Goal: Task Accomplishment & Management: Complete application form

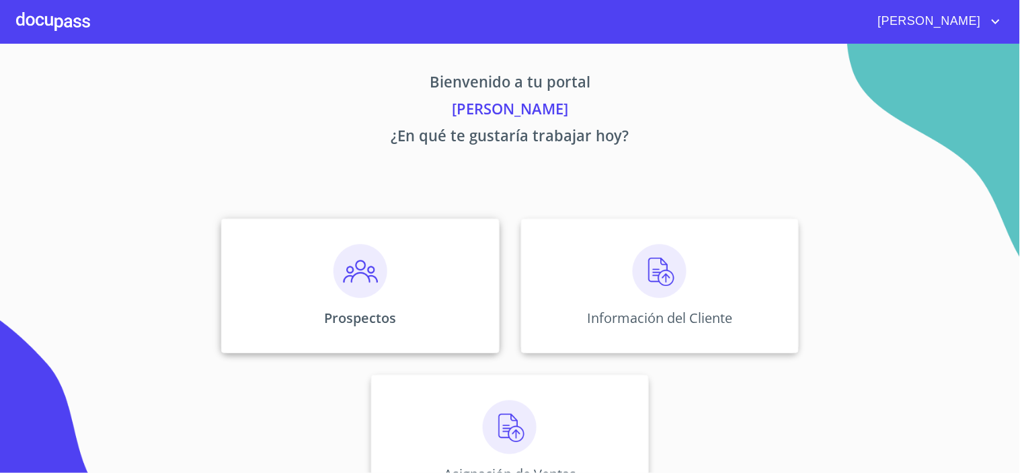
click at [347, 267] on img at bounding box center [361, 271] width 54 height 54
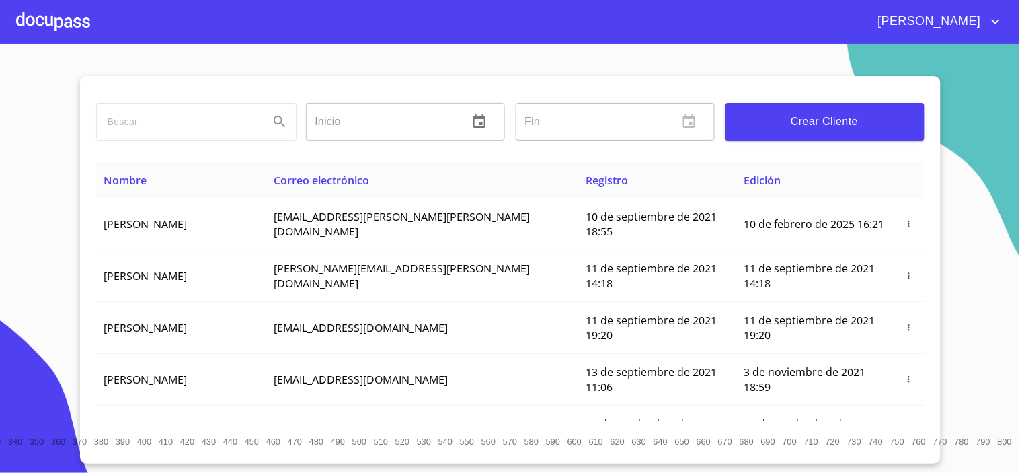
click at [124, 143] on div at bounding box center [196, 122] width 210 height 48
click at [143, 128] on input "search" at bounding box center [177, 122] width 161 height 36
type input "a"
type input "ANA"
click at [798, 126] on span "Crear Cliente" at bounding box center [825, 121] width 178 height 19
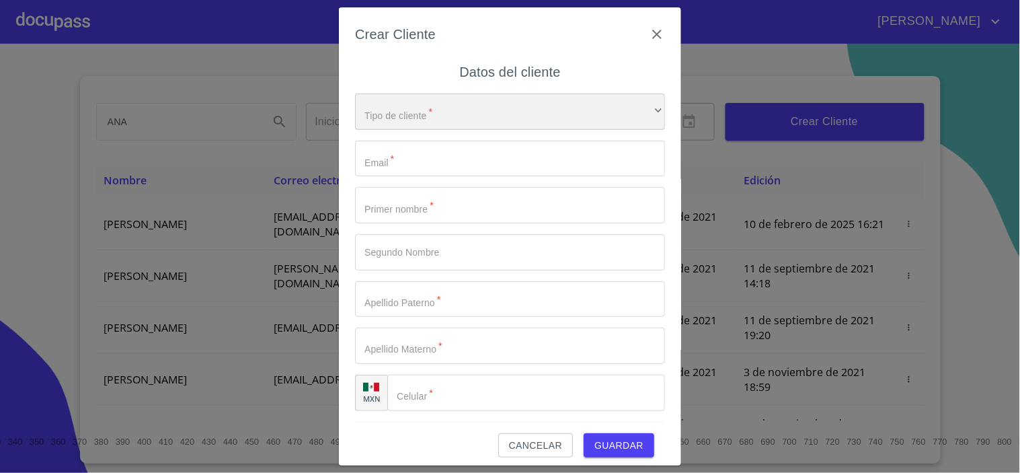
click at [393, 109] on div "​" at bounding box center [510, 111] width 310 height 36
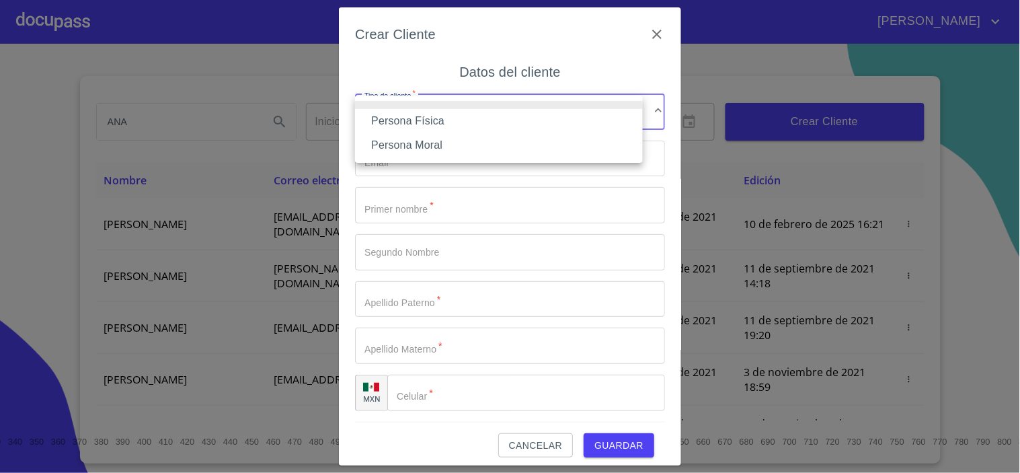
click at [411, 126] on li "Persona Física" at bounding box center [499, 121] width 288 height 24
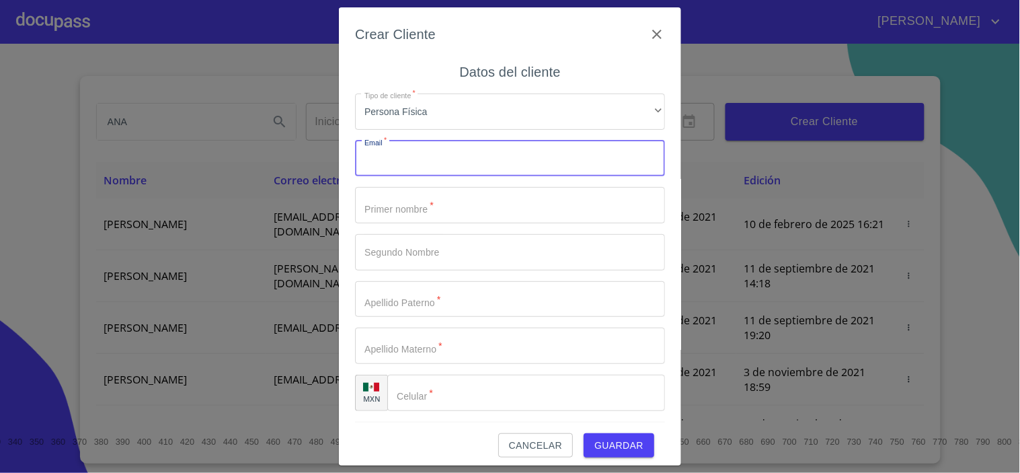
click at [393, 162] on input "Tipo de cliente   *" at bounding box center [510, 159] width 310 height 36
click at [390, 217] on input "Tipo de cliente   *" at bounding box center [510, 205] width 310 height 36
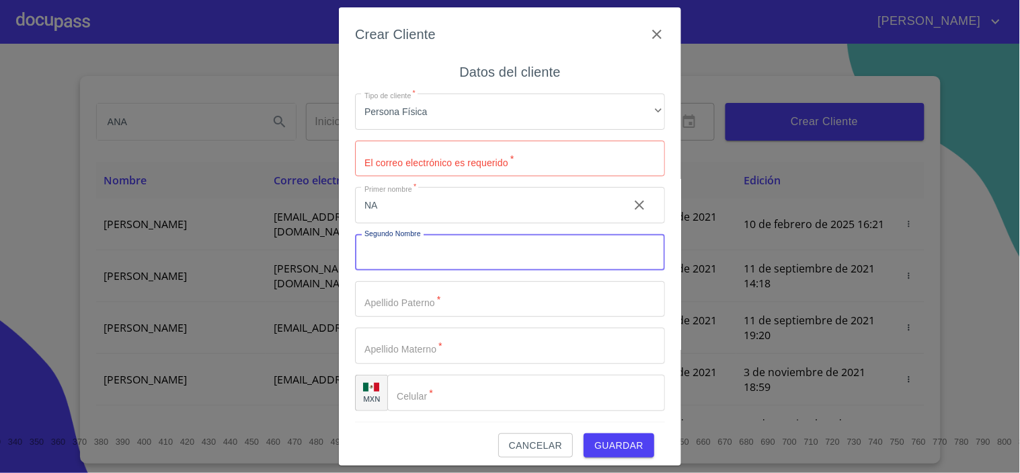
click at [385, 212] on input "NA" at bounding box center [486, 205] width 263 height 36
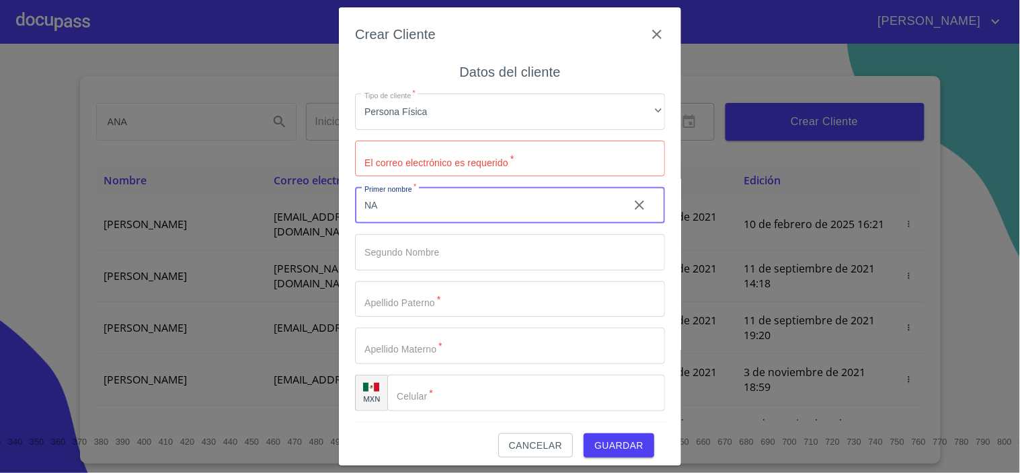
type input "N"
type input "ANA"
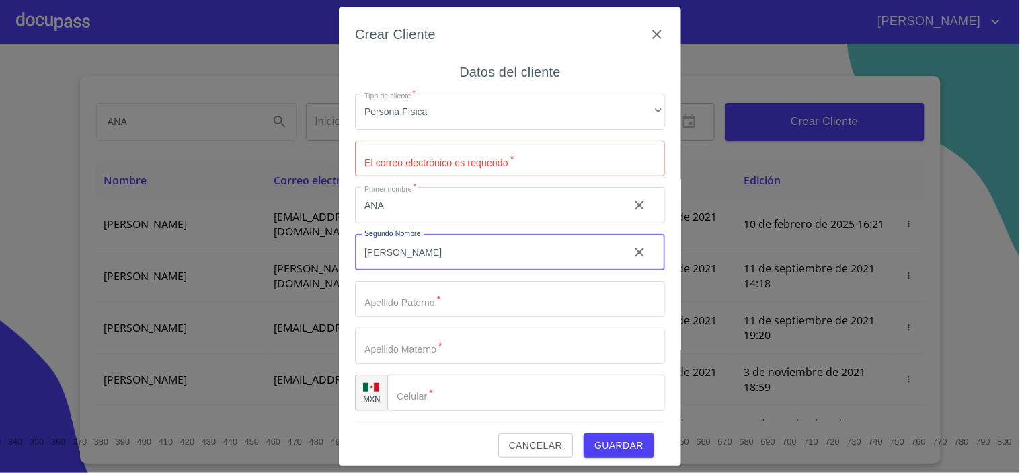
type input "[PERSON_NAME]"
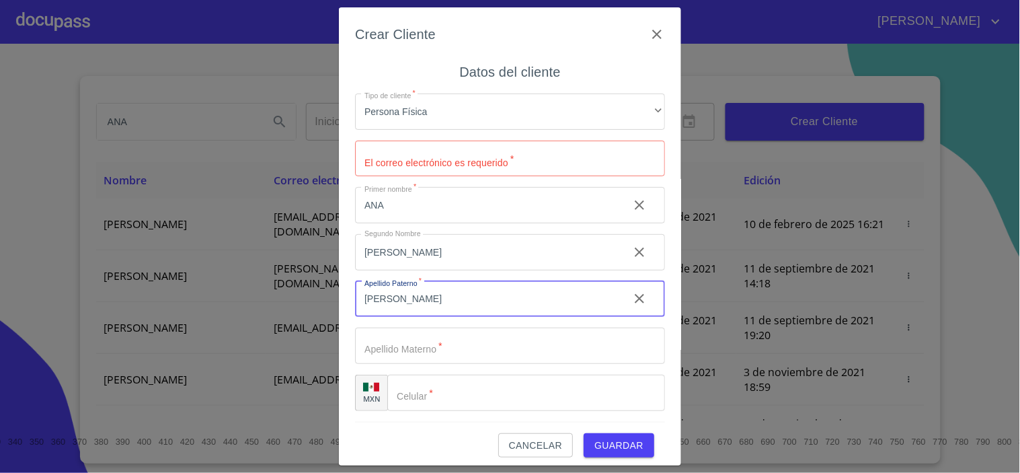
type input "[PERSON_NAME]"
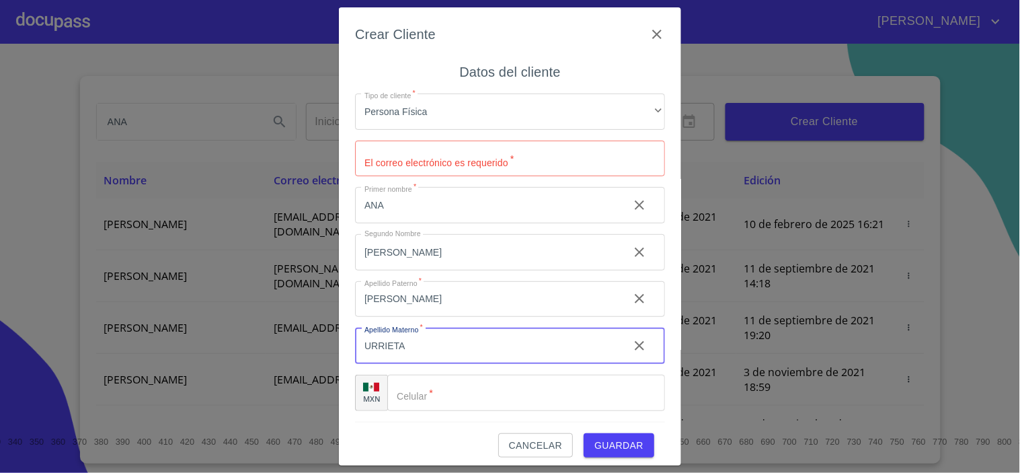
type input "URRIETA"
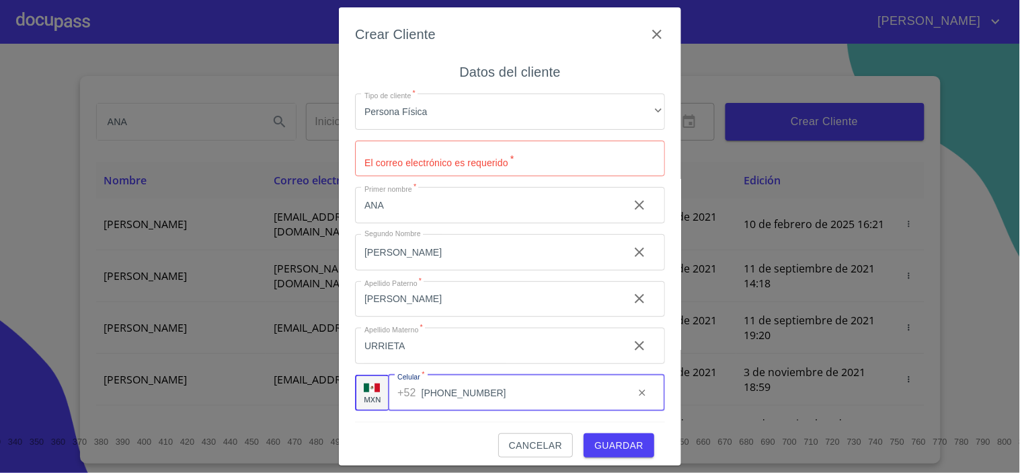
type input "[PHONE_NUMBER]"
click at [386, 170] on input "Tipo de cliente   *" at bounding box center [510, 159] width 310 height 36
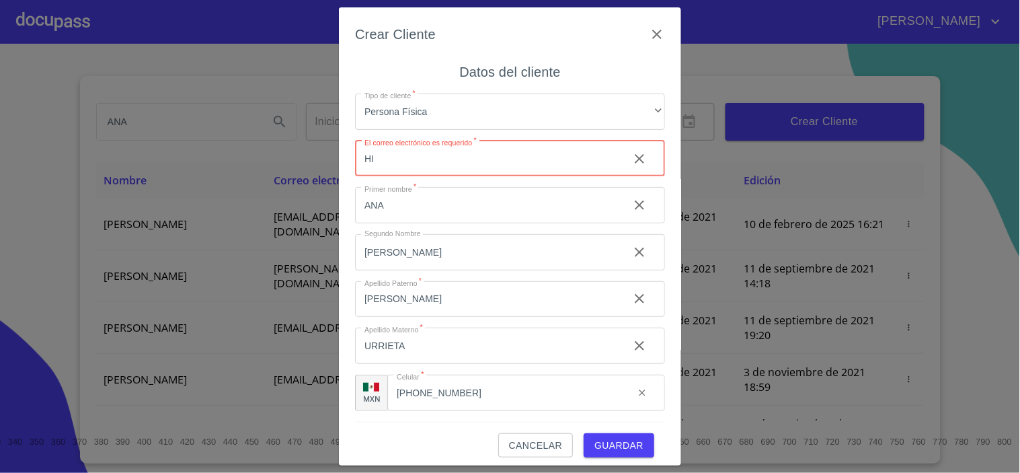
type input "H"
type input "higaredaana3@gmail.com"
click at [584, 445] on button "Guardar" at bounding box center [619, 445] width 71 height 25
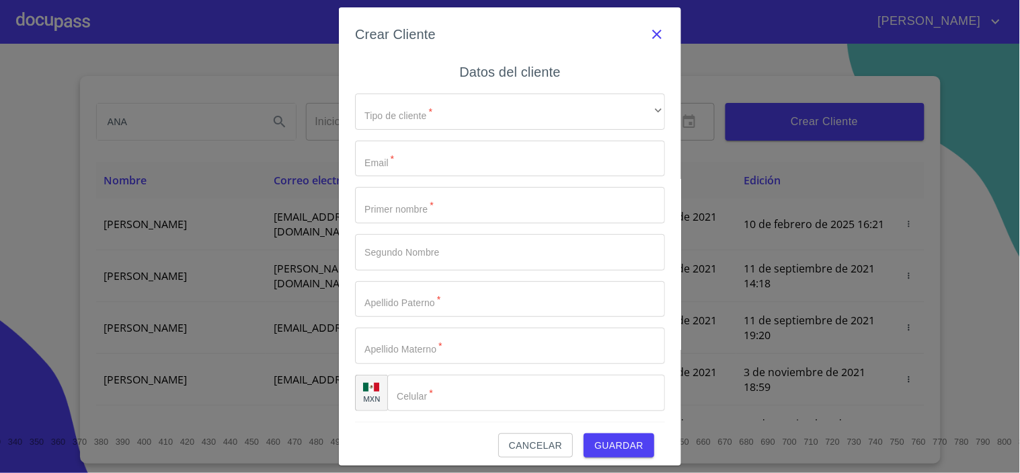
click at [649, 34] on icon "button" at bounding box center [657, 34] width 16 height 16
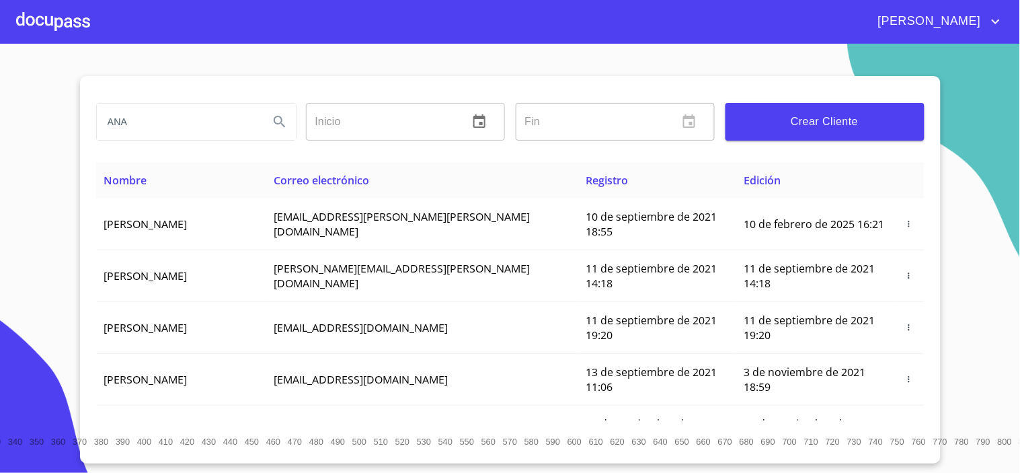
drag, startPoint x: 155, startPoint y: 118, endPoint x: 5, endPoint y: 128, distance: 150.2
click at [7, 126] on section "ANA Inicio ​ Fin ​ Crear Cliente Nombre Correo electrónico Registro Edición DIE…" at bounding box center [510, 258] width 1020 height 429
type input "A"
type input "ANA"
click at [274, 122] on icon "Search" at bounding box center [279, 121] width 11 height 11
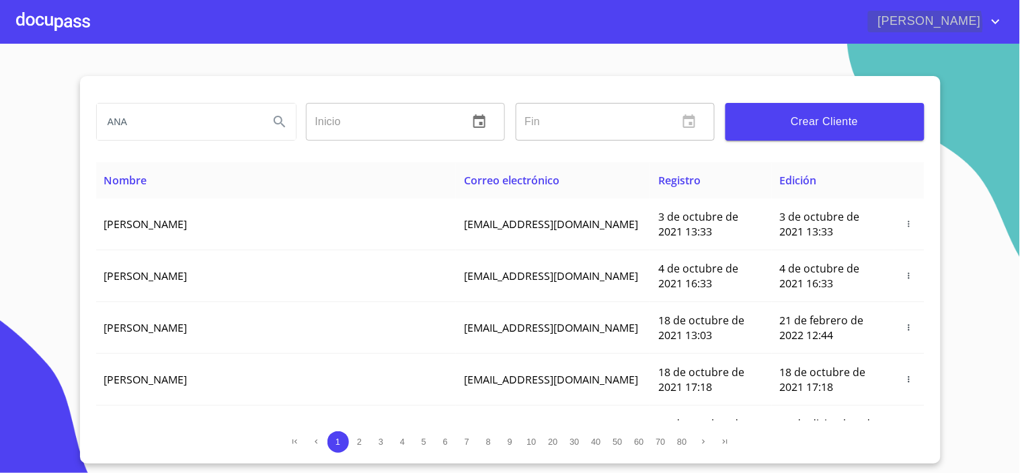
click at [995, 24] on icon "account of current user" at bounding box center [996, 21] width 16 height 16
click at [984, 28] on li "Salir" at bounding box center [983, 28] width 44 height 24
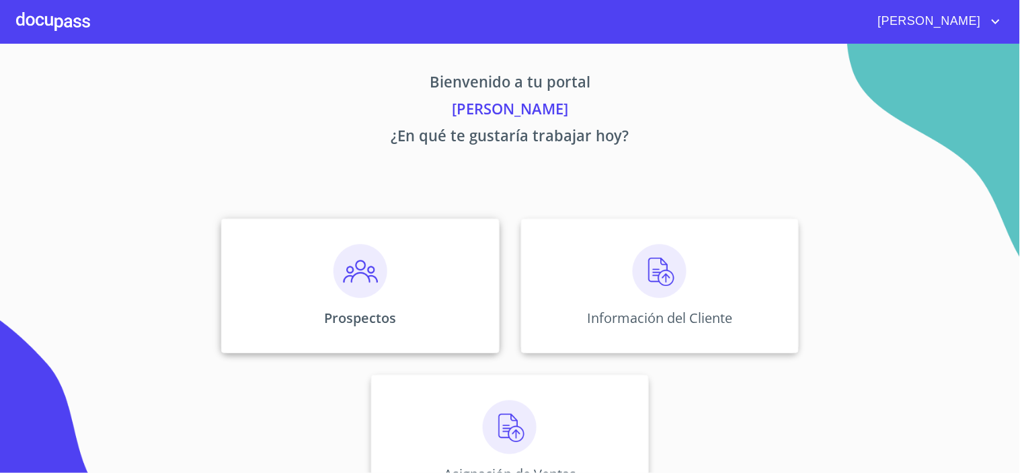
click at [354, 283] on img at bounding box center [361, 271] width 54 height 54
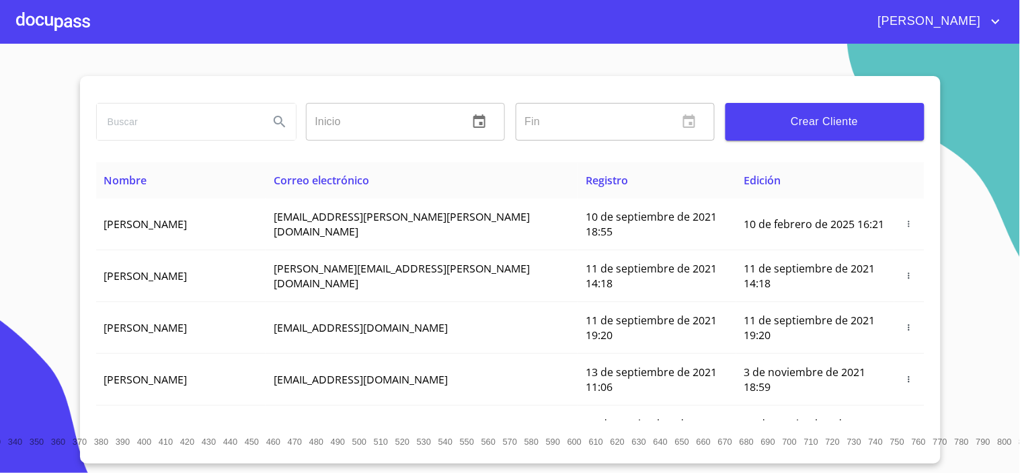
click at [148, 124] on input "search" at bounding box center [177, 122] width 161 height 36
type input "[PERSON_NAME]"
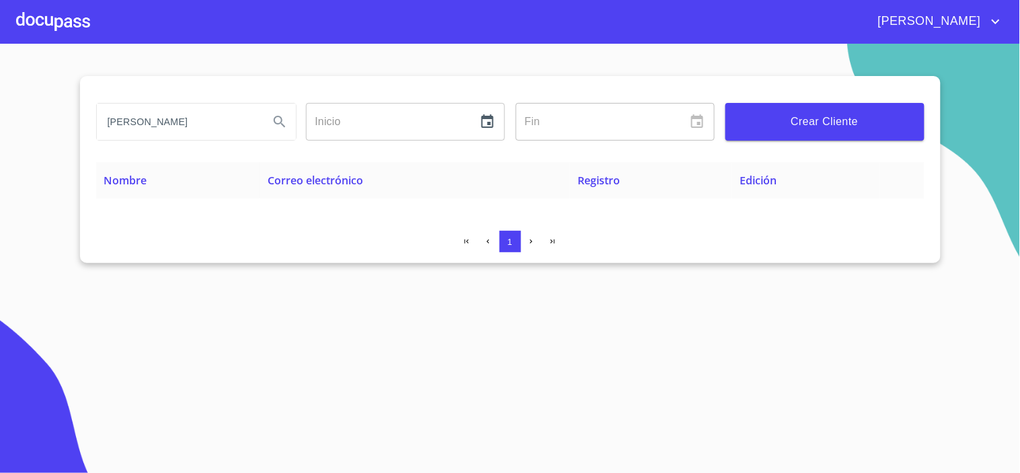
click at [810, 128] on span "Crear Cliente" at bounding box center [825, 121] width 178 height 19
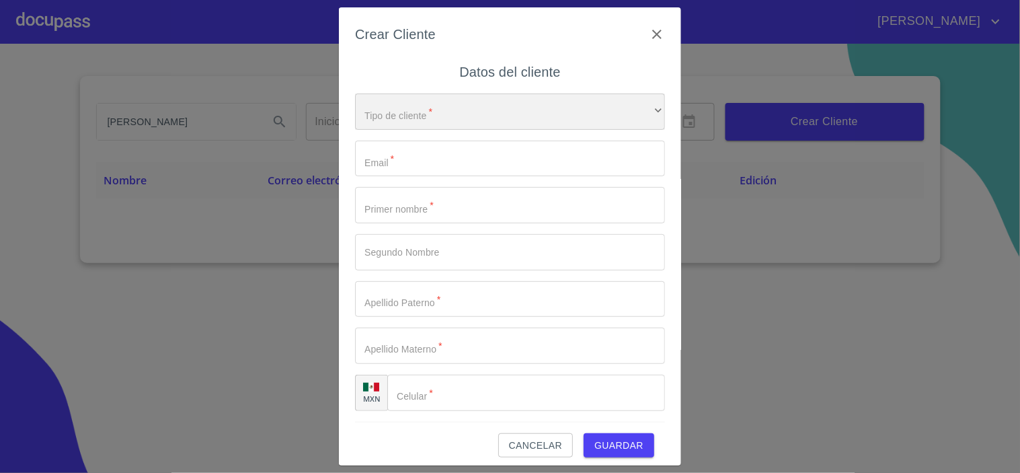
click at [434, 124] on div "​" at bounding box center [510, 111] width 310 height 36
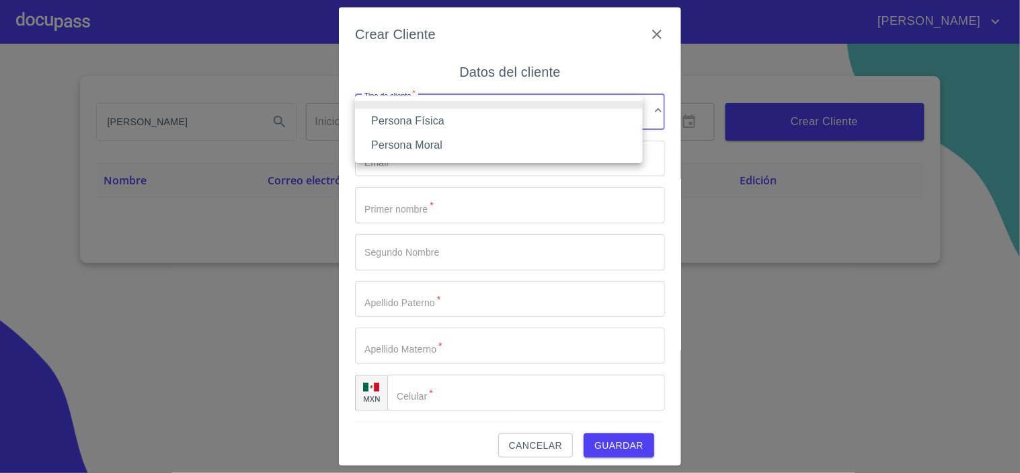
click at [418, 123] on li "Persona Física" at bounding box center [499, 121] width 288 height 24
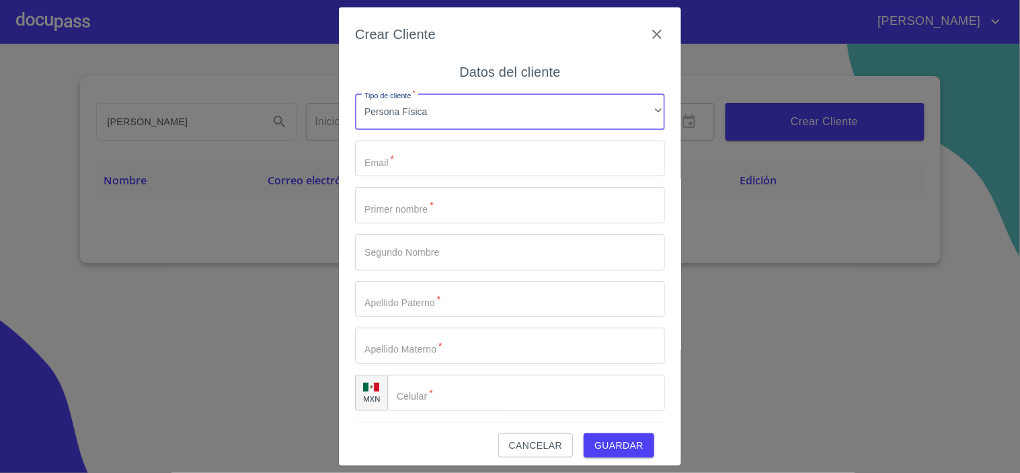
click at [414, 159] on input "Tipo de cliente   *" at bounding box center [510, 159] width 310 height 36
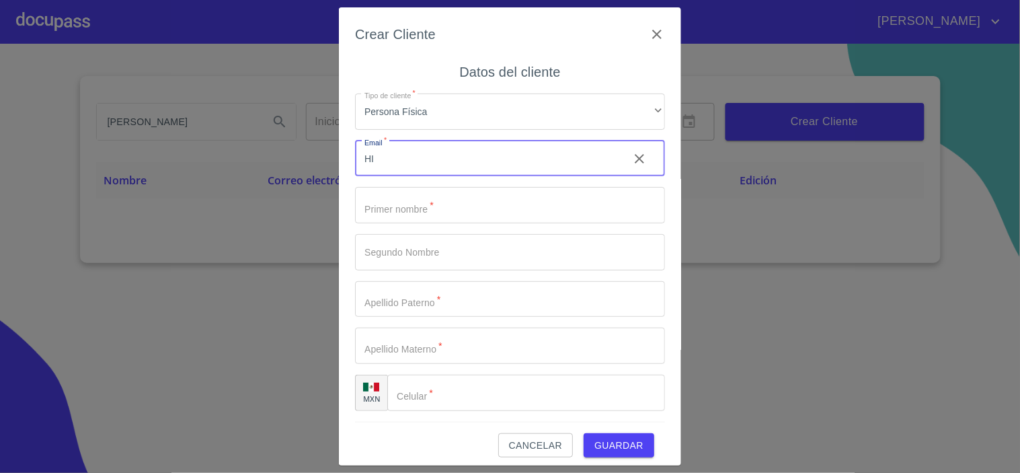
type input "H"
type input "h"
click at [651, 32] on icon "button" at bounding box center [657, 34] width 16 height 16
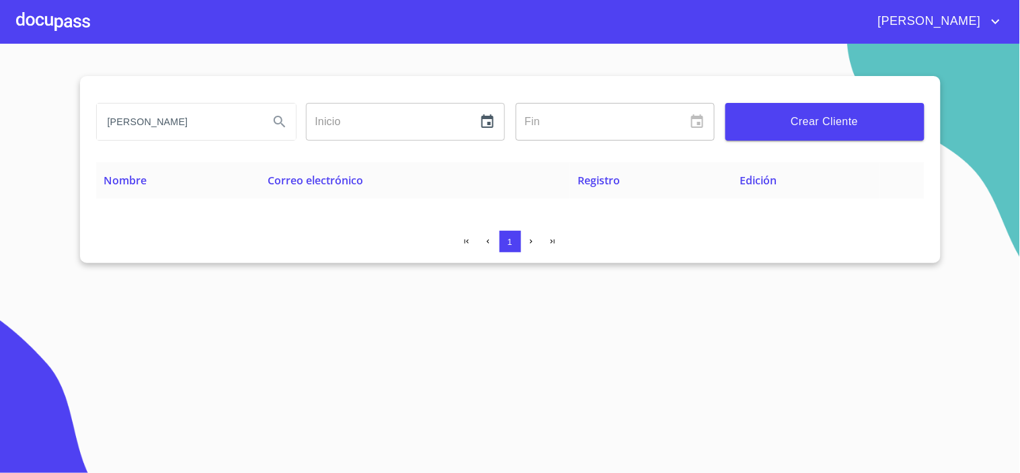
drag, startPoint x: 171, startPoint y: 124, endPoint x: 38, endPoint y: 130, distance: 133.3
click at [63, 131] on section "ANA HIGAREDA Inicio ​ Fin ​ Crear Cliente Nombre Correo electrónico Registro Ed…" at bounding box center [510, 258] width 1020 height 429
type input "higaredaana3@gmail.com"
click at [280, 124] on icon "Search" at bounding box center [280, 122] width 16 height 16
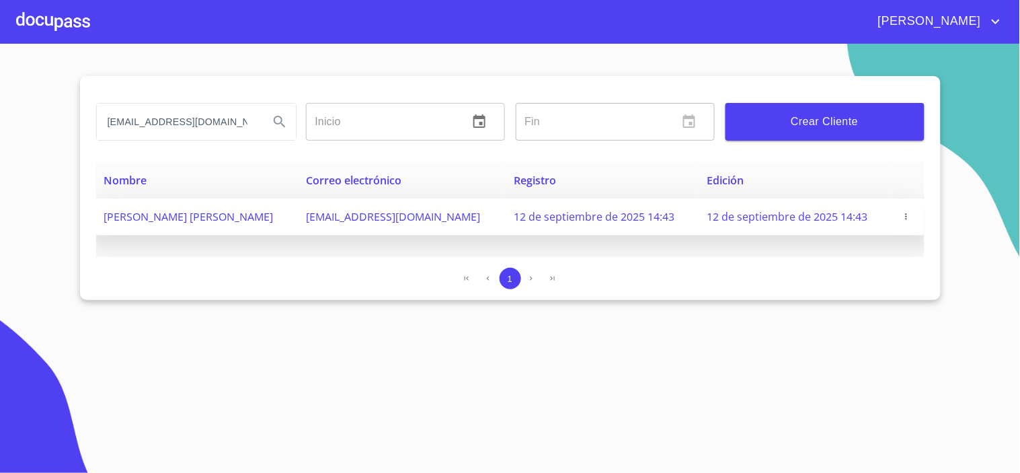
drag, startPoint x: 150, startPoint y: 218, endPoint x: 114, endPoint y: 226, distance: 36.5
click at [114, 226] on td "[PERSON_NAME] [PERSON_NAME]" at bounding box center [197, 216] width 202 height 37
copy span "NA PATRICIA HIGAREDA URRUTIA"
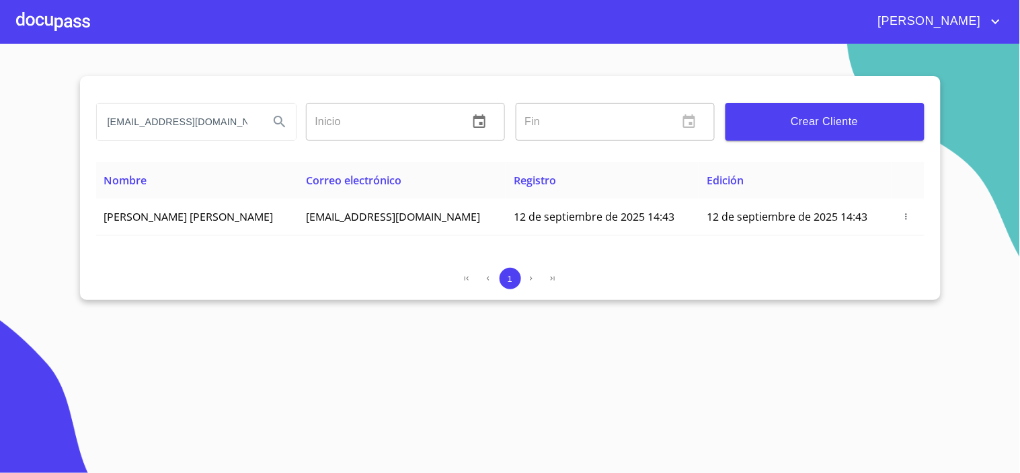
click at [52, 28] on div at bounding box center [53, 21] width 74 height 43
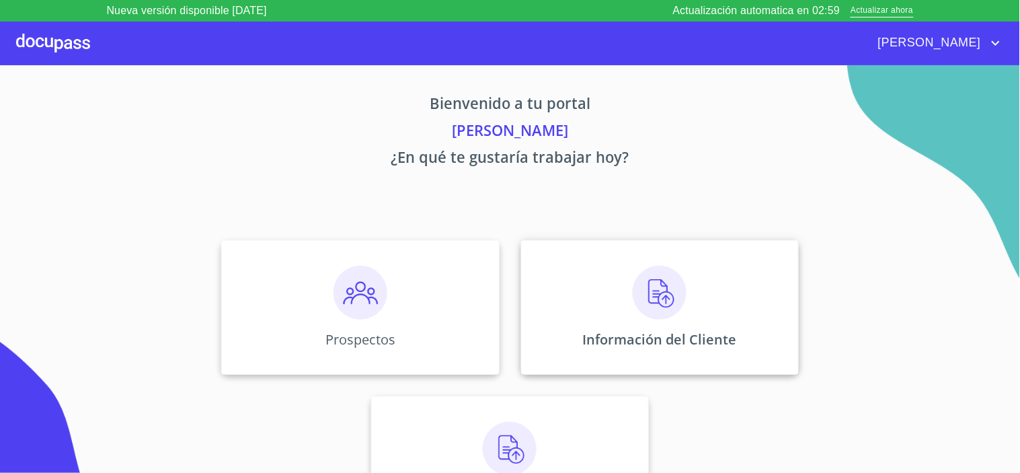
click at [687, 299] on div "Información del Cliente" at bounding box center [660, 307] width 278 height 134
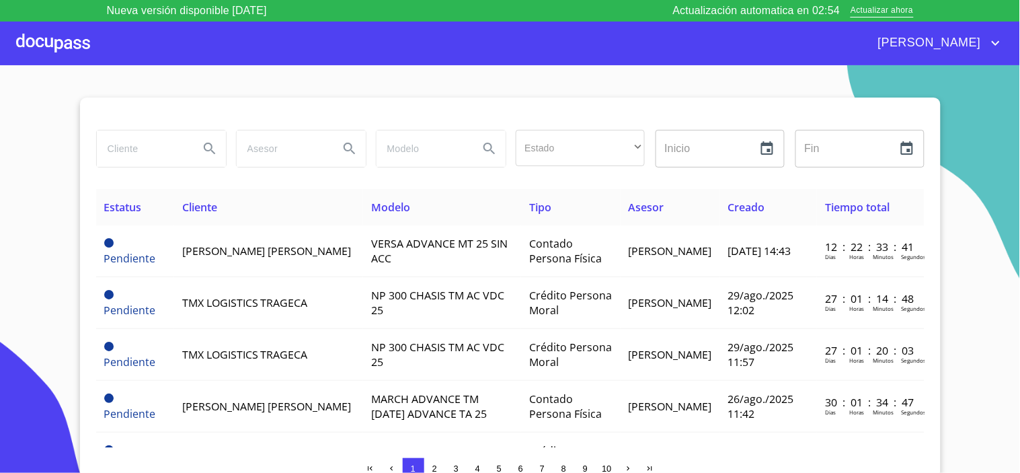
click at [121, 153] on input "search" at bounding box center [142, 148] width 91 height 36
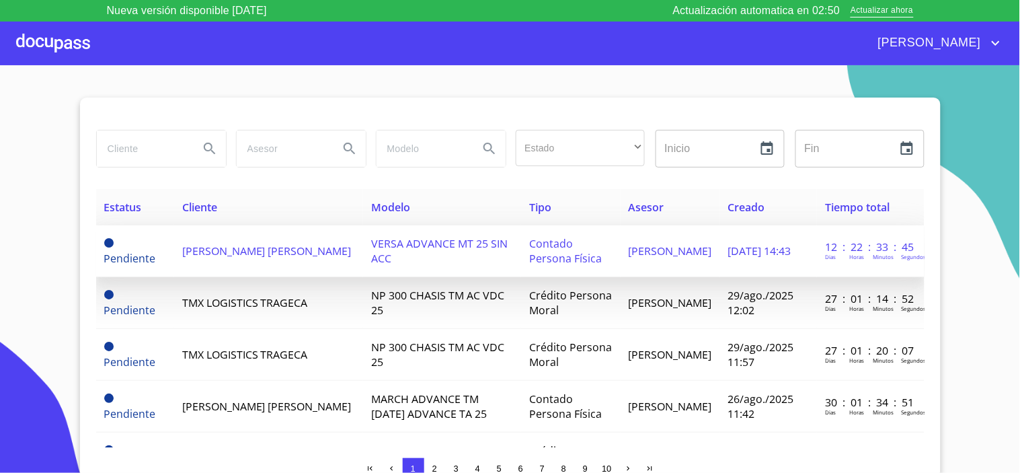
click at [212, 256] on span "[PERSON_NAME] [PERSON_NAME]" at bounding box center [266, 250] width 169 height 15
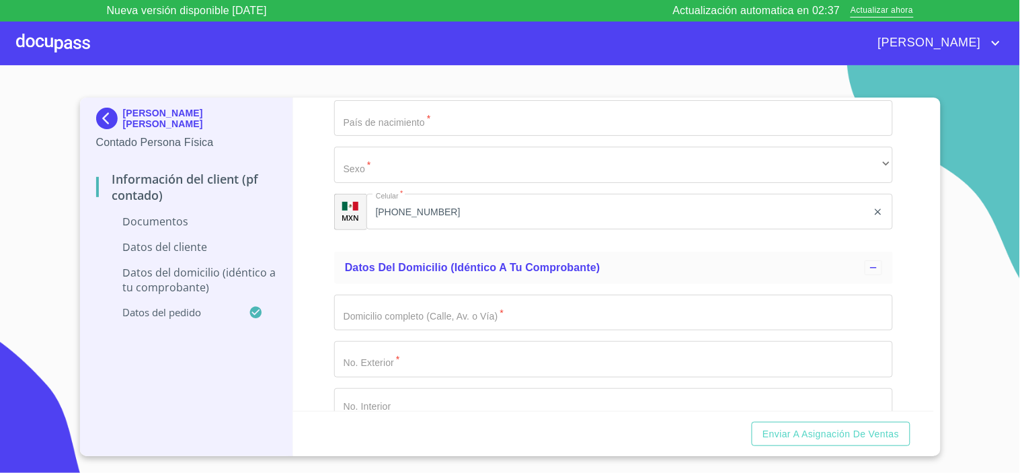
scroll to position [923, 0]
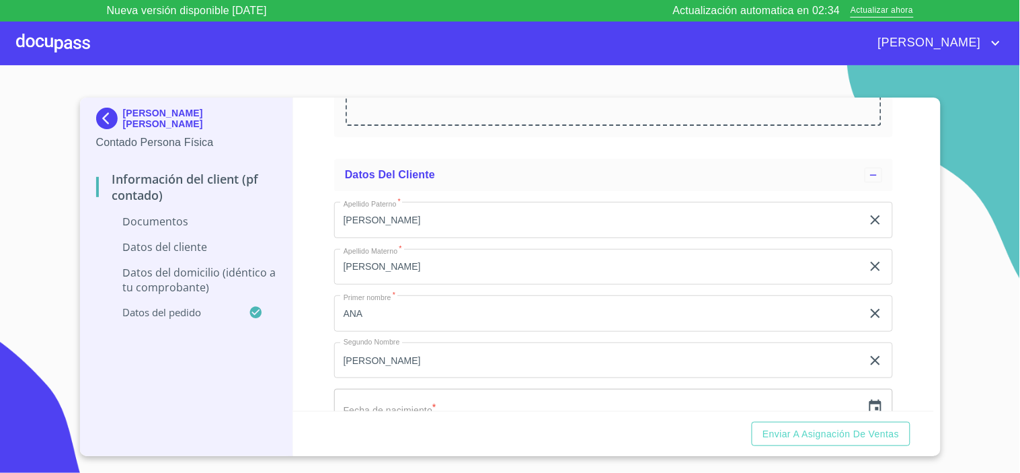
click at [50, 38] on div at bounding box center [53, 43] width 74 height 43
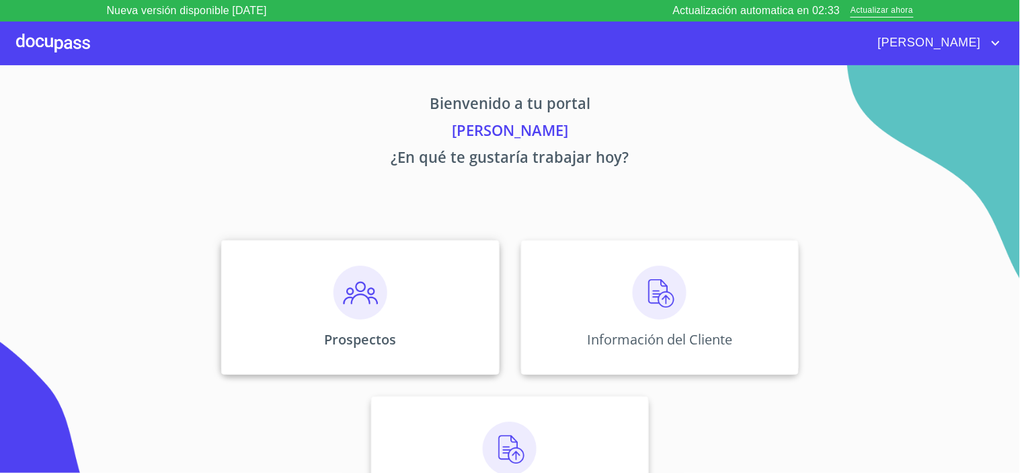
click at [412, 305] on div "Prospectos" at bounding box center [360, 307] width 278 height 134
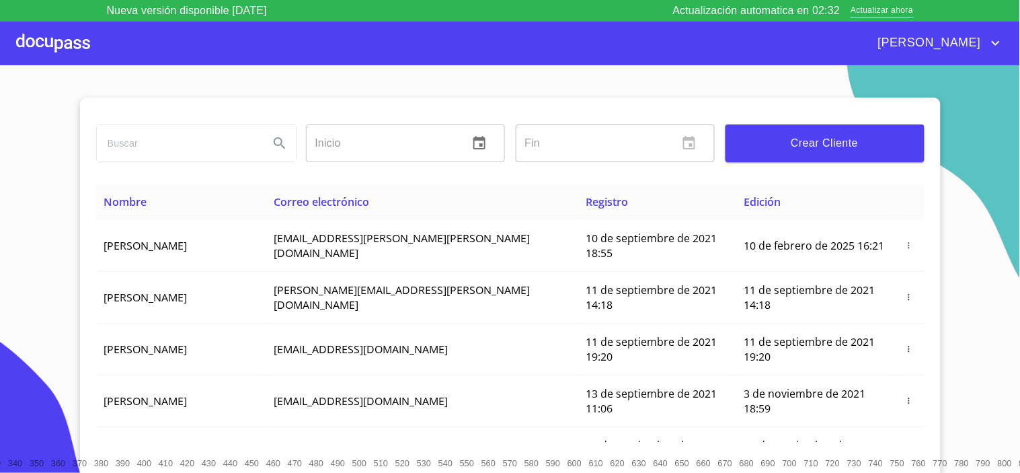
click at [140, 144] on input "search" at bounding box center [177, 143] width 161 height 36
paste input "NA PATRICIA HIGAREDA URRUTIA"
type input "NA PATRICIA HIGAREDA URRUTIA"
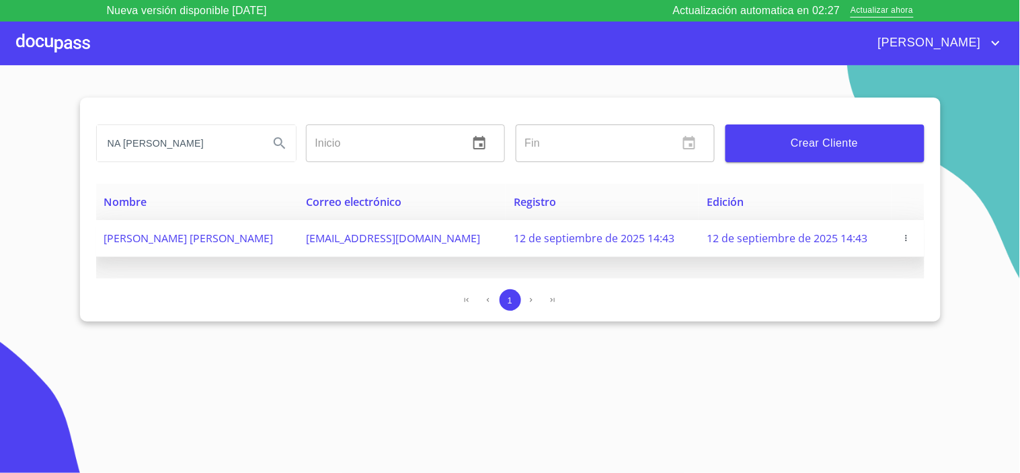
click at [906, 240] on icon "button" at bounding box center [906, 237] width 9 height 9
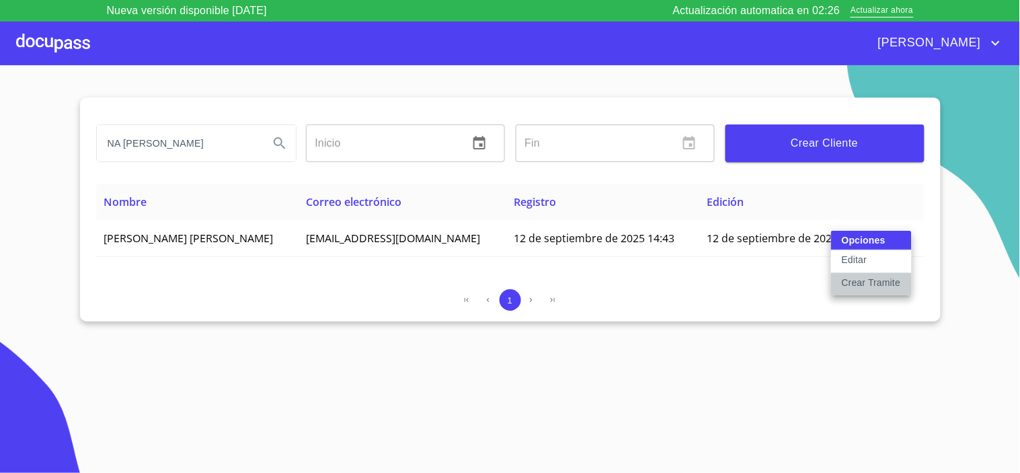
click at [861, 279] on p "Crear Tramite" at bounding box center [871, 282] width 59 height 13
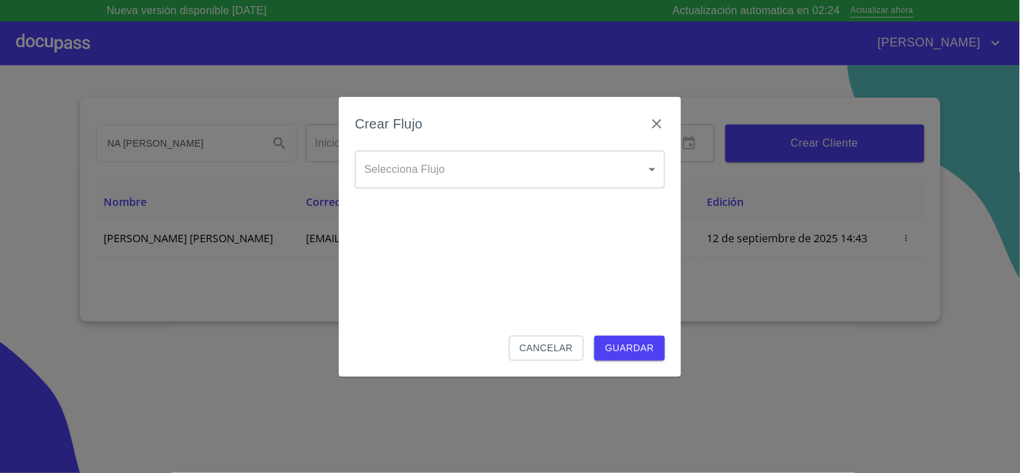
click at [397, 173] on body "Nueva versión disponible 4.02.08 Actualización automatica en 02:24 Actualizar a…" at bounding box center [510, 236] width 1020 height 473
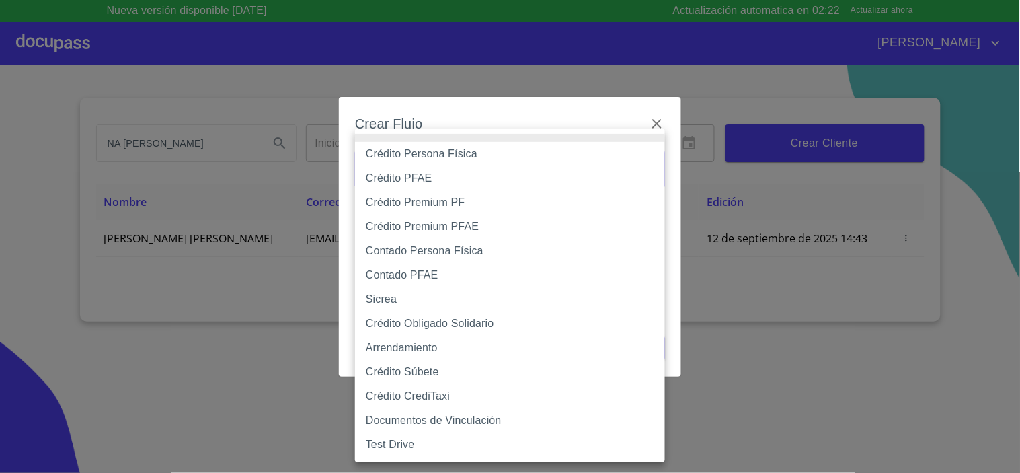
click at [458, 157] on li "Crédito Persona Física" at bounding box center [510, 154] width 310 height 24
type input "6009fb3c7d1714eb8809aa97"
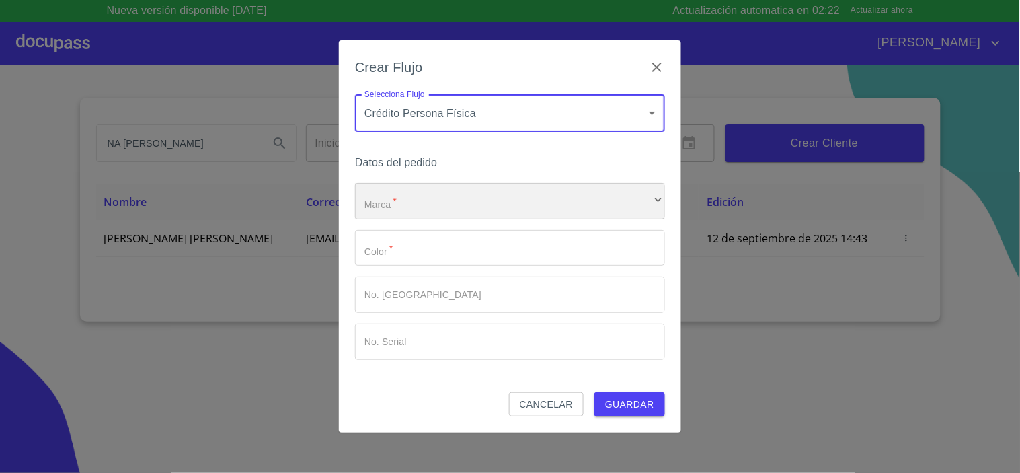
click at [392, 199] on div "​" at bounding box center [510, 201] width 310 height 36
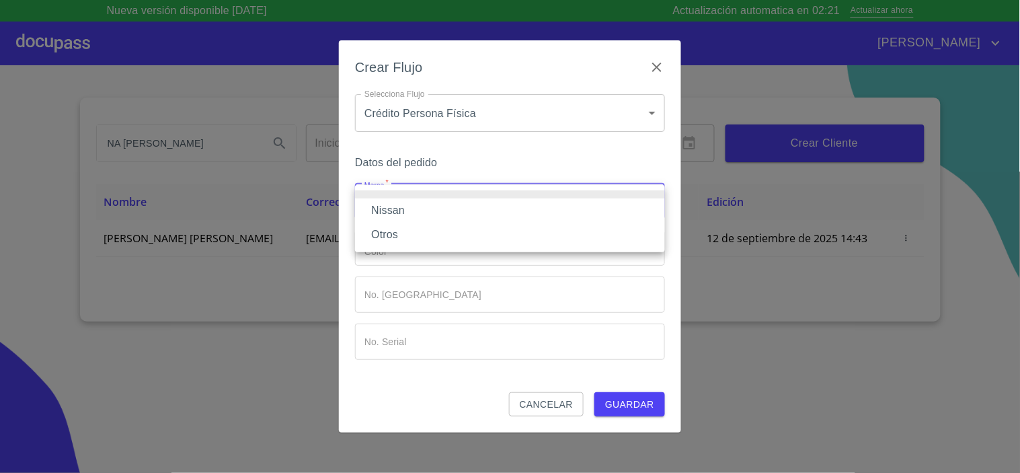
click at [399, 196] on li at bounding box center [510, 194] width 310 height 8
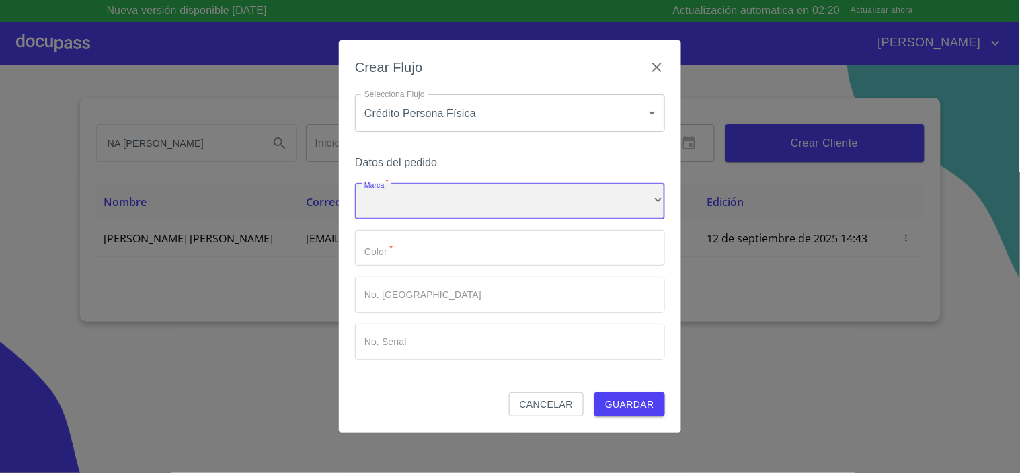
click at [397, 198] on div "​" at bounding box center [510, 201] width 310 height 36
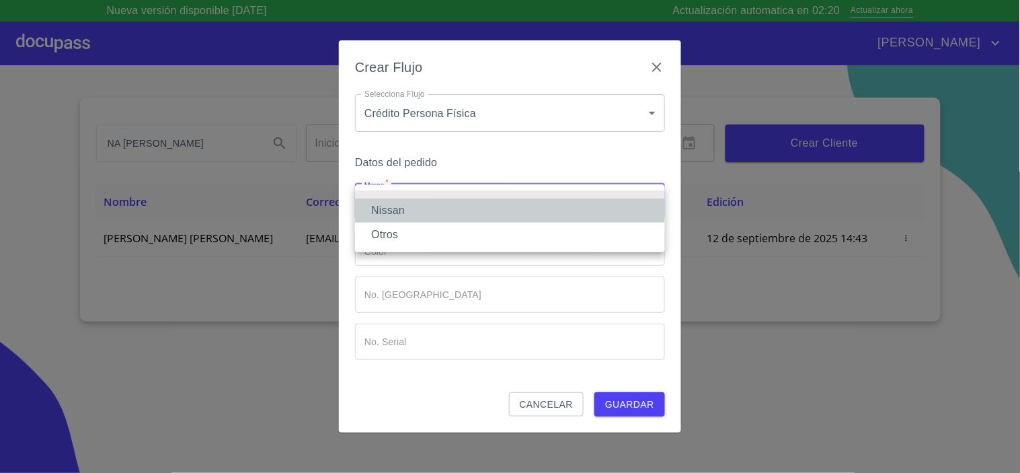
click at [392, 212] on li "Nissan" at bounding box center [510, 210] width 310 height 24
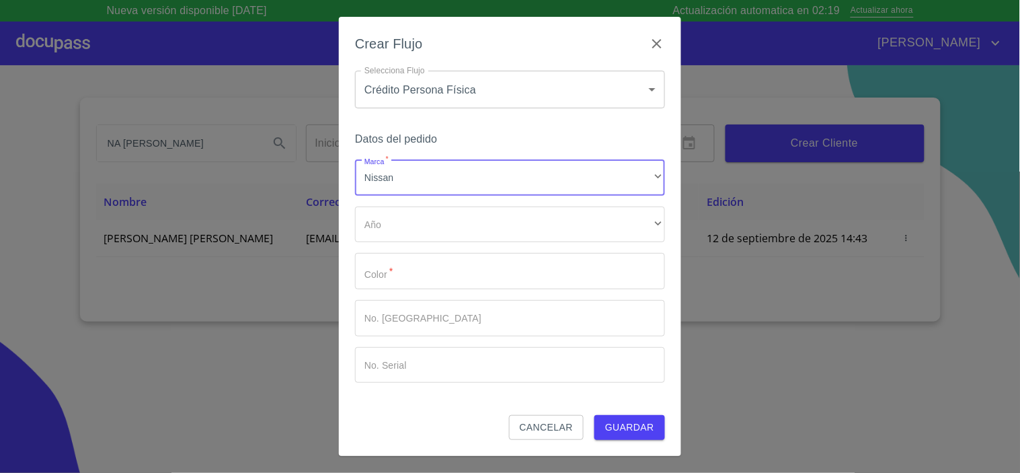
click at [382, 244] on div "Marca   * Nissan ​ Año ​ ​ Color   * ​ No. Pedido ​ No. Serial ​" at bounding box center [510, 270] width 310 height 223
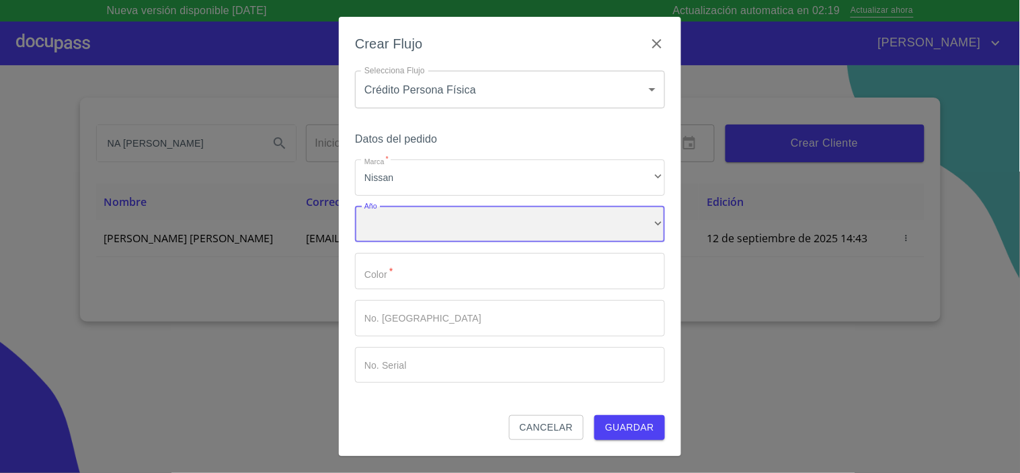
click at [373, 232] on div "​" at bounding box center [510, 224] width 310 height 36
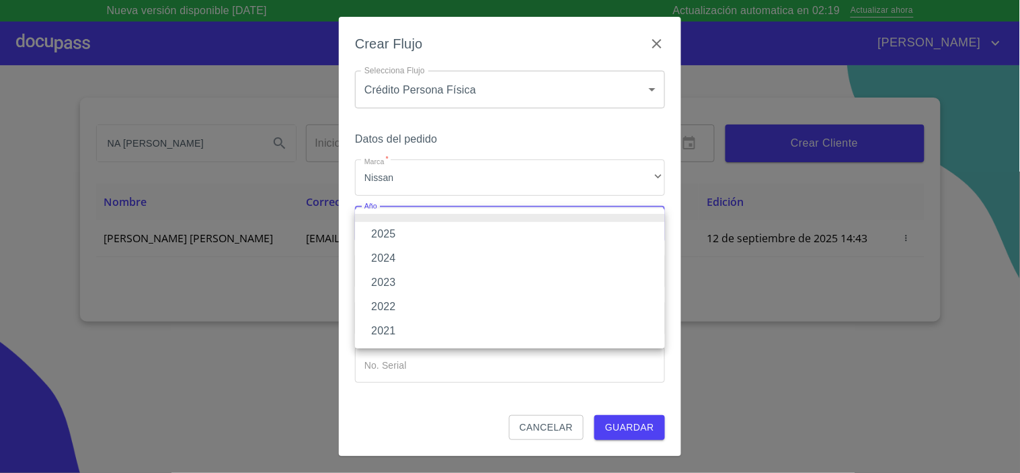
click at [392, 239] on li "2025" at bounding box center [510, 234] width 310 height 24
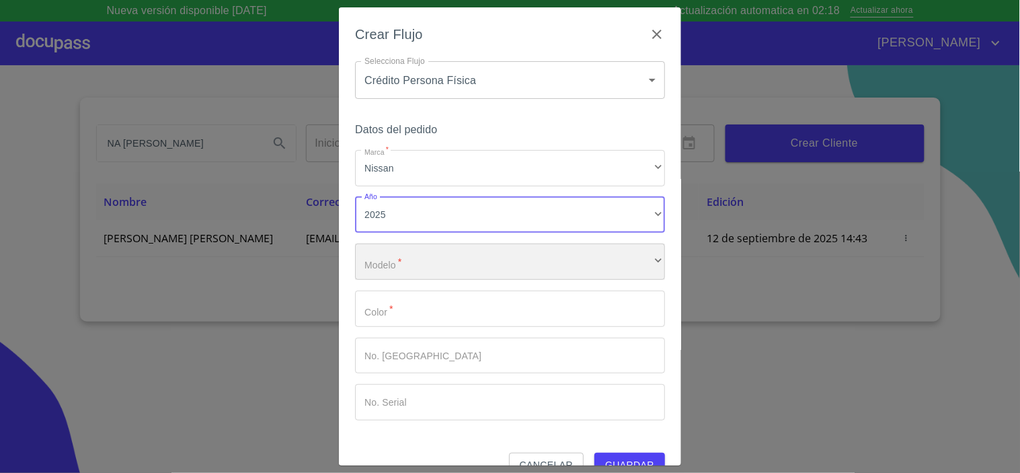
click at [393, 266] on div "​" at bounding box center [510, 261] width 310 height 36
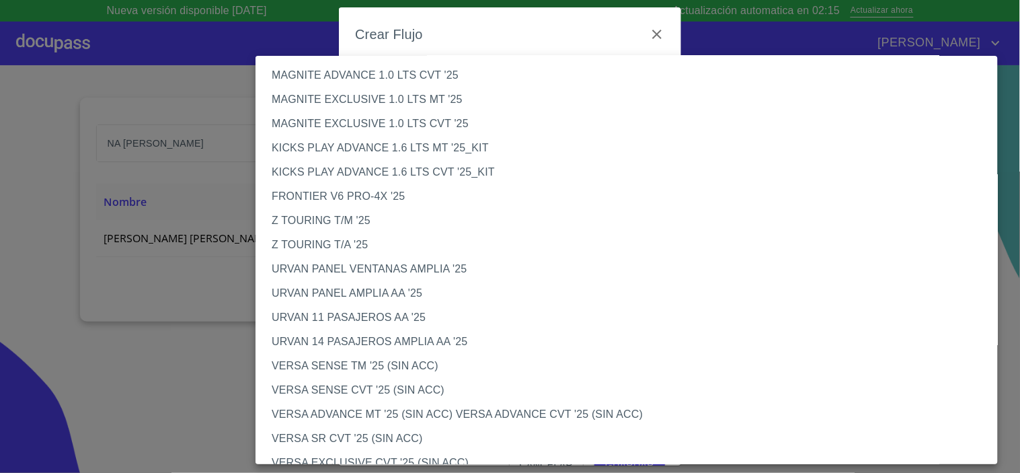
scroll to position [448, 0]
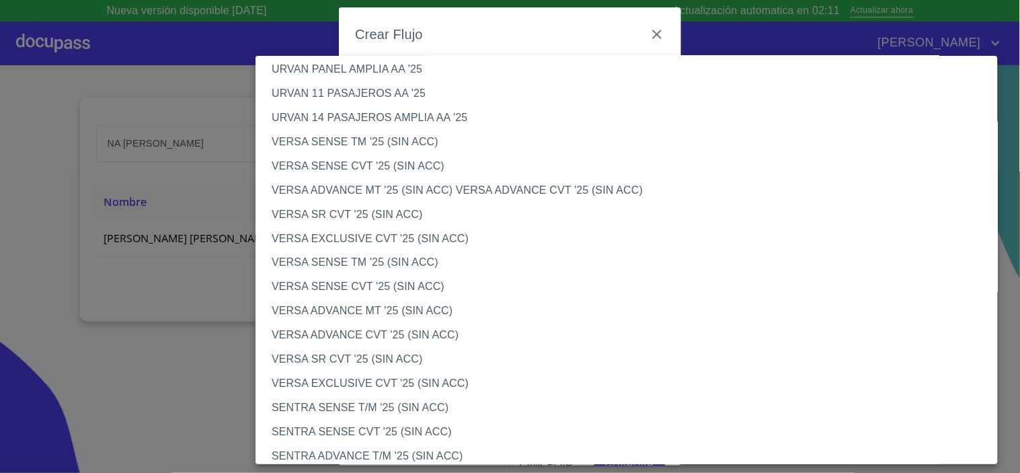
click at [352, 309] on li "VERSA ADVANCE MT '25 (SIN ACC)" at bounding box center [633, 311] width 754 height 24
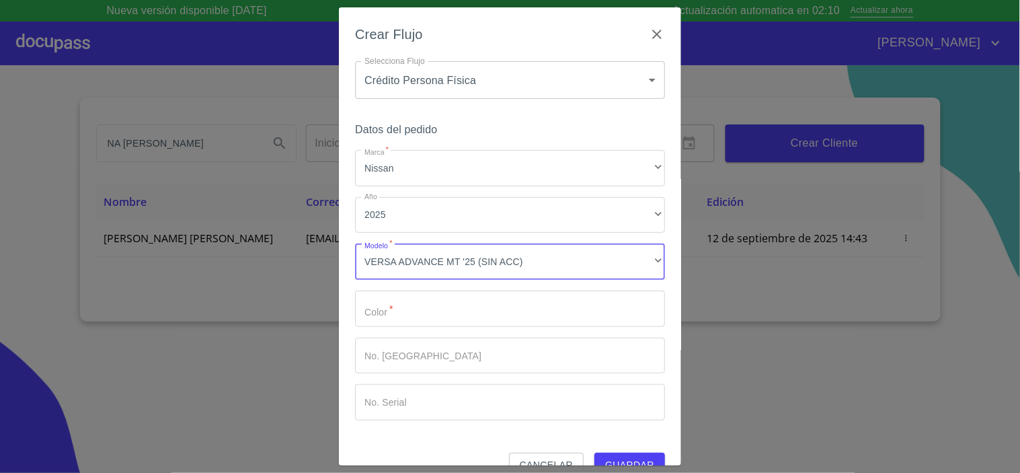
drag, startPoint x: 401, startPoint y: 307, endPoint x: 444, endPoint y: 319, distance: 44.2
click at [405, 308] on input "Marca   *" at bounding box center [510, 308] width 310 height 36
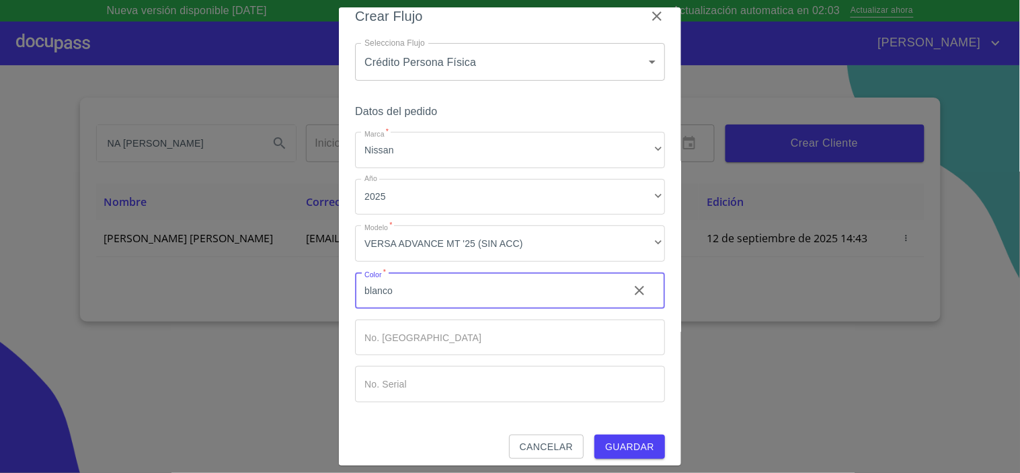
scroll to position [28, 0]
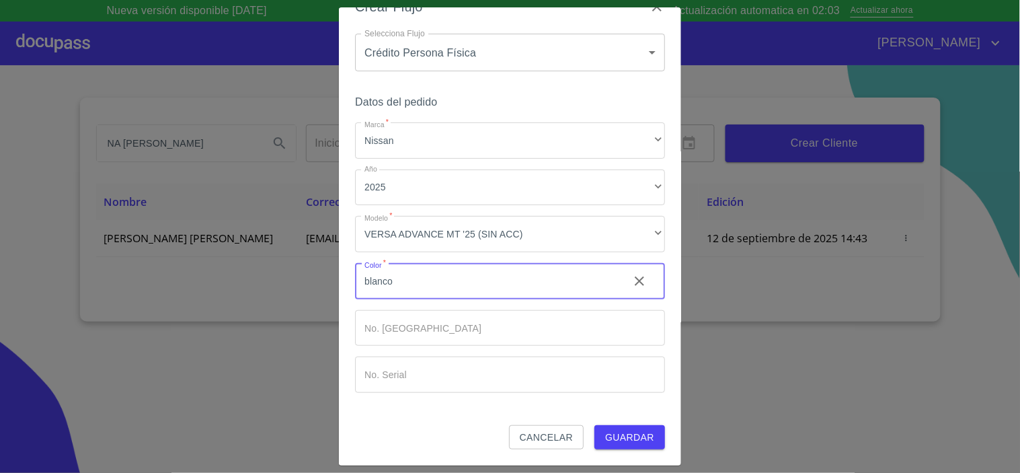
type input "blanco"
click at [622, 444] on span "Guardar" at bounding box center [629, 437] width 49 height 17
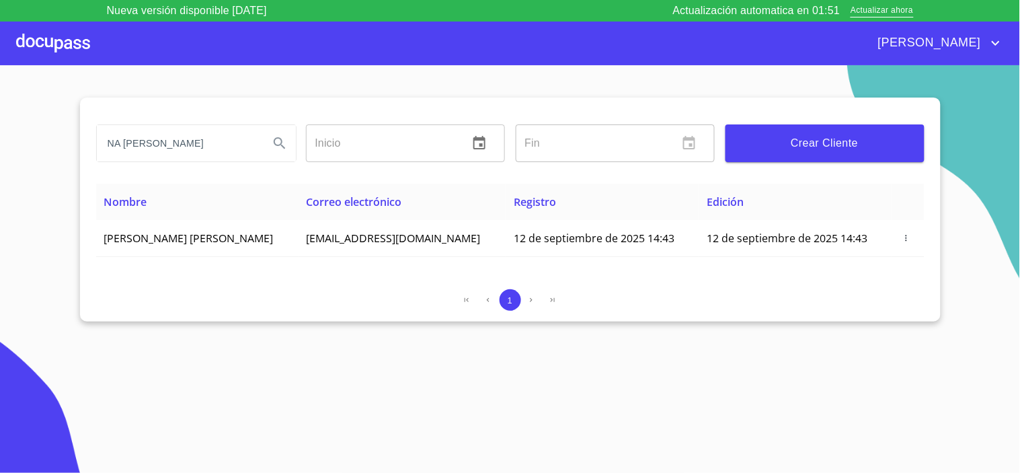
click at [50, 48] on div at bounding box center [53, 43] width 74 height 43
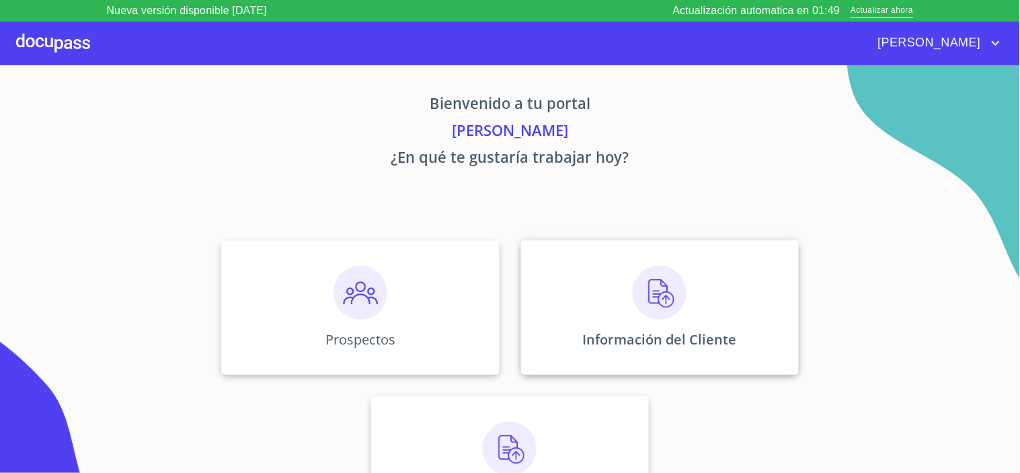
click at [651, 292] on img at bounding box center [660, 293] width 54 height 54
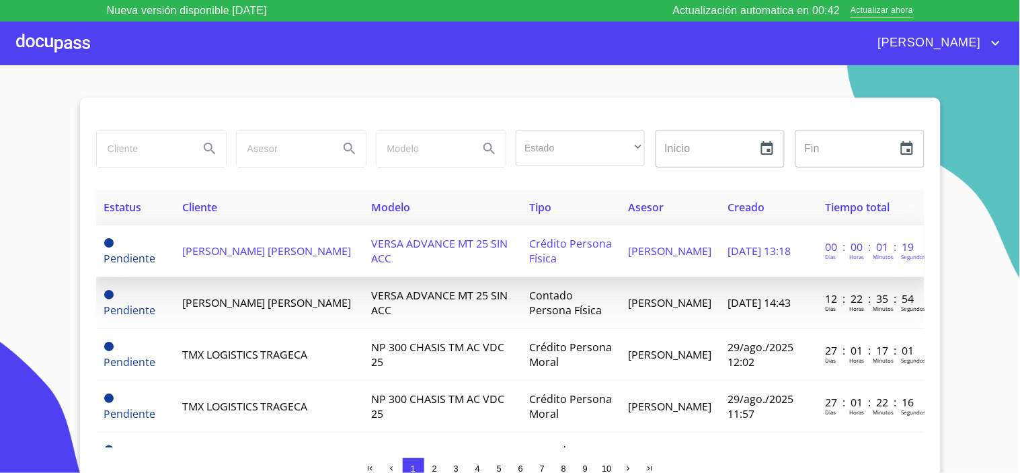
click at [213, 244] on span "[PERSON_NAME] [PERSON_NAME]" at bounding box center [266, 250] width 169 height 15
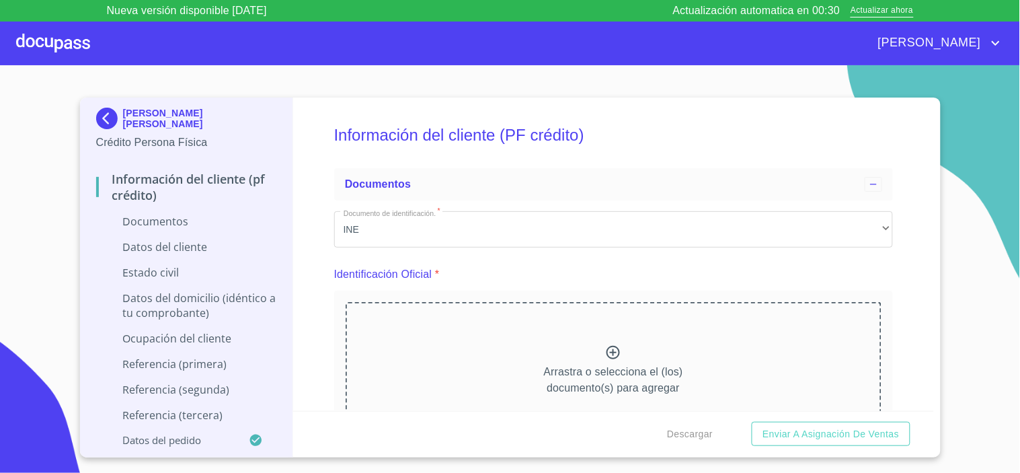
click at [613, 352] on icon at bounding box center [613, 352] width 16 height 16
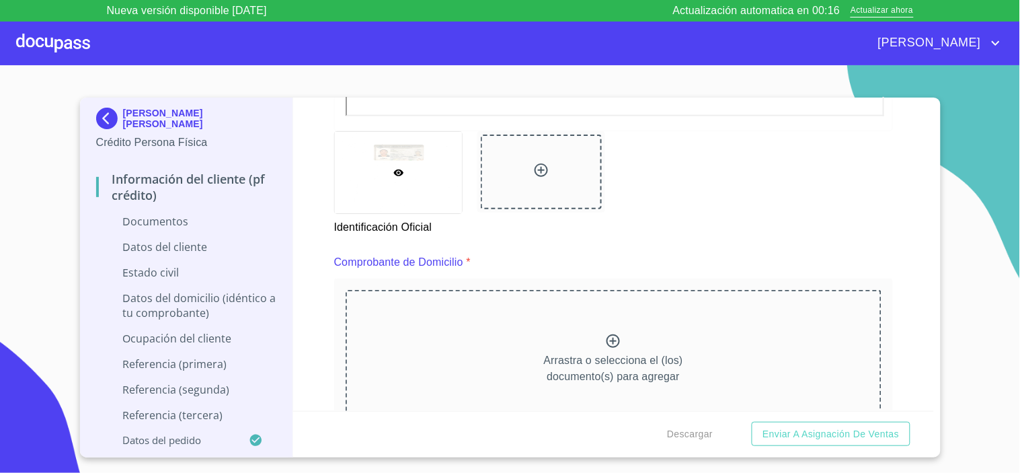
scroll to position [672, 0]
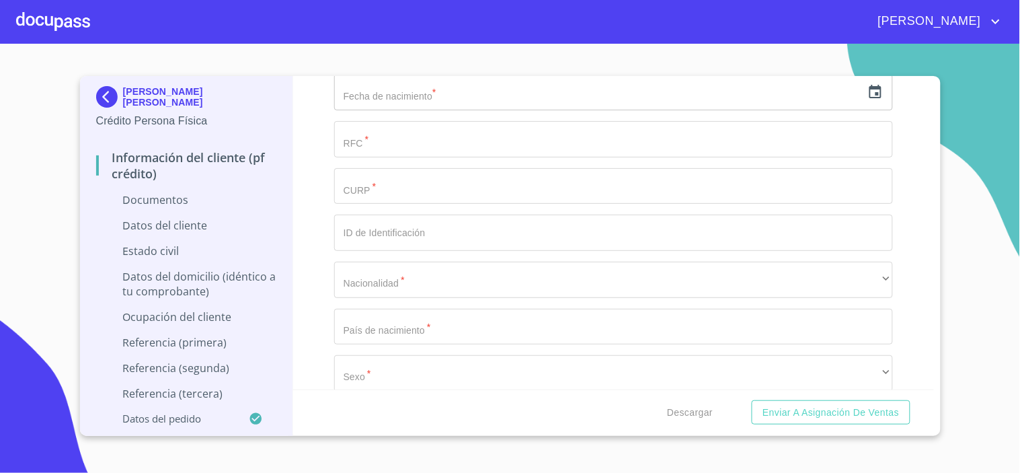
scroll to position [2167, 0]
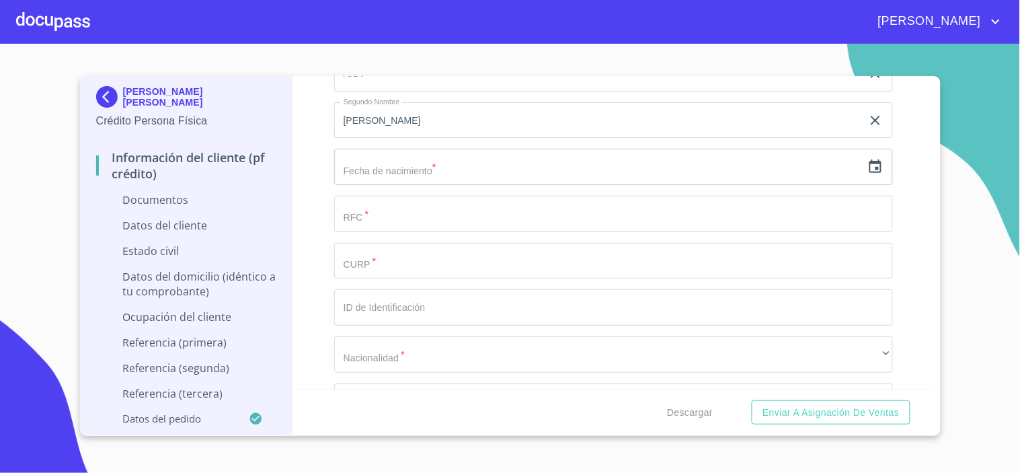
click at [869, 168] on icon "button" at bounding box center [875, 165] width 12 height 13
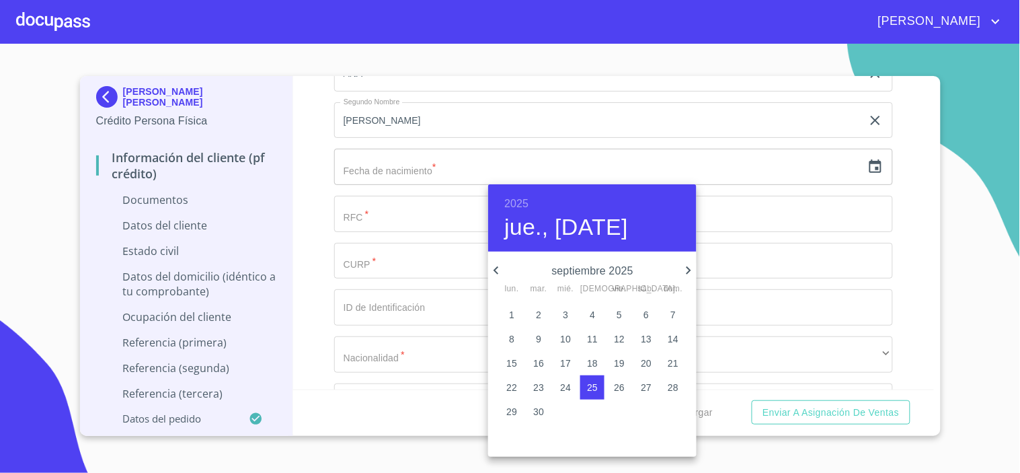
click at [516, 200] on h6 "2025" at bounding box center [516, 203] width 24 height 19
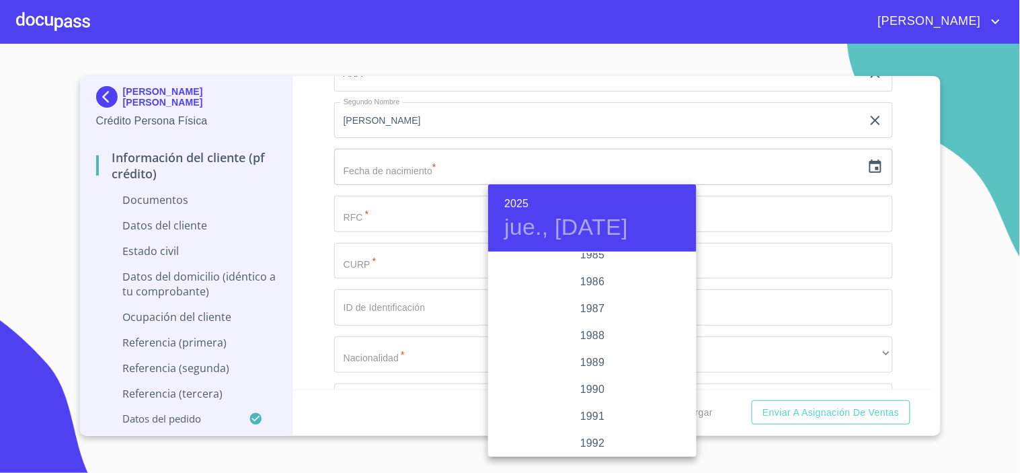
scroll to position [1712, 0]
click at [588, 358] on div "1992" at bounding box center [592, 356] width 208 height 27
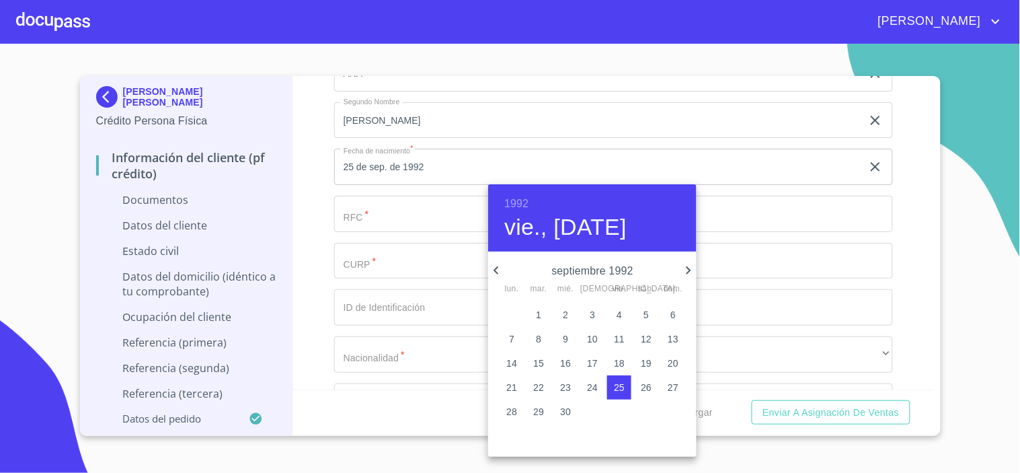
click at [688, 266] on icon "button" at bounding box center [689, 270] width 16 height 16
click at [619, 340] on p "11" at bounding box center [619, 338] width 11 height 13
type input "11 de dic. de 1992"
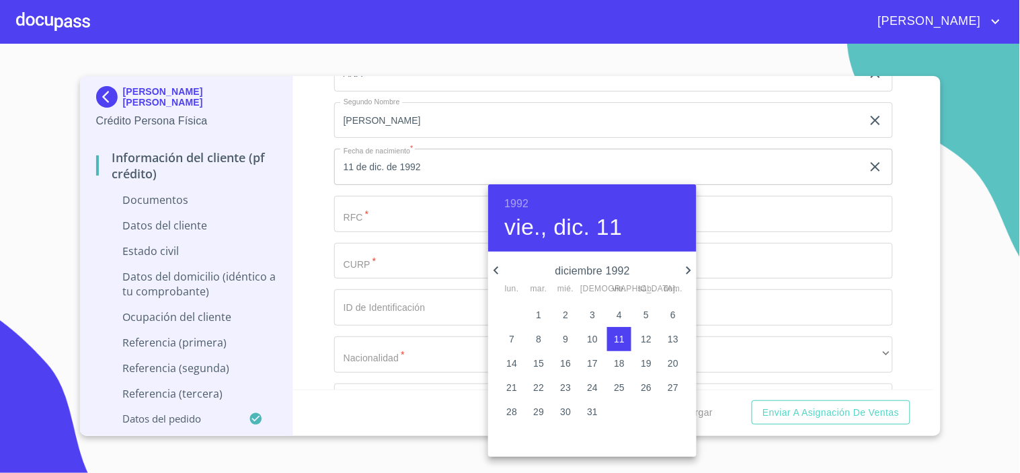
click at [368, 210] on div at bounding box center [510, 236] width 1020 height 473
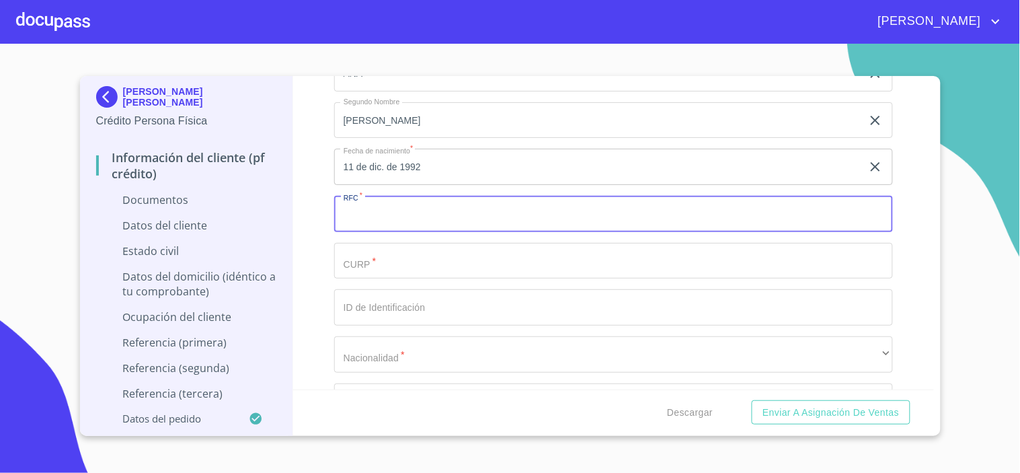
click at [368, 210] on input "Documento de identificación.   *" at bounding box center [613, 214] width 559 height 36
type input "H"
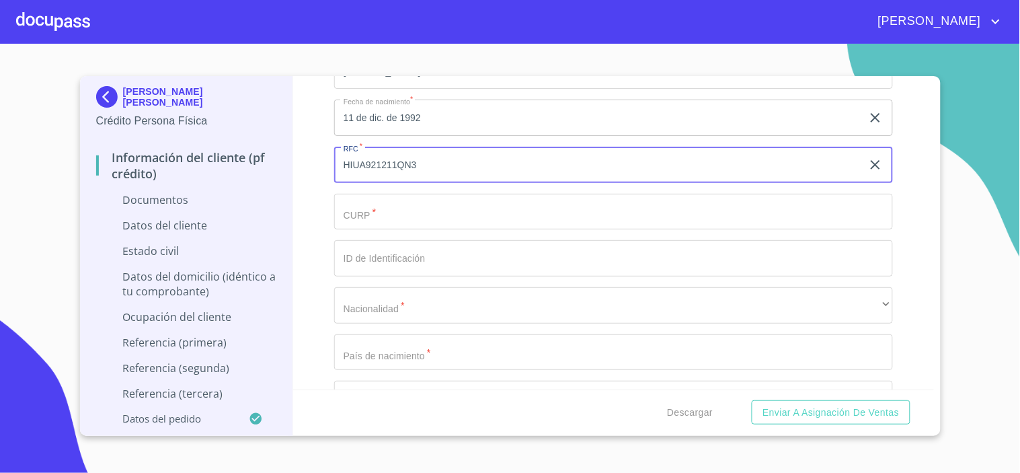
scroll to position [2241, 0]
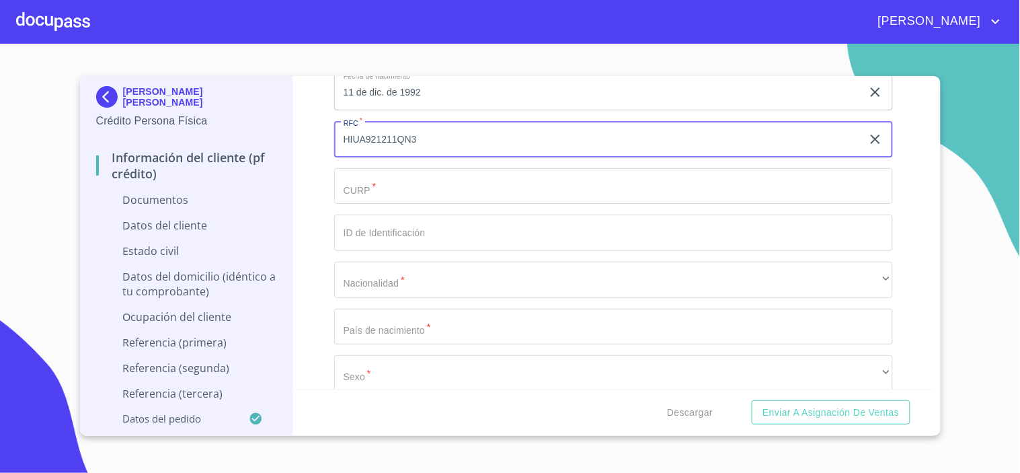
type input "HIUA921211QN3"
click at [354, 197] on input "Documento de identificación.   *" at bounding box center [613, 186] width 559 height 36
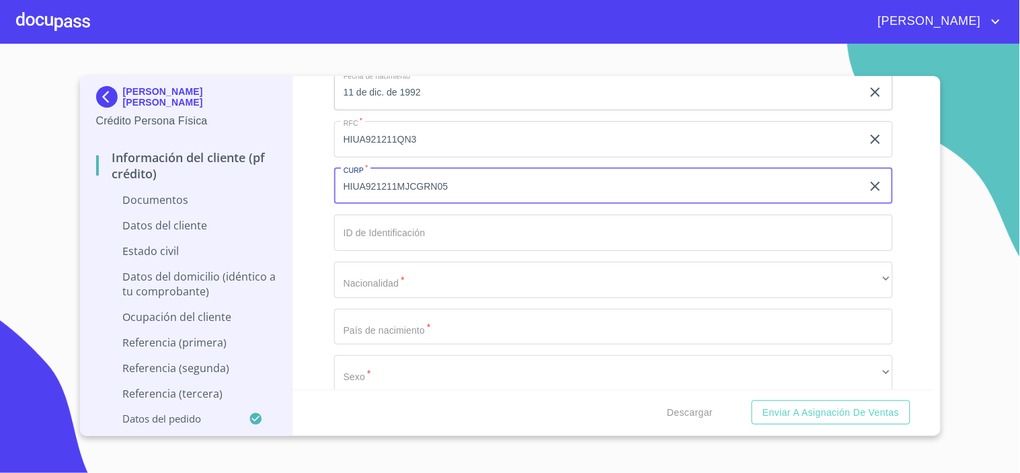
type input "HIUA921211MJCGRN05"
click at [367, 239] on input "Documento de identificación.   *" at bounding box center [613, 233] width 559 height 36
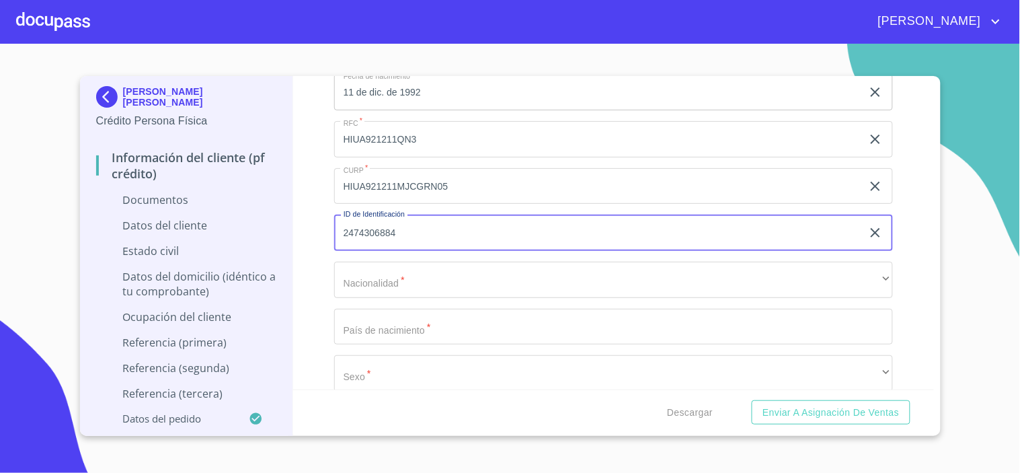
type input "2474306884"
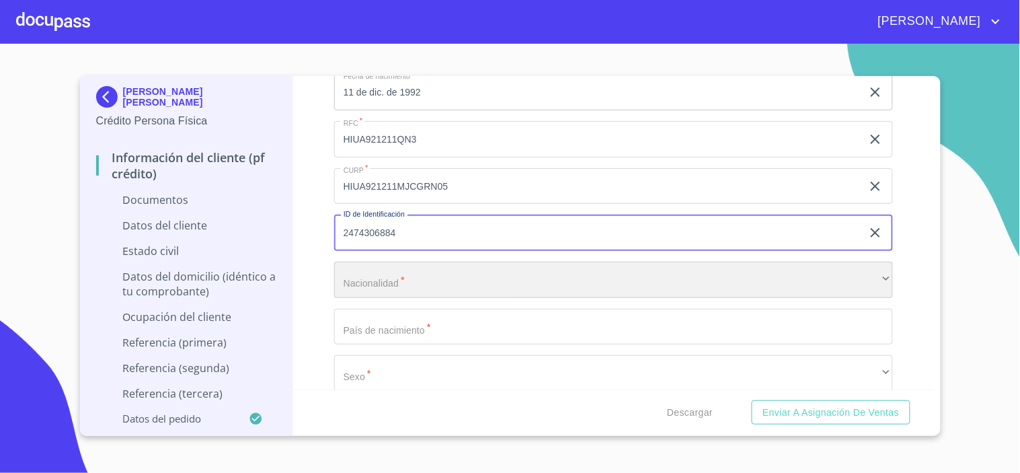
click at [360, 283] on div "​" at bounding box center [613, 280] width 559 height 36
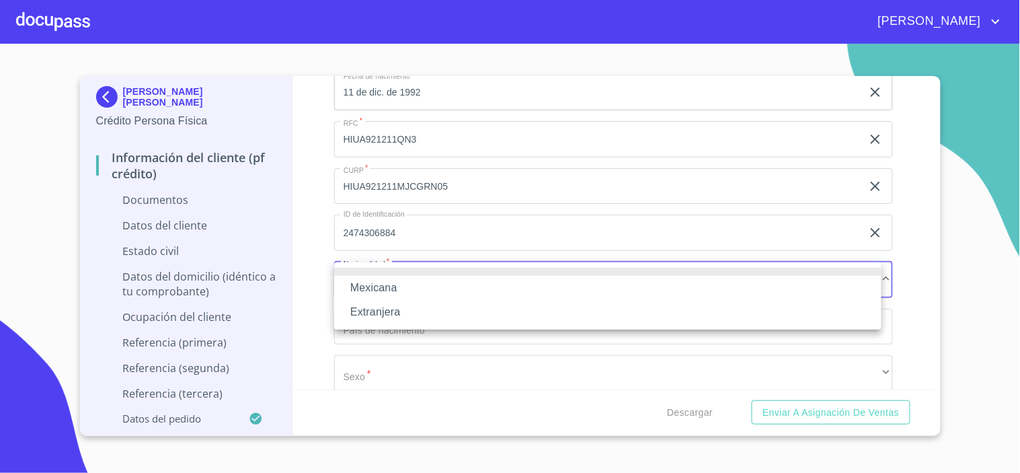
click at [372, 284] on li "Mexicana" at bounding box center [607, 288] width 547 height 24
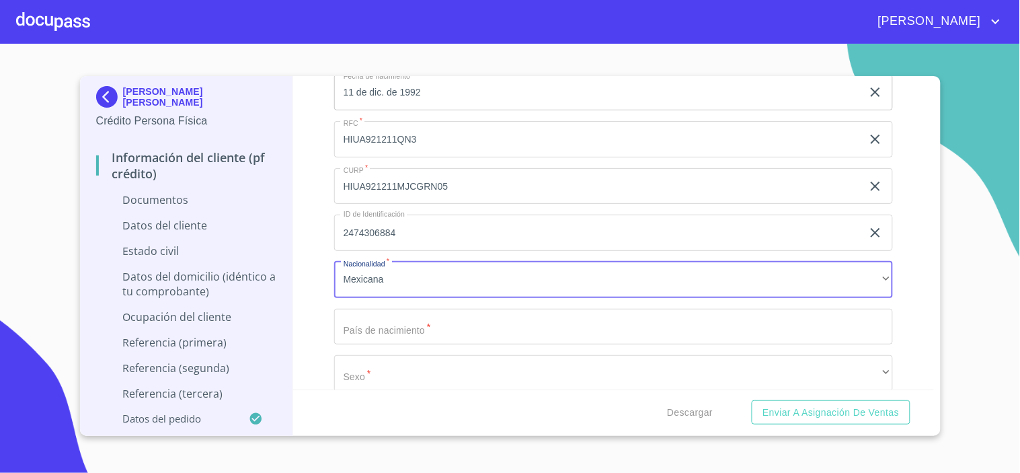
click at [368, 317] on input "Documento de identificación.   *" at bounding box center [613, 327] width 559 height 36
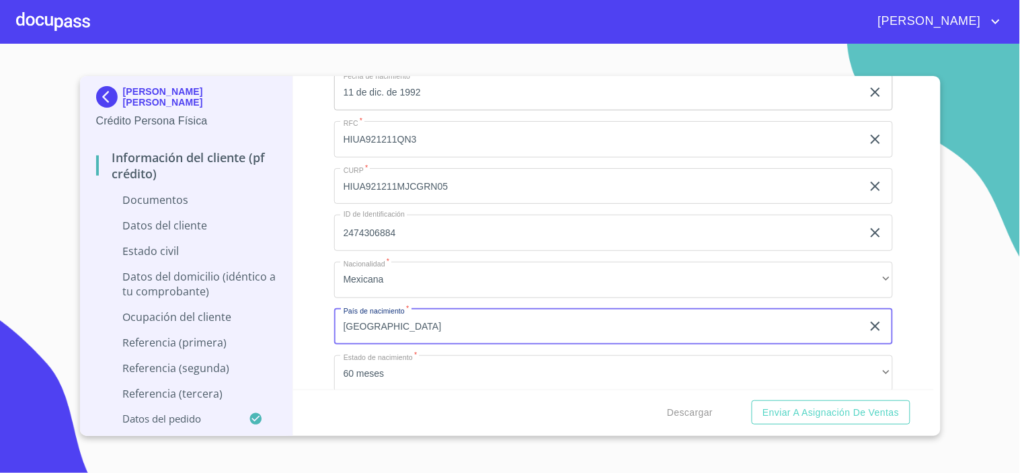
type input "[GEOGRAPHIC_DATA]"
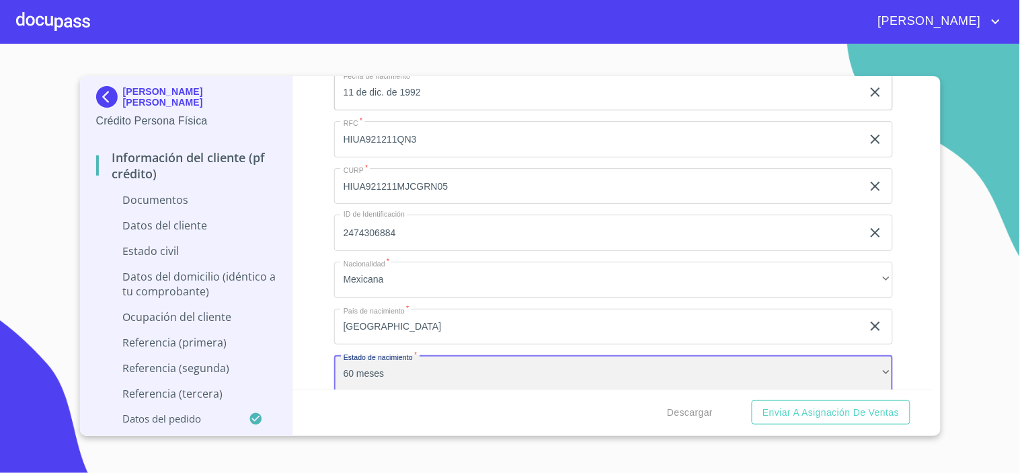
scroll to position [2242, 0]
click at [521, 364] on div "60 meses" at bounding box center [613, 372] width 559 height 36
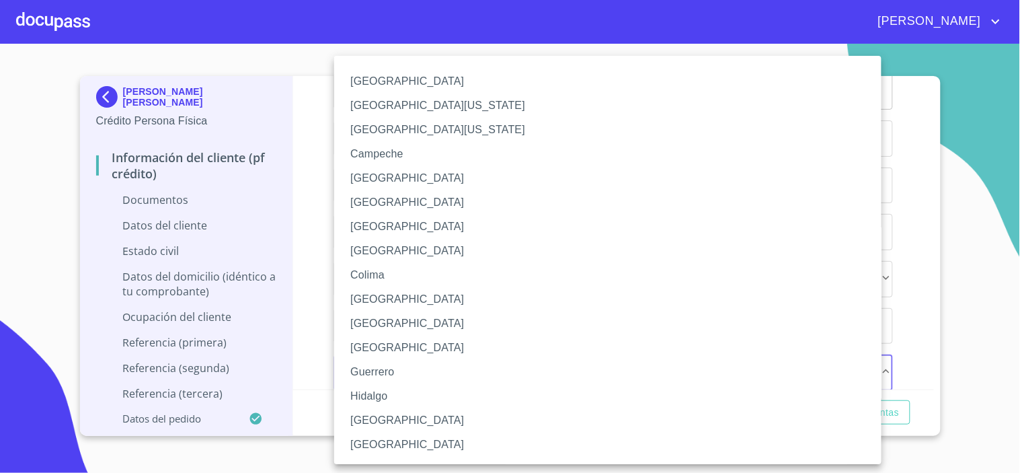
click at [387, 430] on li "[GEOGRAPHIC_DATA]" at bounding box center [613, 420] width 559 height 24
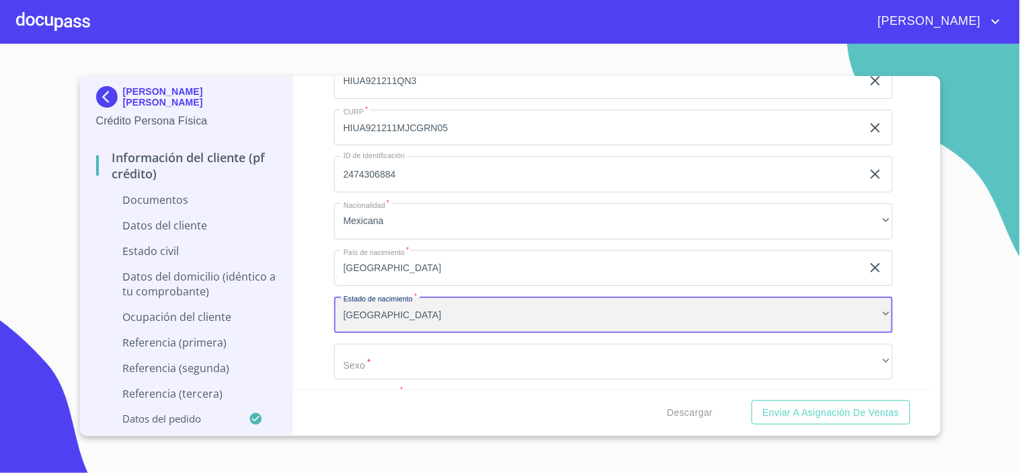
scroll to position [2391, 0]
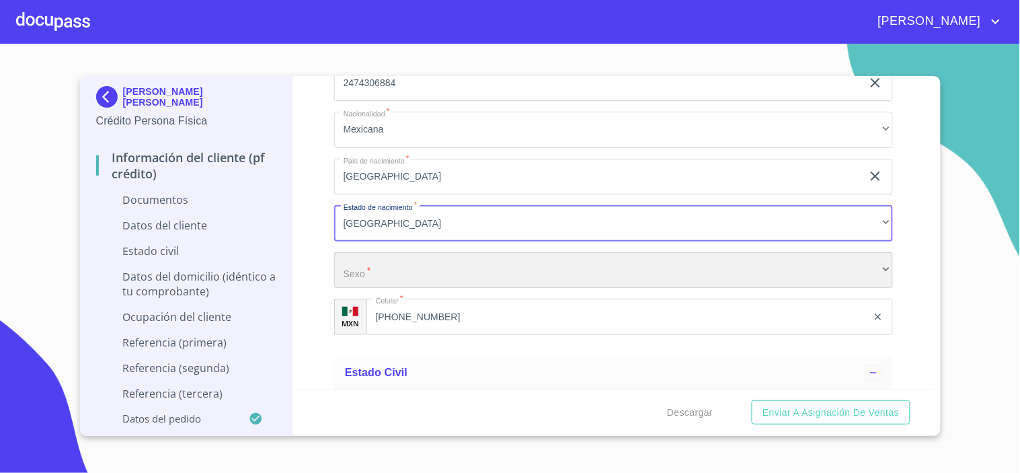
click at [385, 269] on div "​" at bounding box center [613, 270] width 559 height 36
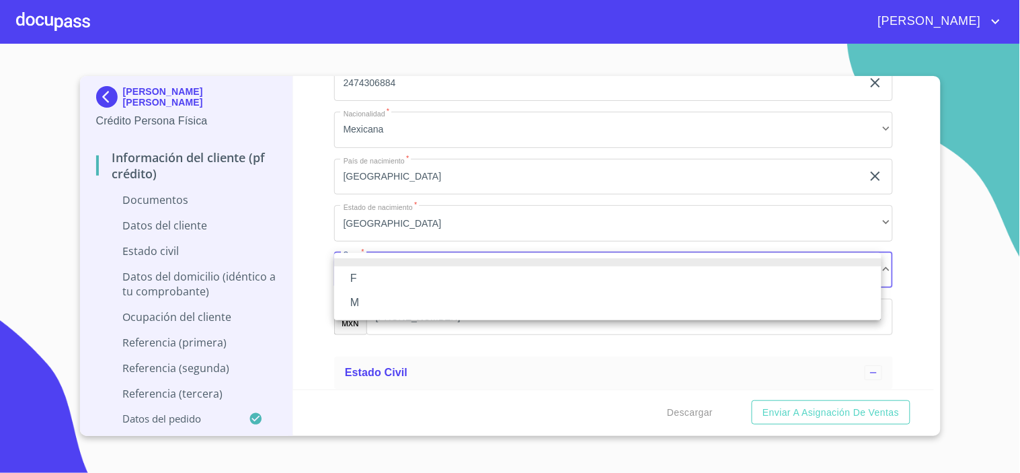
click at [365, 281] on li "F" at bounding box center [607, 278] width 547 height 24
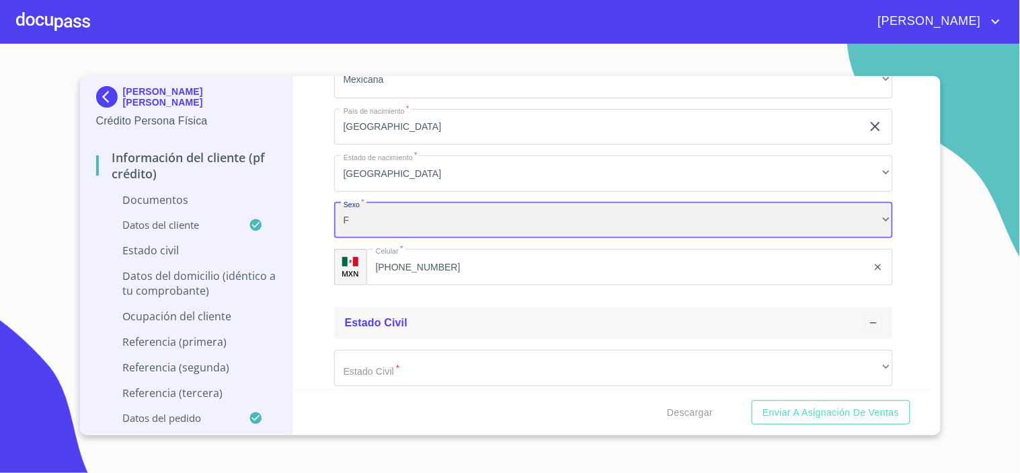
scroll to position [2466, 0]
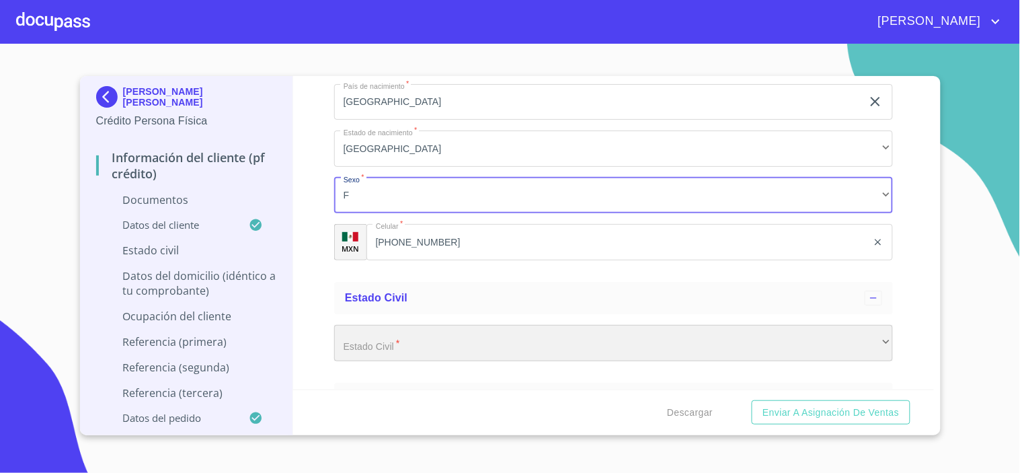
click at [379, 338] on div "​" at bounding box center [613, 343] width 559 height 36
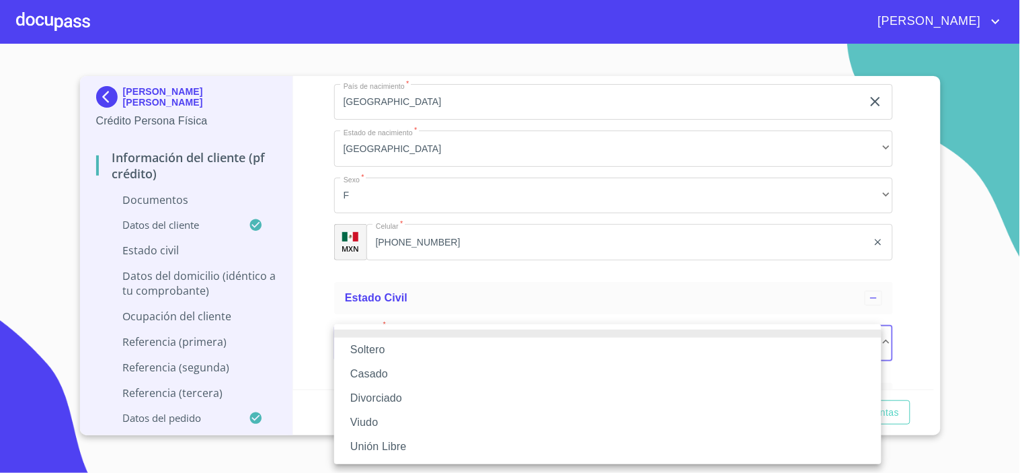
click at [368, 346] on li "Soltero" at bounding box center [607, 350] width 547 height 24
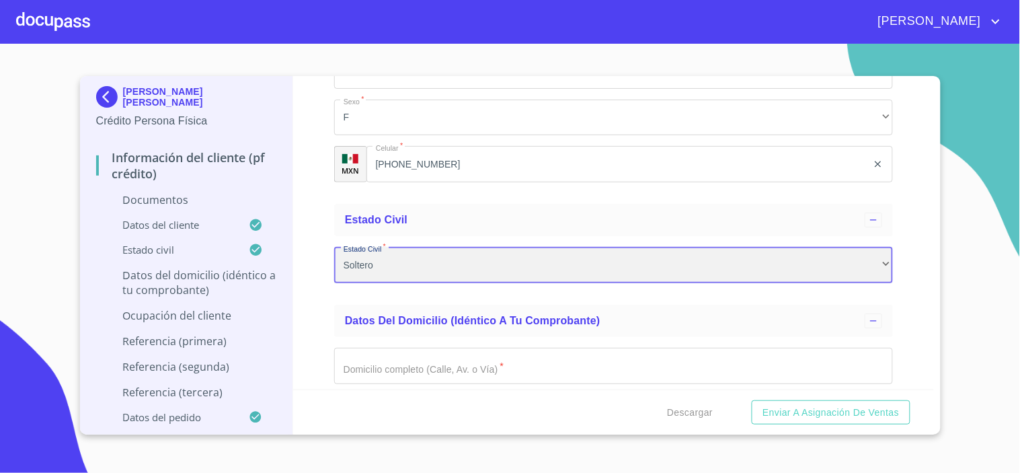
scroll to position [2616, 0]
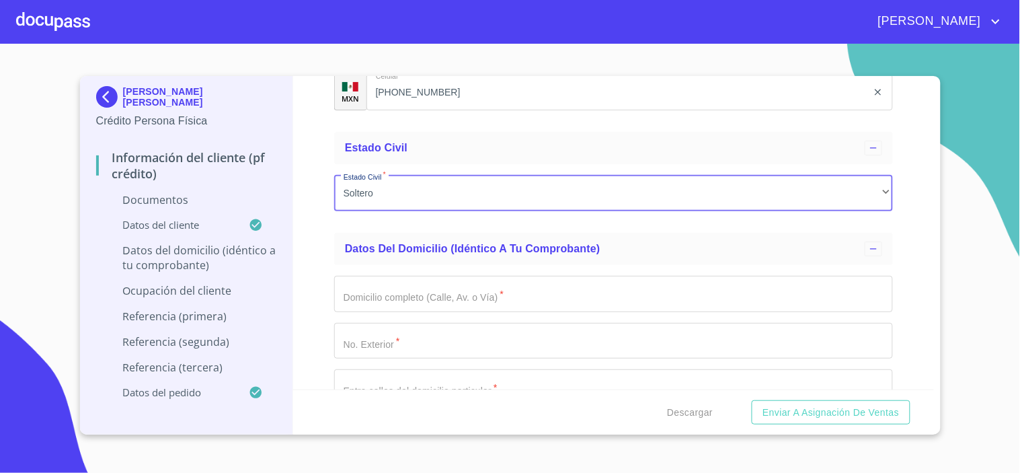
drag, startPoint x: 383, startPoint y: 298, endPoint x: 413, endPoint y: 299, distance: 29.6
click at [386, 298] on input "Documento de identificación.   *" at bounding box center [613, 294] width 559 height 36
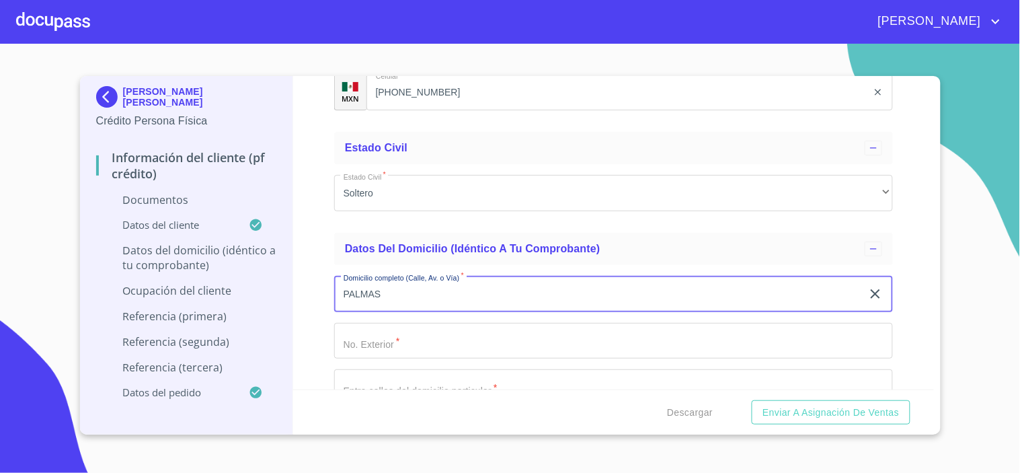
type input "PALMAS"
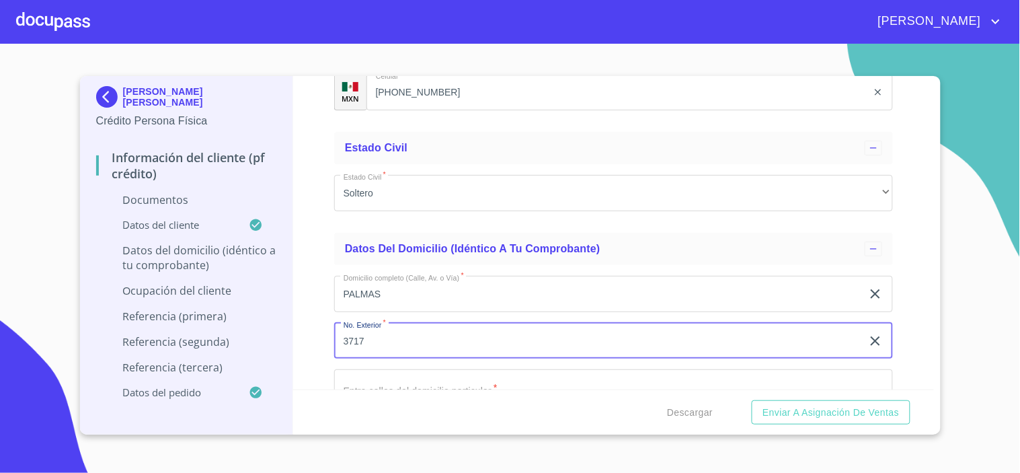
type input "3717"
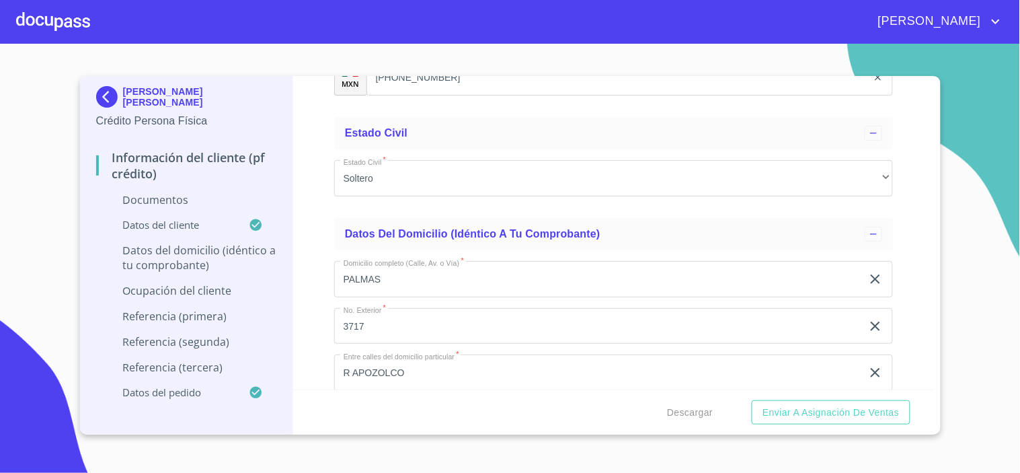
scroll to position [2815, 0]
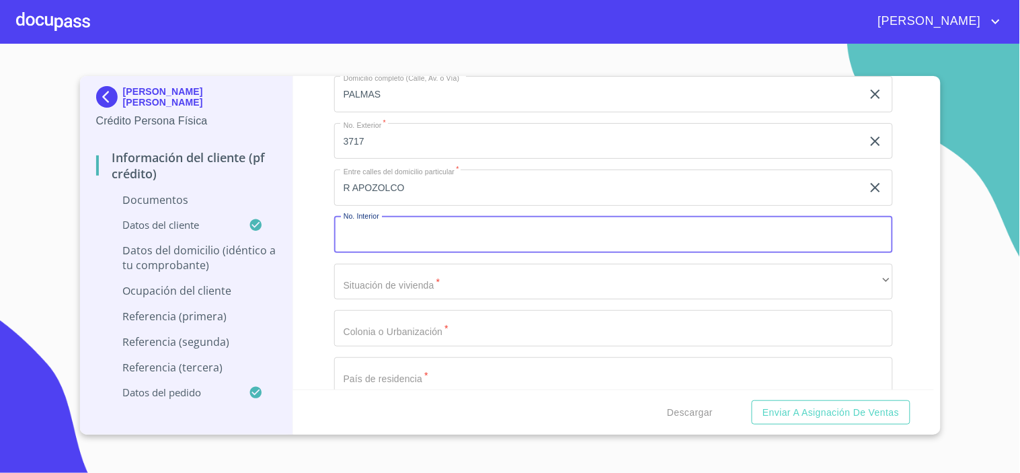
click at [446, 198] on input "R APOZOLCO" at bounding box center [598, 187] width 528 height 36
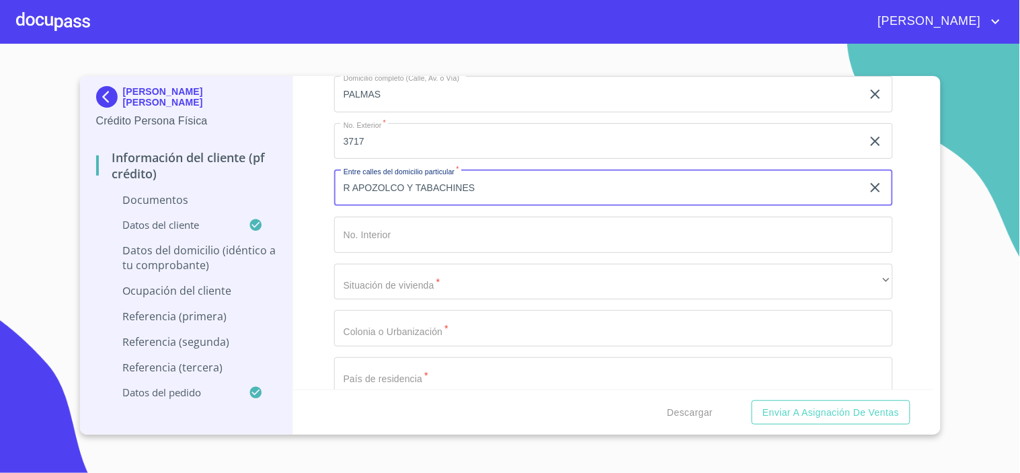
type input "R APOZOLCO Y TABACHINES"
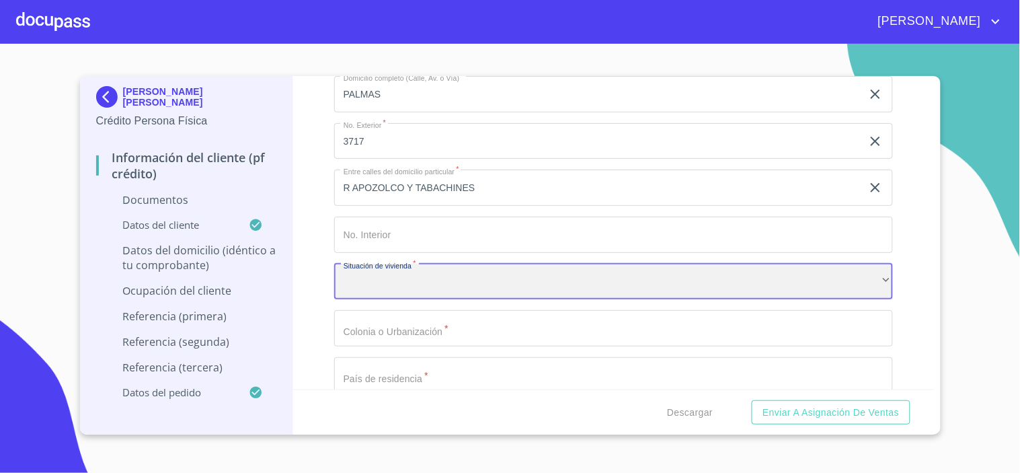
click at [413, 276] on div "​" at bounding box center [613, 282] width 559 height 36
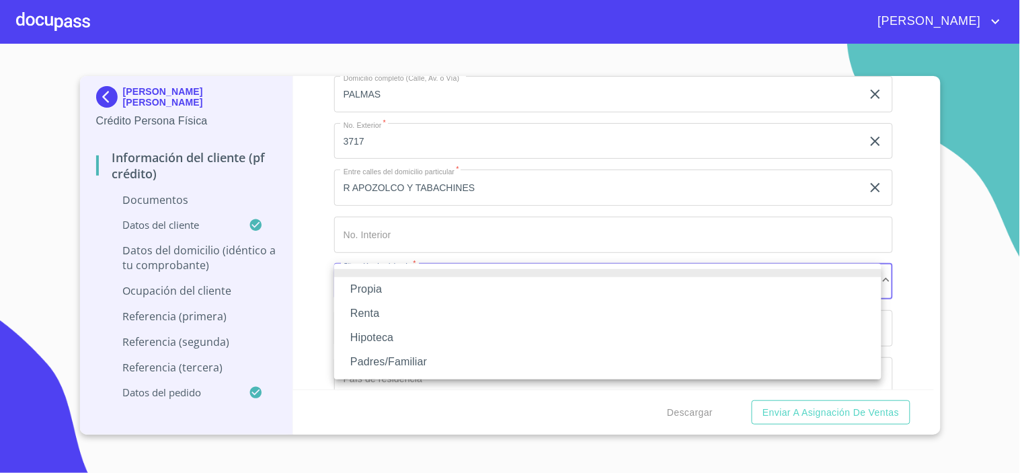
click at [373, 289] on li "Propia" at bounding box center [607, 289] width 547 height 24
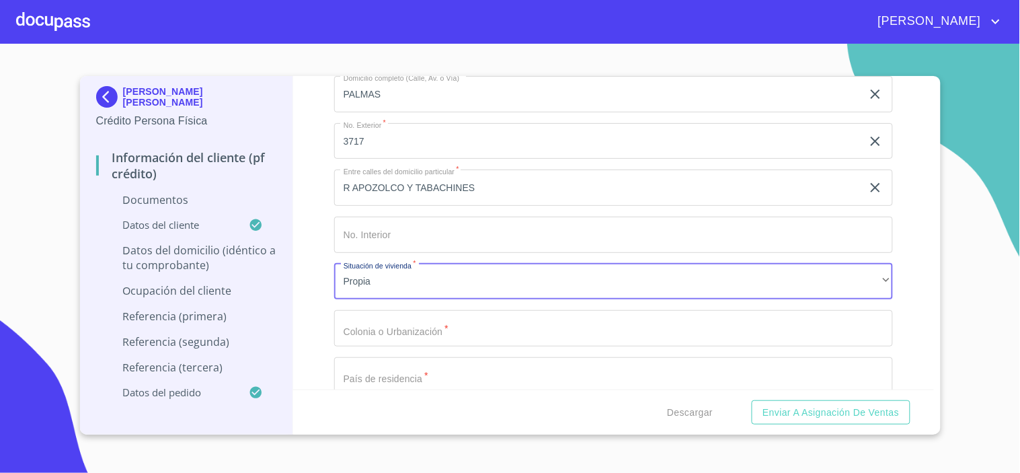
click at [356, 334] on input "Documento de identificación.   *" at bounding box center [613, 328] width 559 height 36
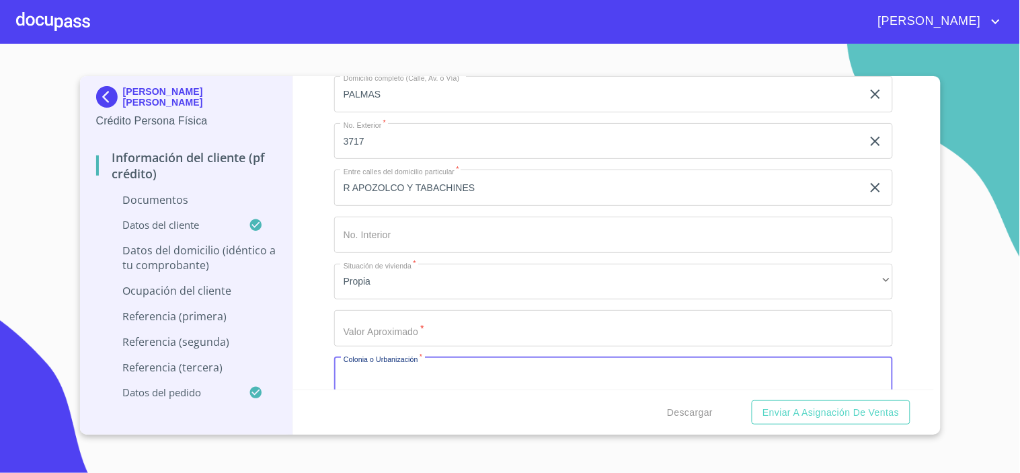
click at [366, 332] on input "Documento de identificación.   *" at bounding box center [613, 328] width 559 height 36
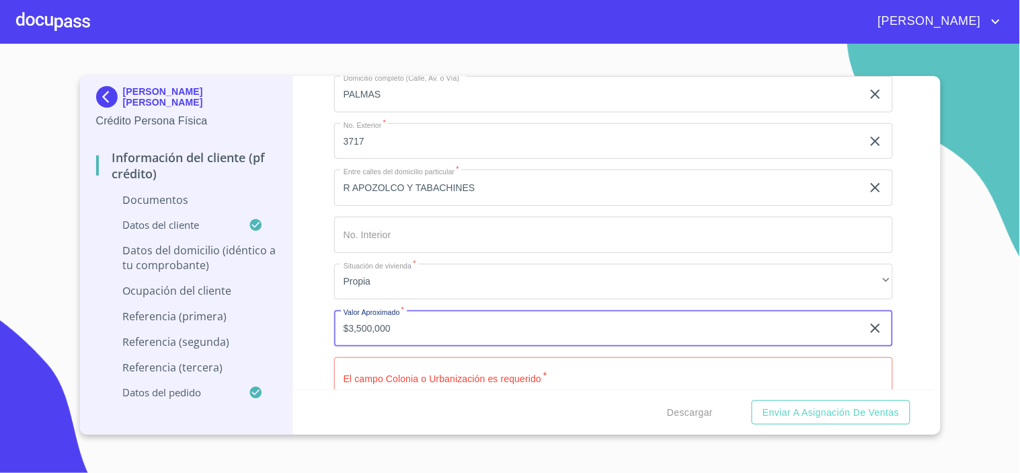
type input "$3,500,000"
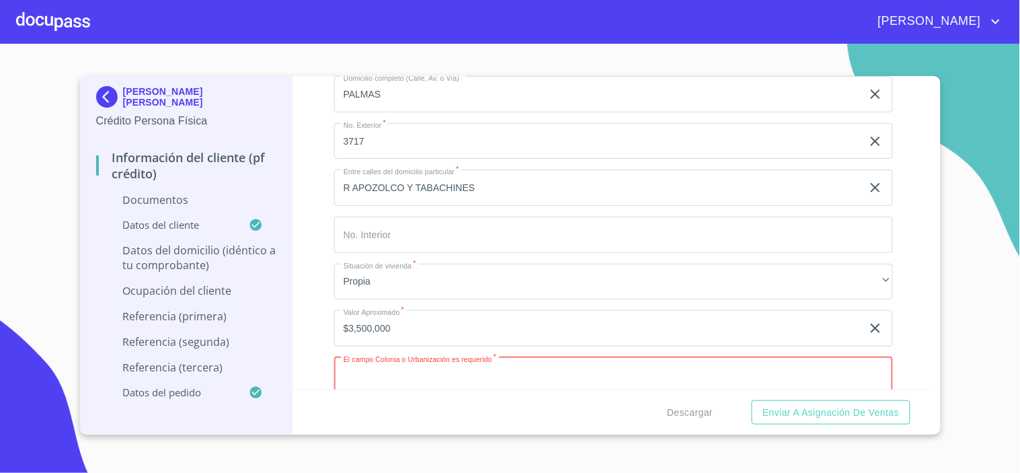
scroll to position [2818, 0]
click at [372, 373] on input "Documento de identificación.   *" at bounding box center [613, 372] width 559 height 36
type input "LOMA [PERSON_NAME]"
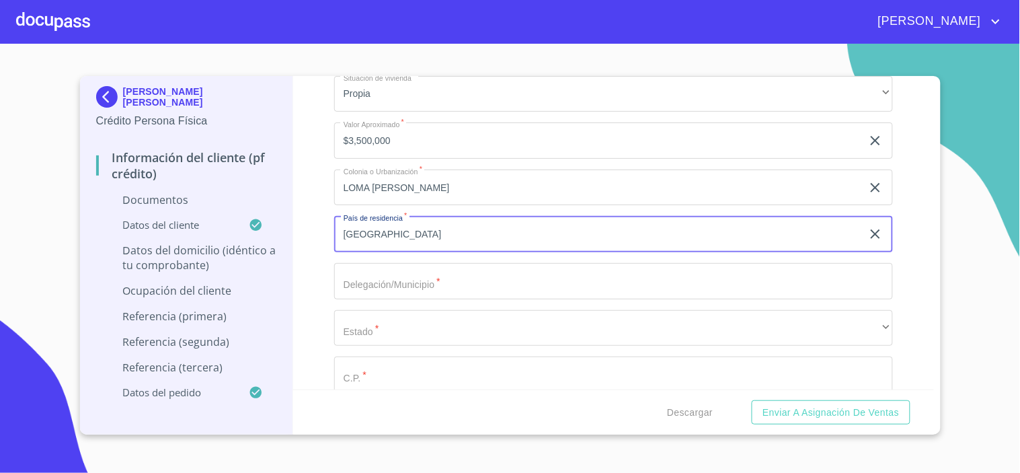
type input "[GEOGRAPHIC_DATA]"
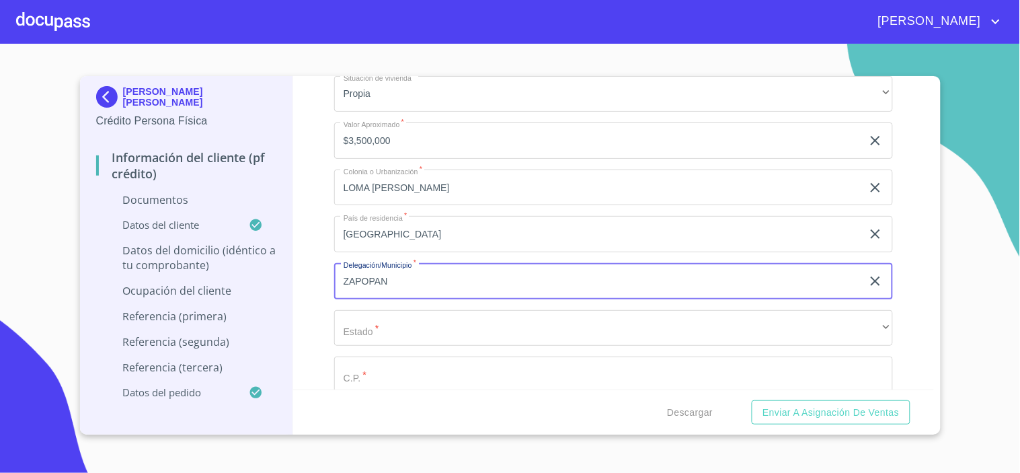
type input "ZAPOPAN"
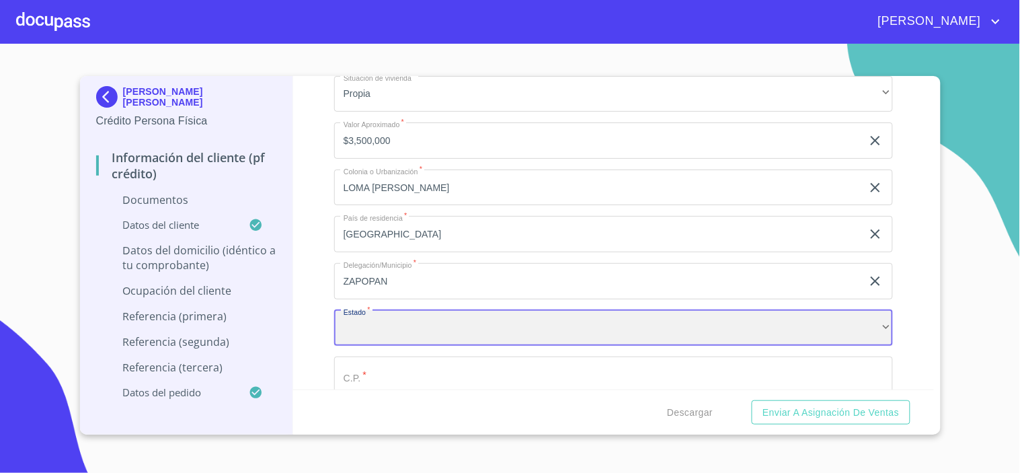
click at [428, 336] on div "​" at bounding box center [613, 328] width 559 height 36
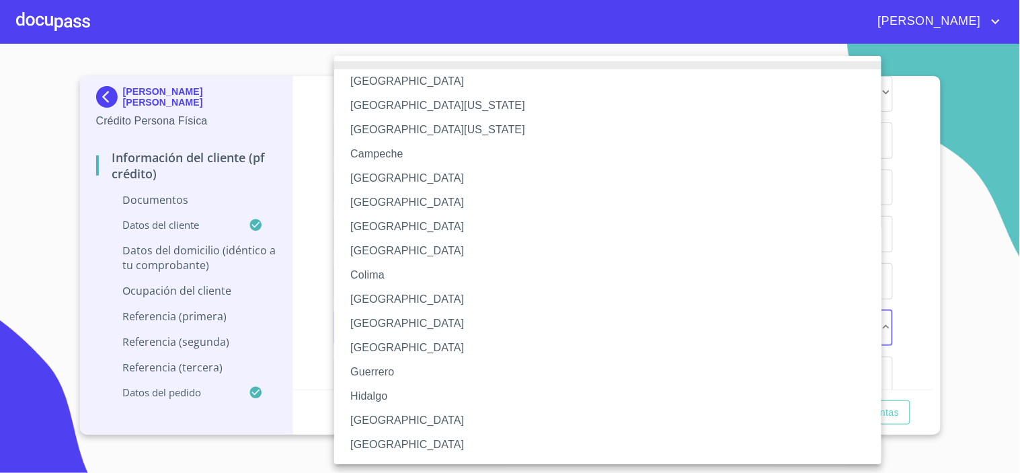
click at [365, 412] on li "[GEOGRAPHIC_DATA]" at bounding box center [613, 420] width 559 height 24
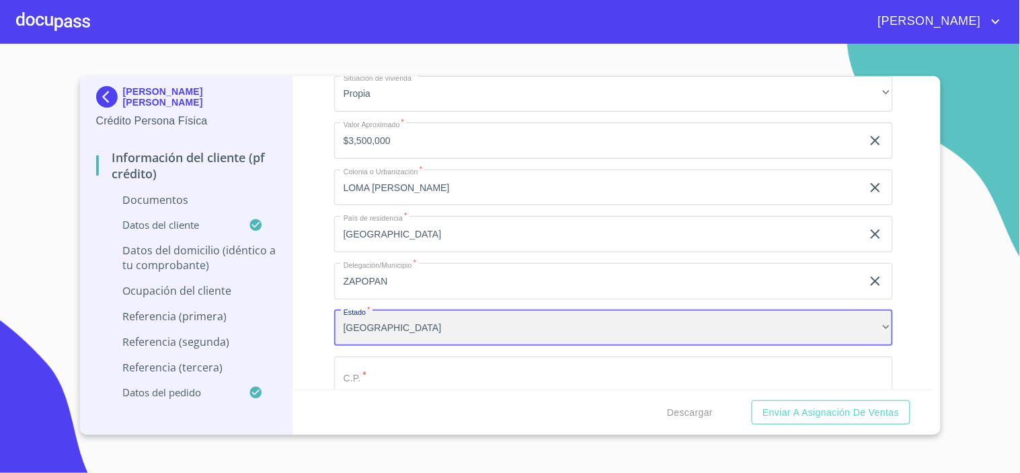
scroll to position [0, 0]
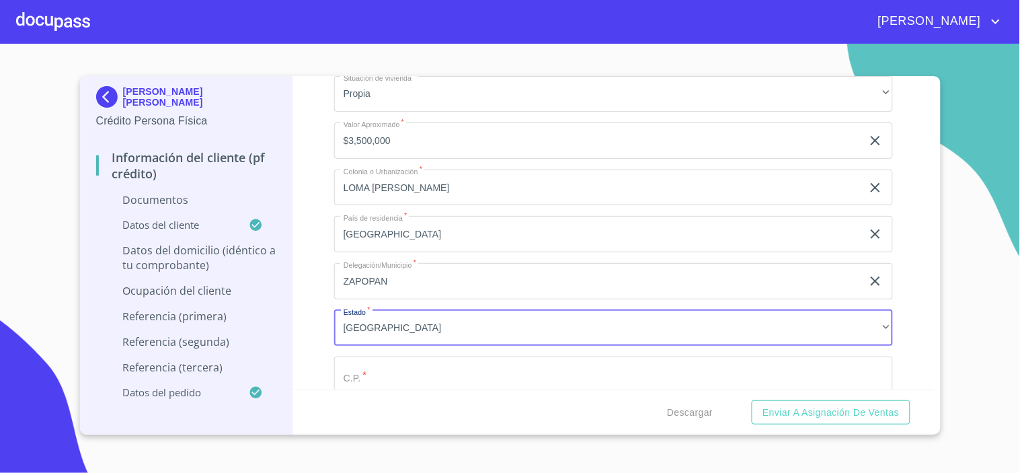
click at [358, 377] on input "Documento de identificación.   *" at bounding box center [613, 374] width 559 height 36
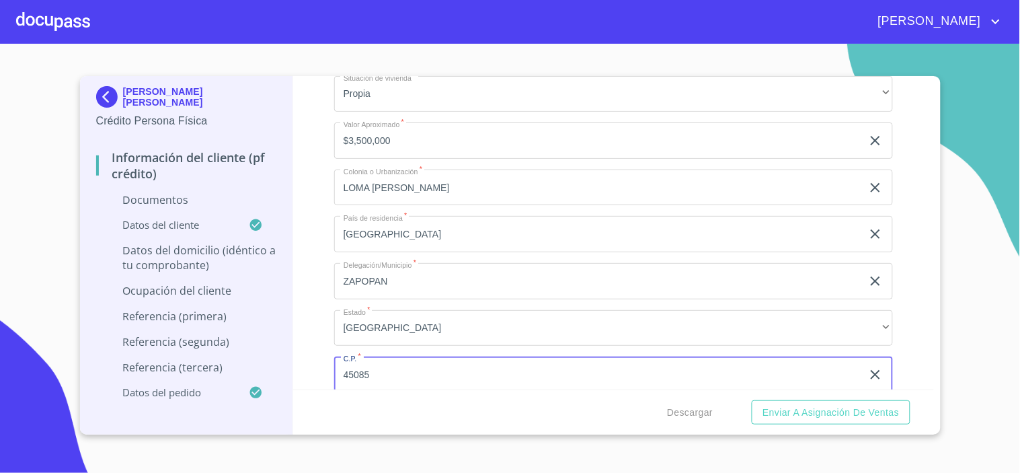
type input "45085"
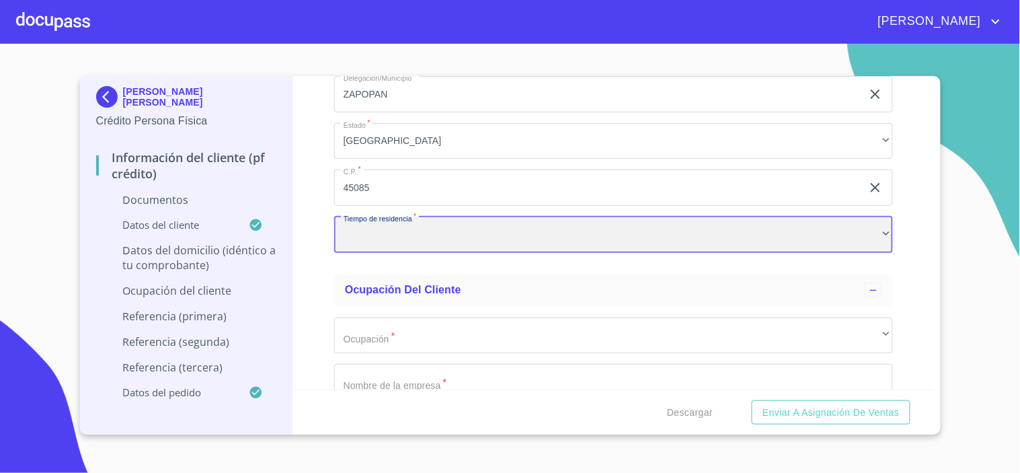
click at [359, 247] on div "​" at bounding box center [613, 235] width 559 height 36
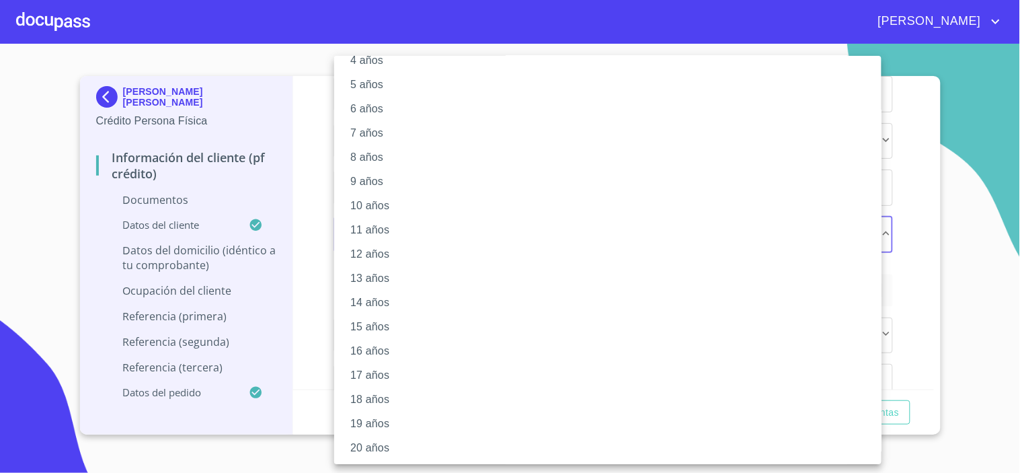
click at [356, 444] on li "20 años" at bounding box center [613, 448] width 559 height 24
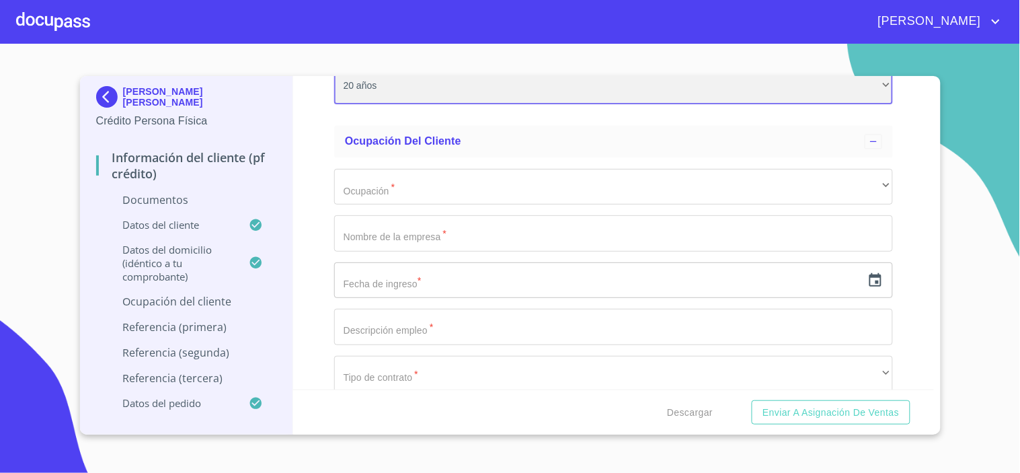
scroll to position [3339, 0]
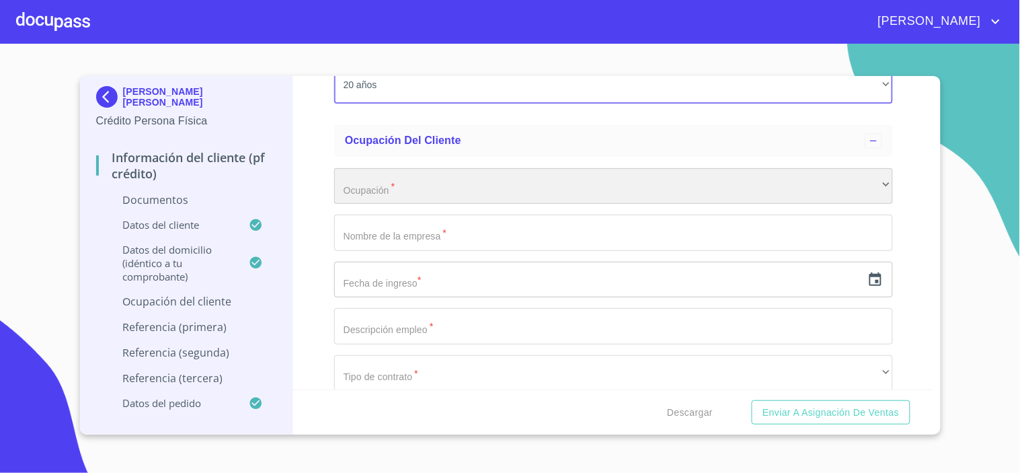
click at [365, 195] on div "​" at bounding box center [613, 186] width 559 height 36
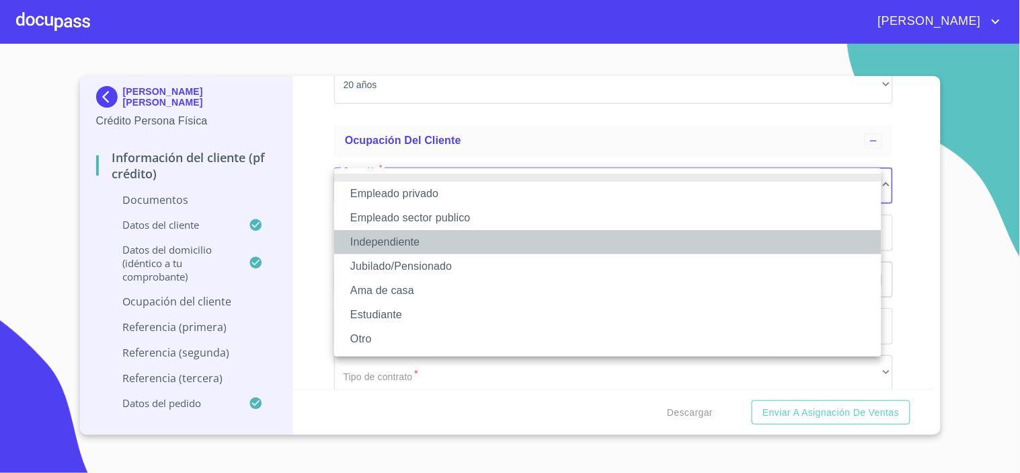
click at [380, 245] on li "Independiente" at bounding box center [607, 242] width 547 height 24
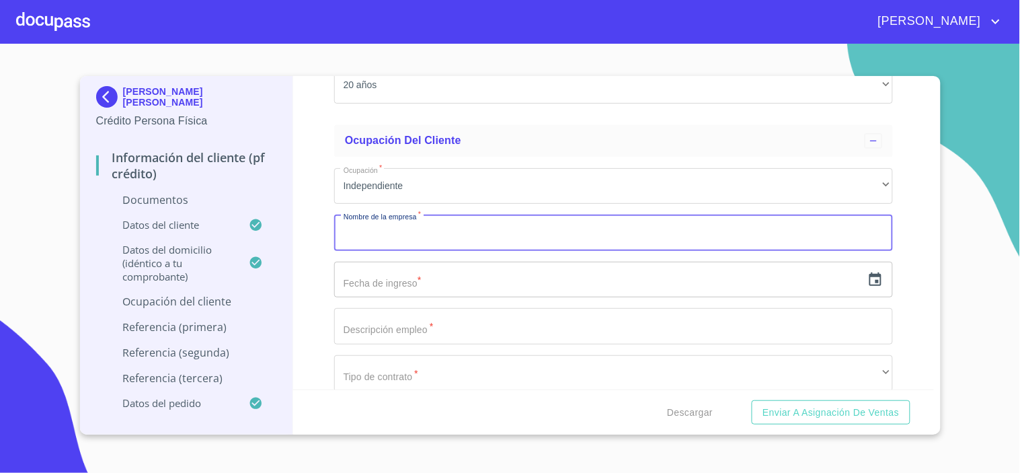
click at [373, 236] on input "Documento de identificación.   *" at bounding box center [613, 233] width 559 height 36
type input "[PERSON_NAME] [PERSON_NAME]"
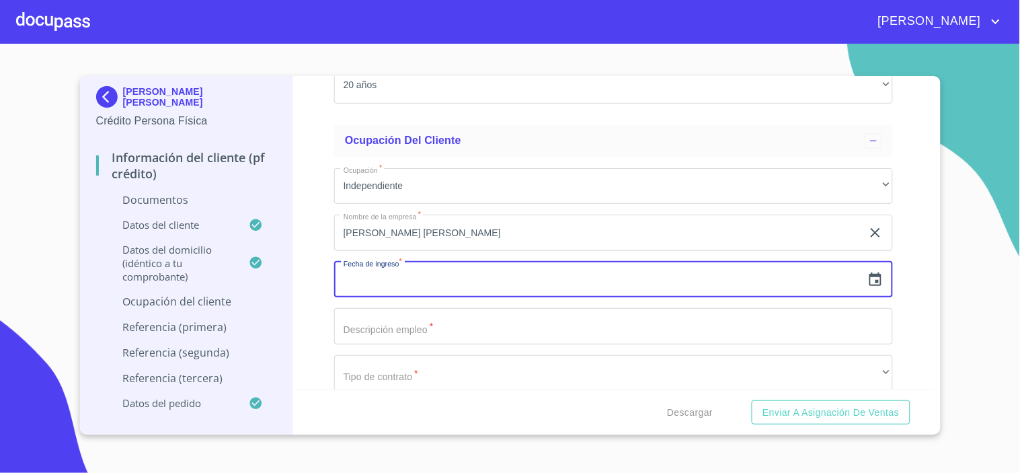
click at [867, 284] on icon "button" at bounding box center [875, 280] width 16 height 16
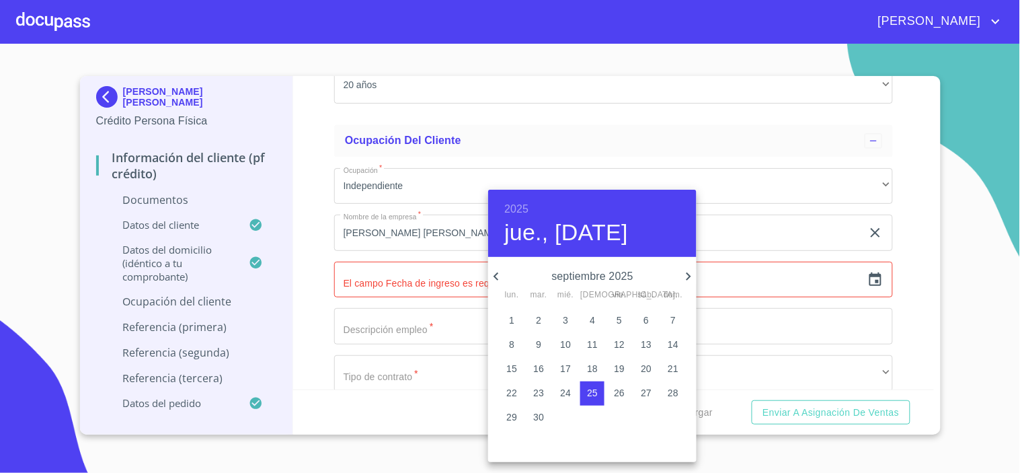
click at [522, 207] on h6 "2025" at bounding box center [516, 209] width 24 height 19
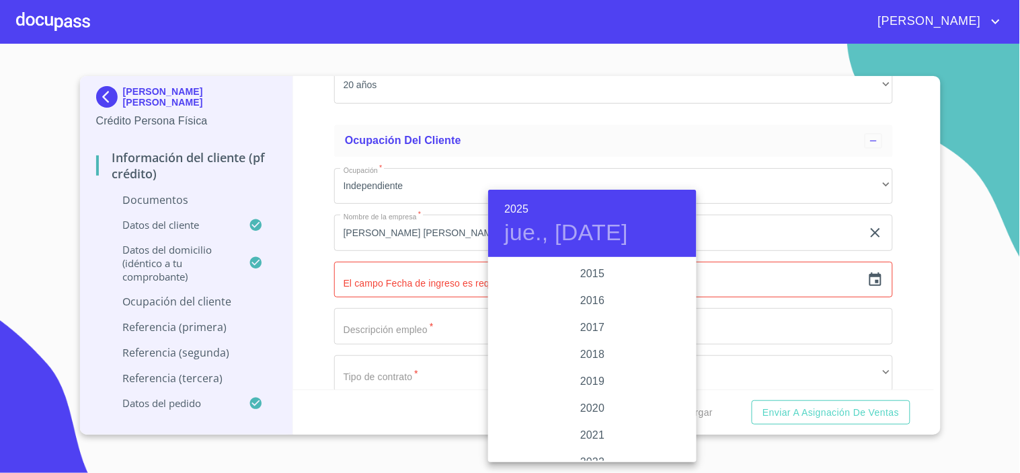
scroll to position [2384, 0]
click at [588, 304] on div "2015" at bounding box center [592, 308] width 208 height 27
type input "25 de sep. de 2015"
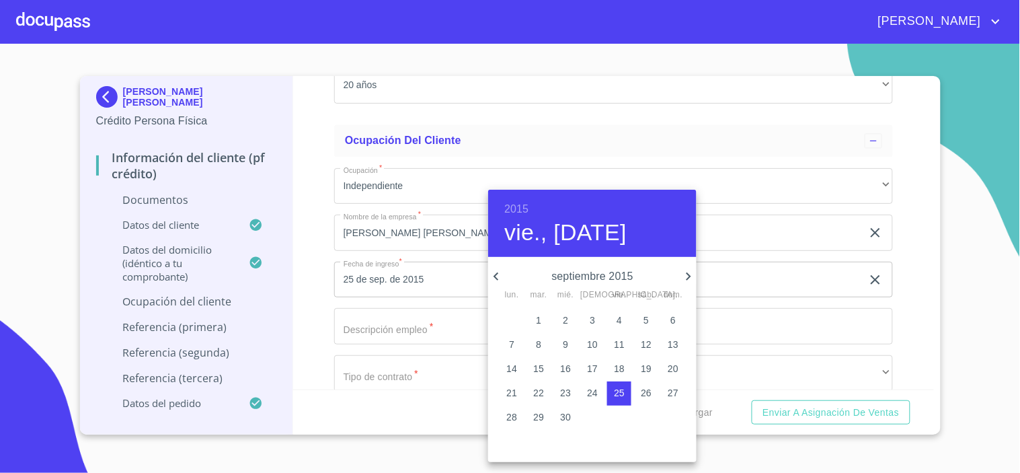
click at [375, 317] on div at bounding box center [510, 236] width 1020 height 473
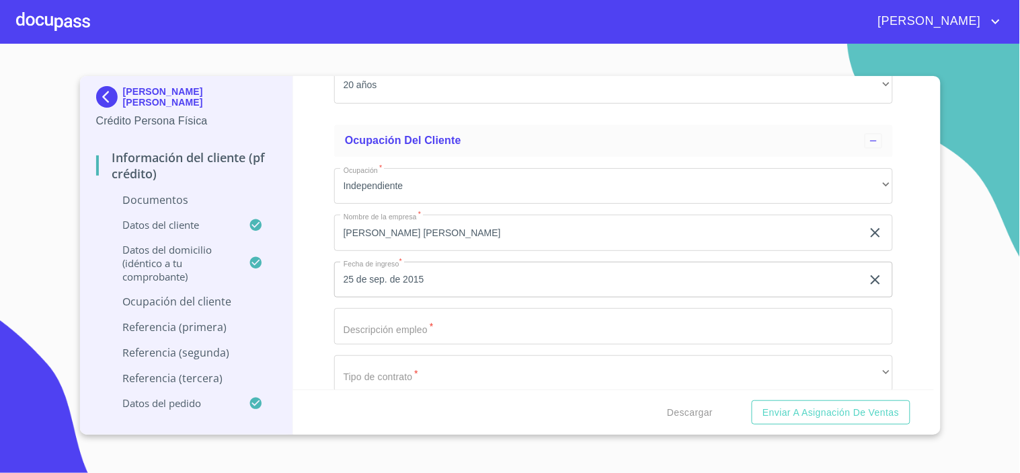
click at [361, 328] on input "Documento de identificación.   *" at bounding box center [613, 326] width 559 height 36
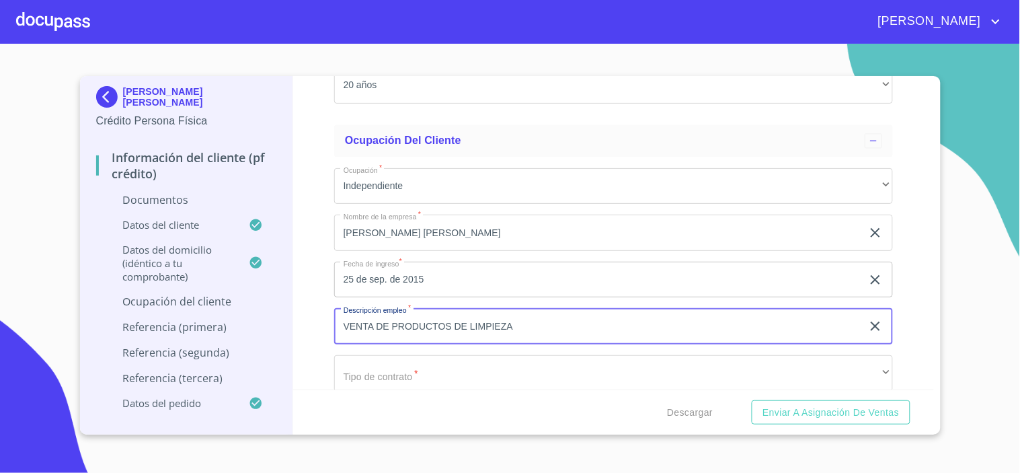
type input "VENTA DE PRODUCTOS DE LIMPIEZA"
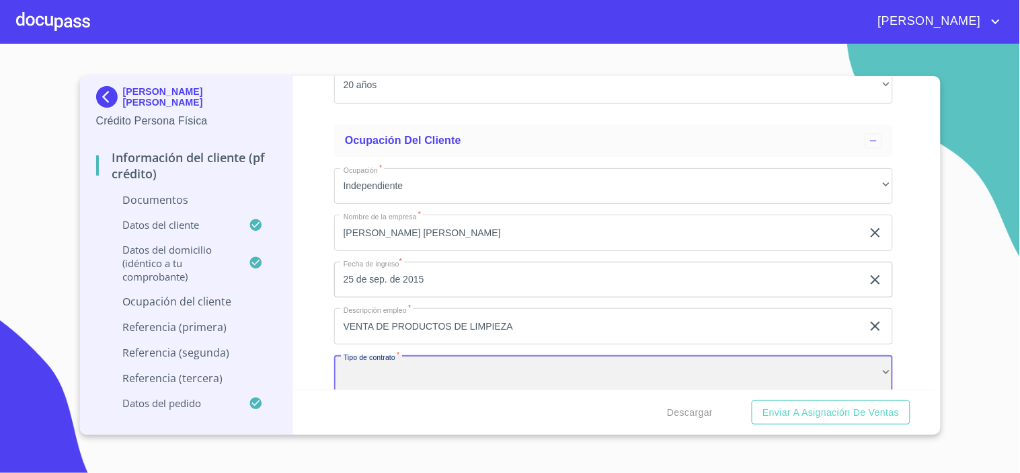
click at [359, 366] on div "​" at bounding box center [613, 373] width 559 height 36
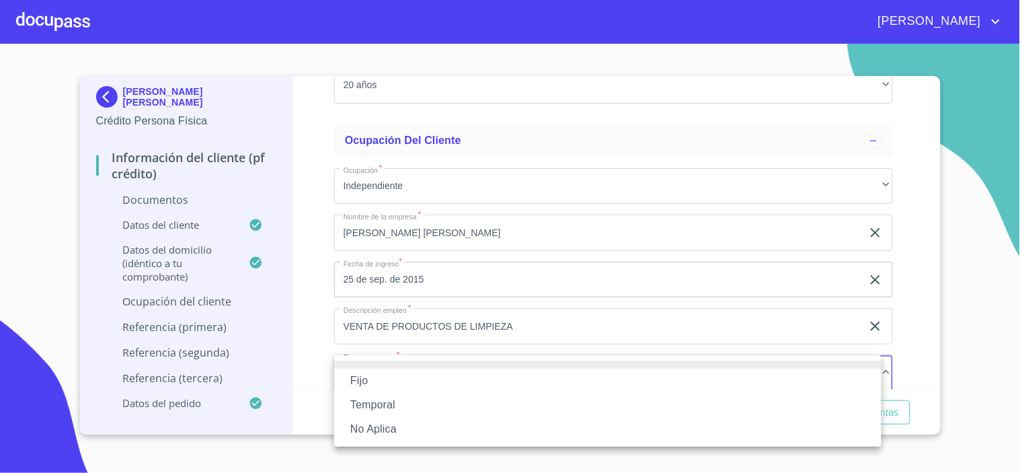
click at [366, 425] on li "No Aplica" at bounding box center [607, 429] width 547 height 24
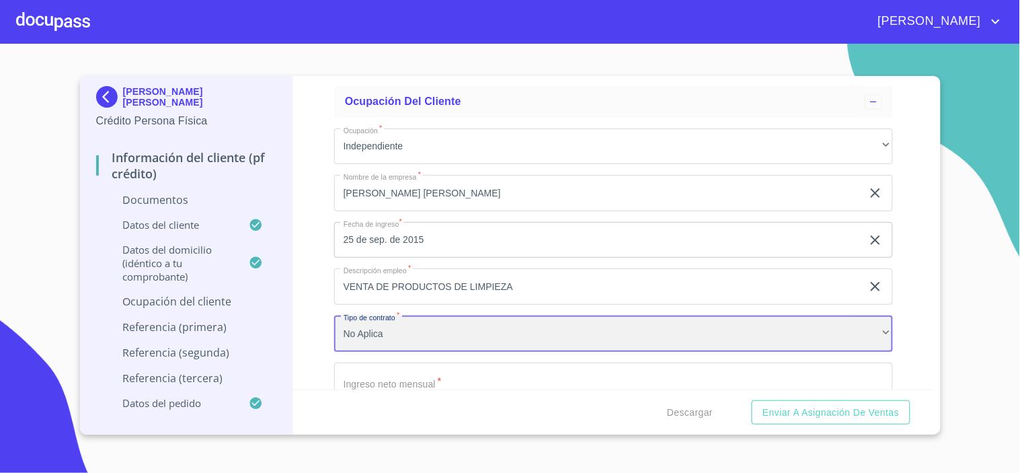
scroll to position [3414, 0]
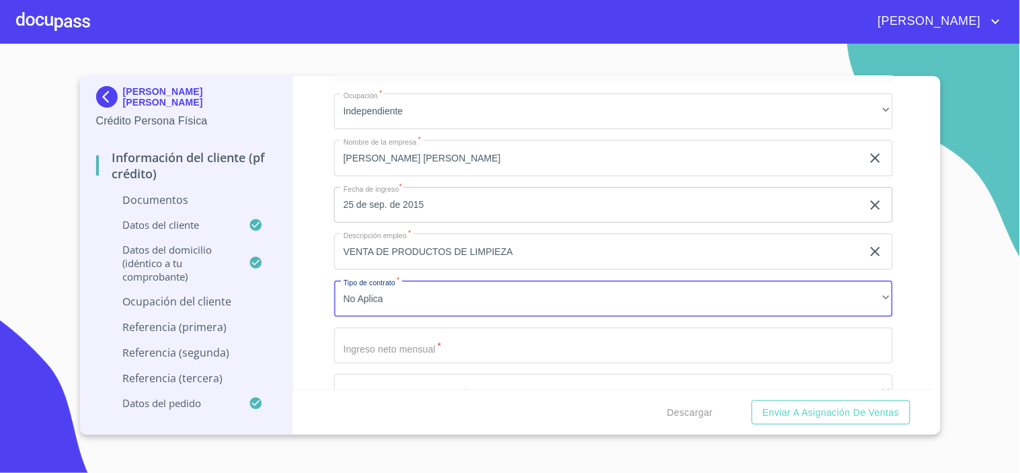
click at [379, 354] on input "Documento de identificación.   *" at bounding box center [613, 345] width 559 height 36
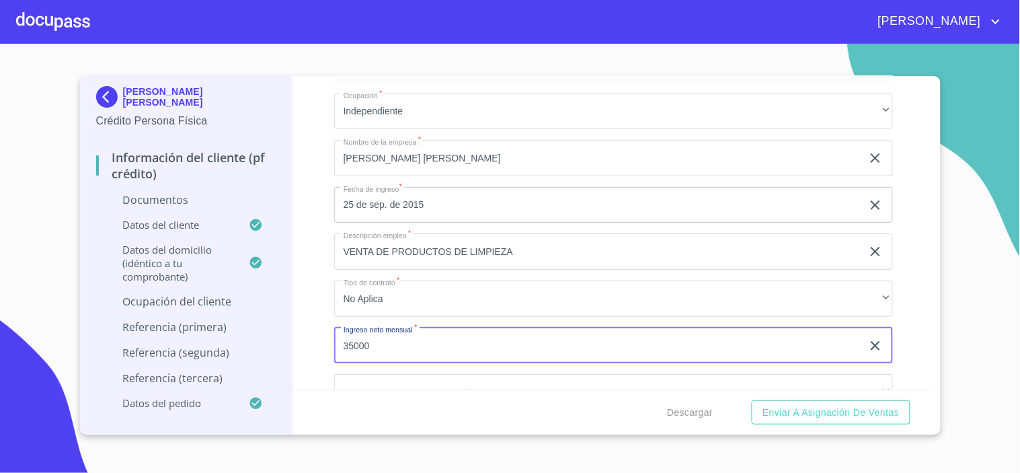
type input "35000"
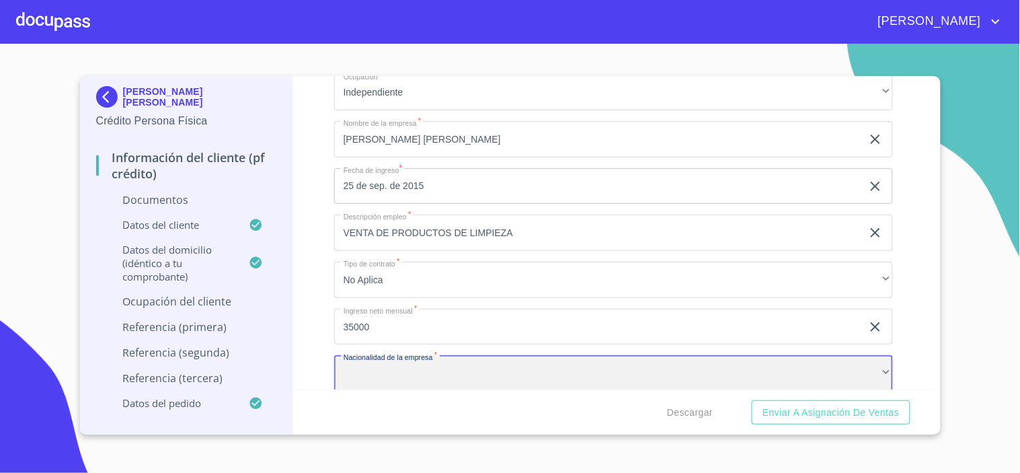
click at [381, 379] on div "​" at bounding box center [613, 373] width 559 height 36
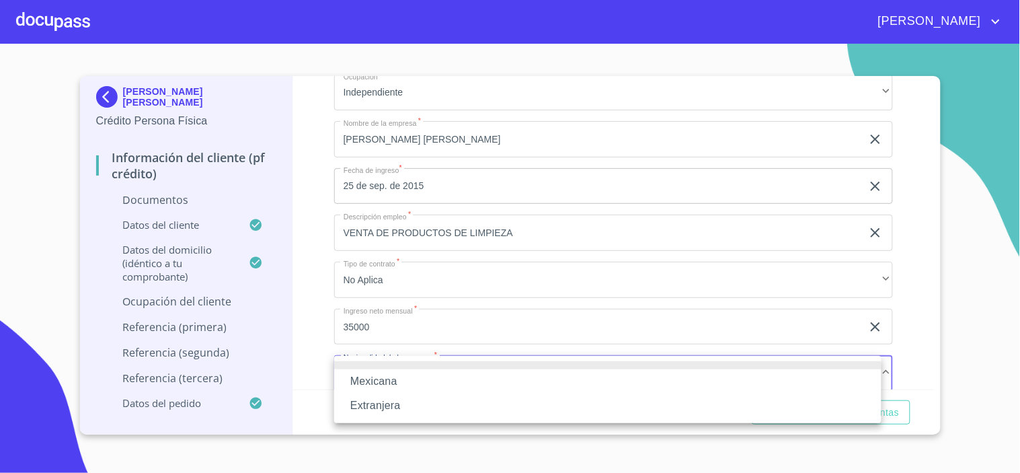
drag, startPoint x: 388, startPoint y: 378, endPoint x: 420, endPoint y: 395, distance: 35.8
click at [389, 378] on li "Mexicana" at bounding box center [607, 381] width 547 height 24
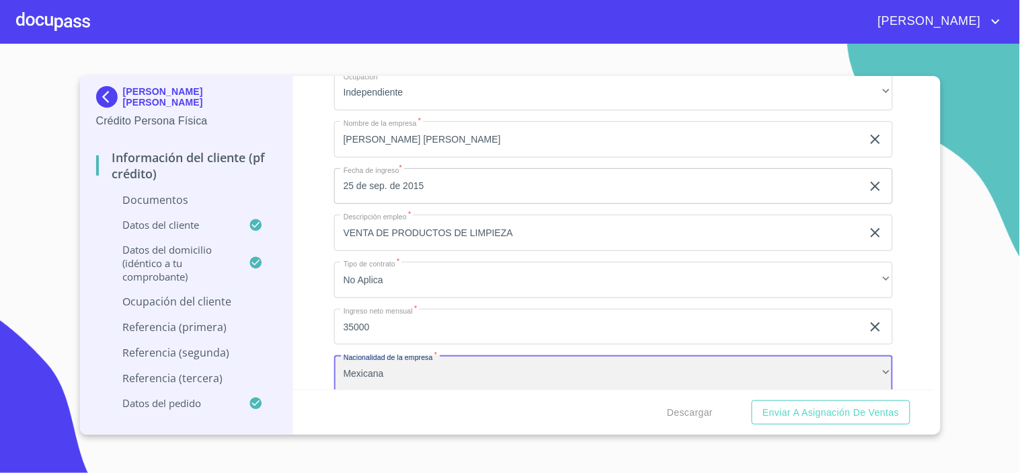
scroll to position [3507, 0]
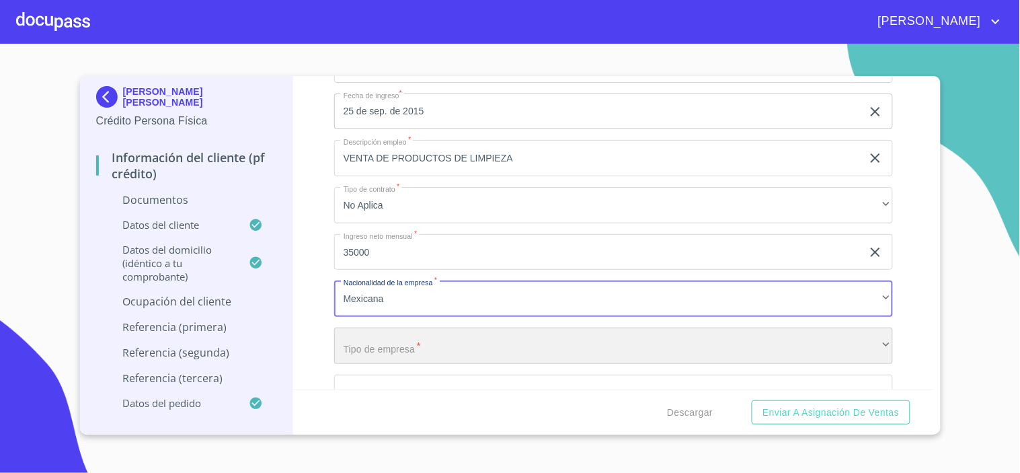
click at [389, 344] on div "​" at bounding box center [613, 345] width 559 height 36
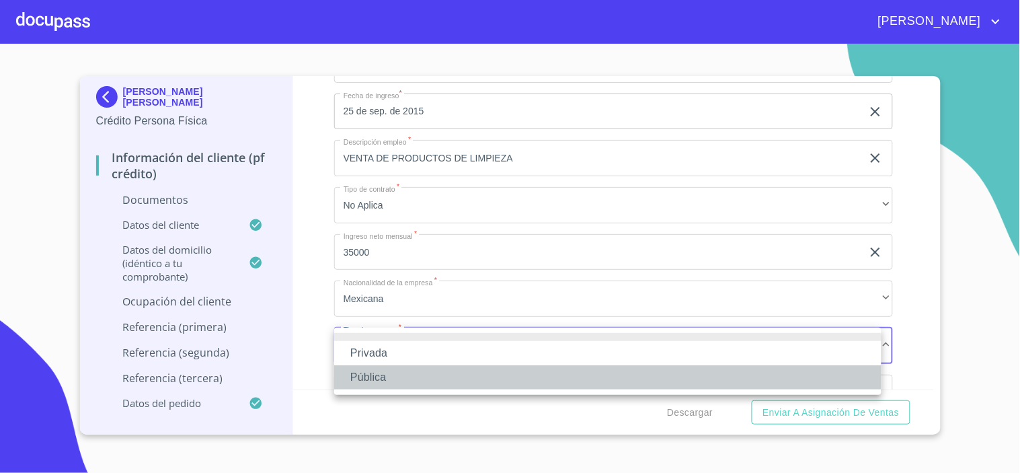
click at [386, 378] on li "Pública" at bounding box center [607, 377] width 547 height 24
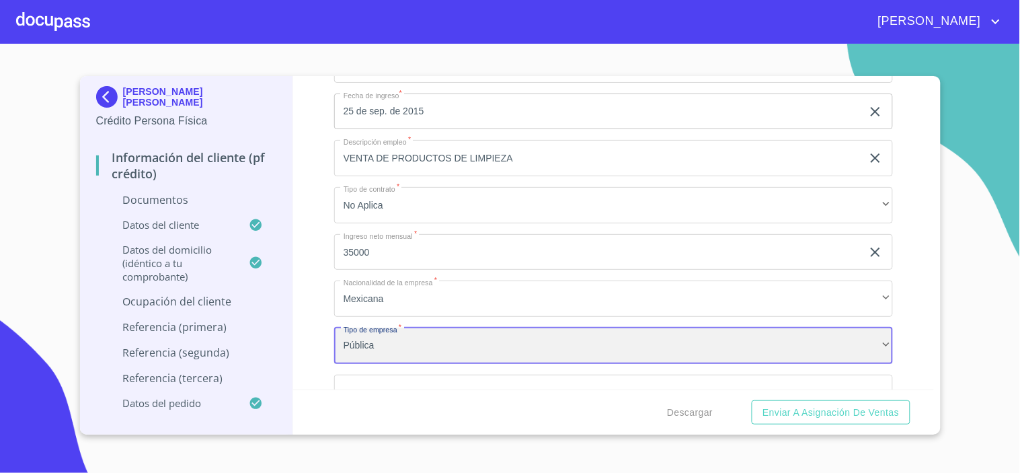
click at [381, 351] on div "Pública" at bounding box center [613, 345] width 559 height 36
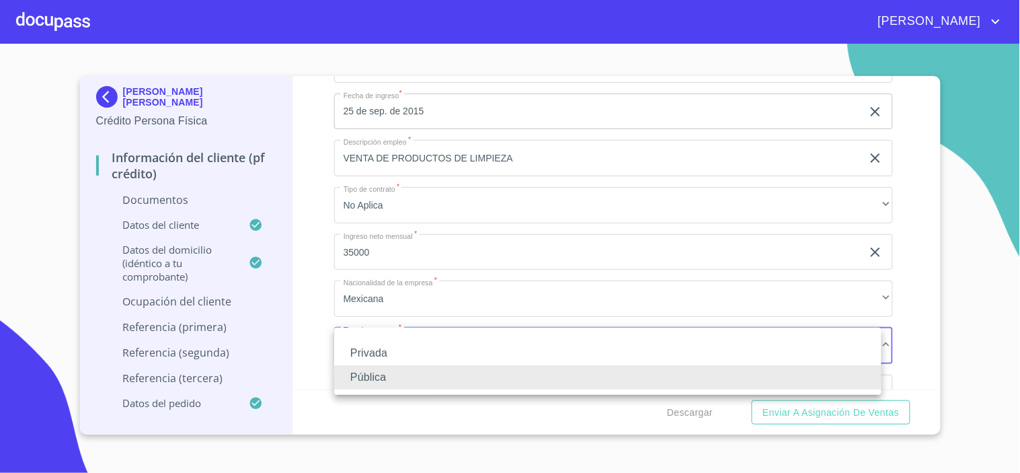
click at [385, 352] on li "Privada" at bounding box center [607, 353] width 547 height 24
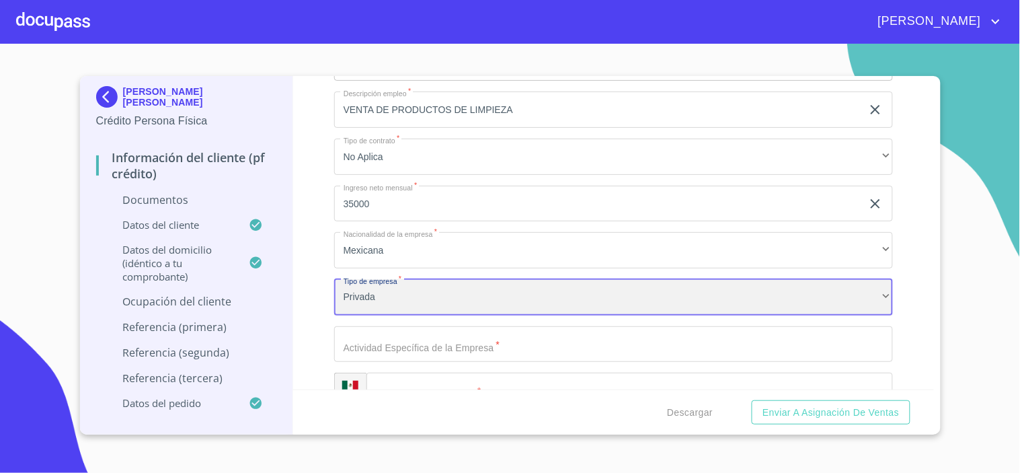
scroll to position [3582, 0]
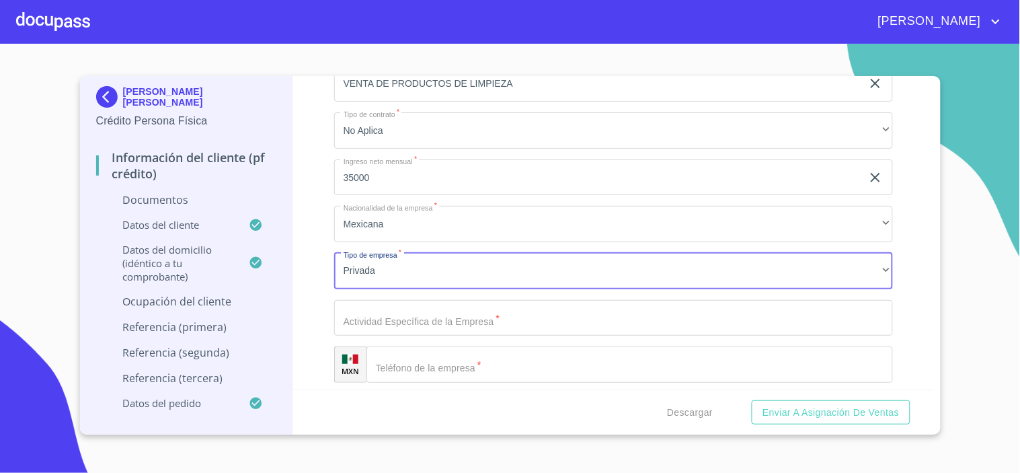
click at [388, 313] on input "Documento de identificación.   *" at bounding box center [613, 318] width 559 height 36
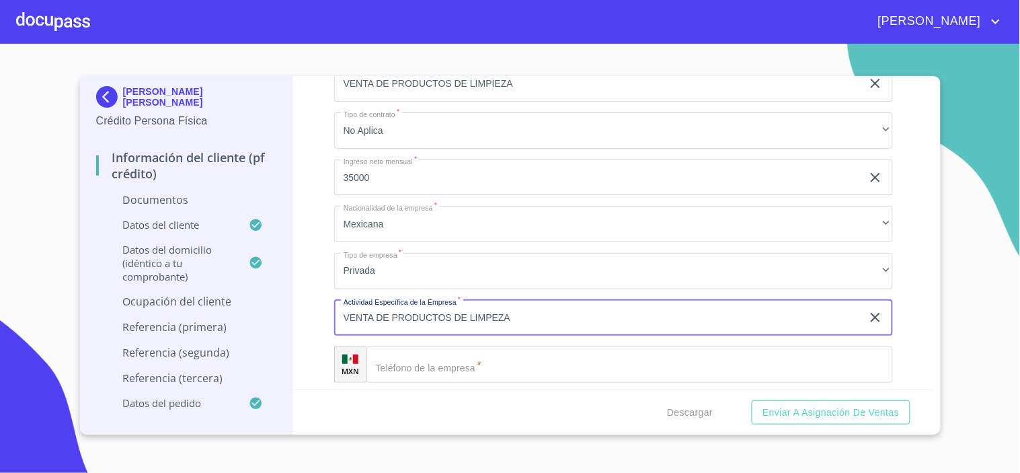
type input "VENTA DE PRODUCTOS DE LIMPEZA"
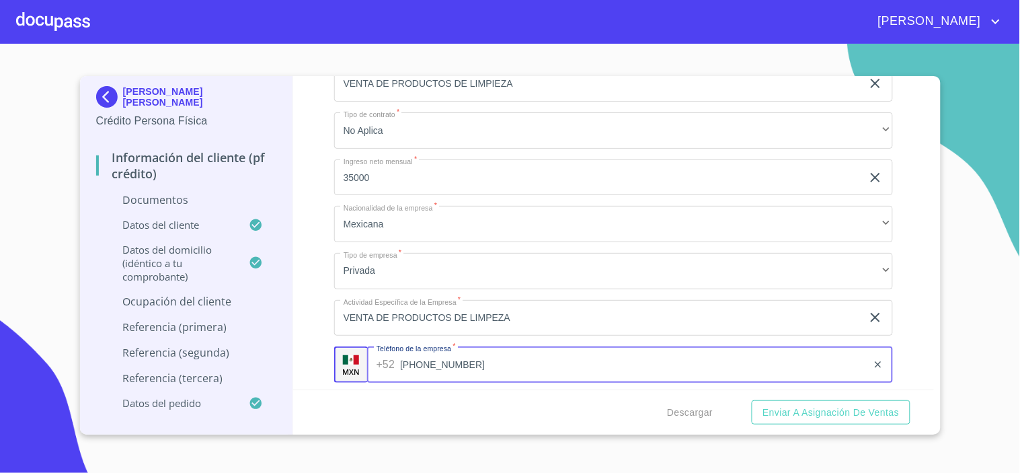
type input "[PHONE_NUMBER]"
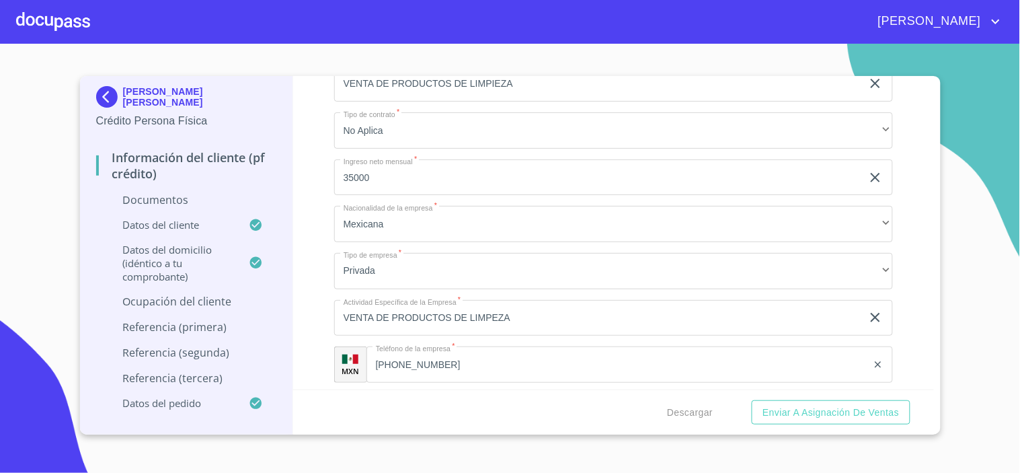
scroll to position [3760, 0]
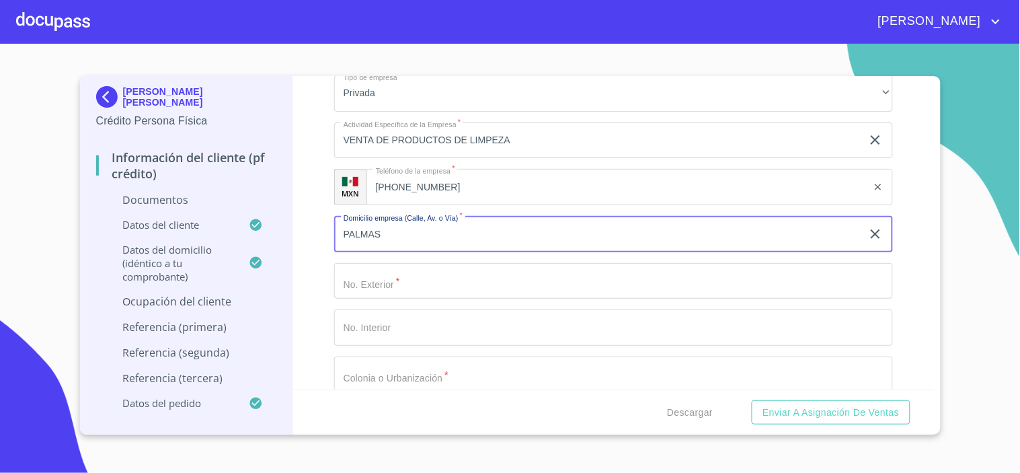
type input "PALMAS"
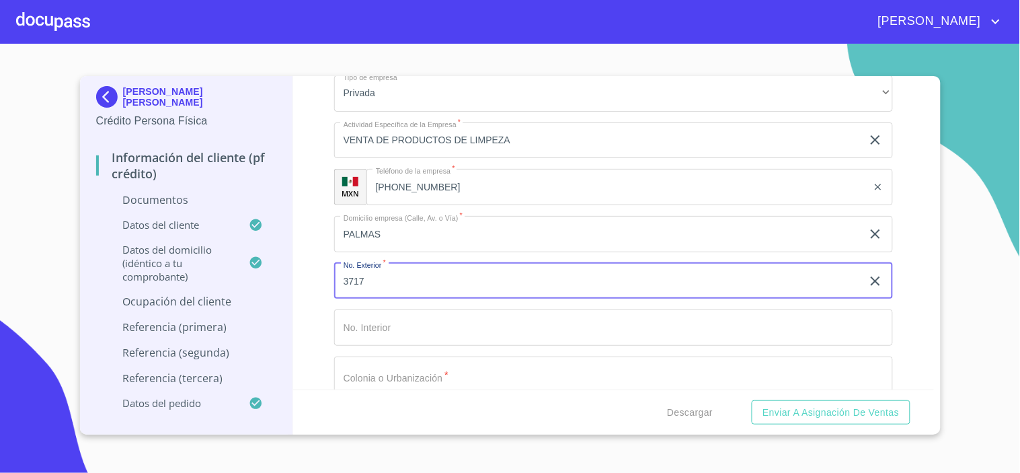
type input "3717"
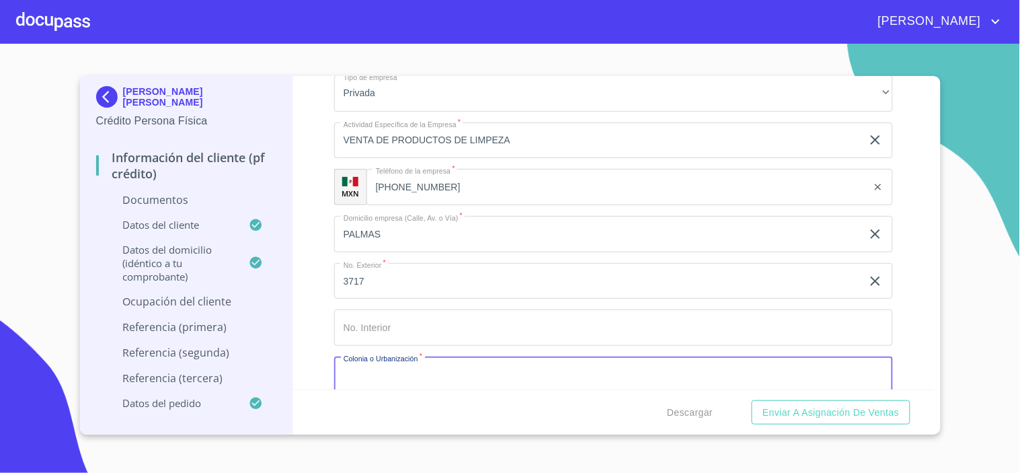
scroll to position [3761, 0]
type input "LOMA [PERSON_NAME]"
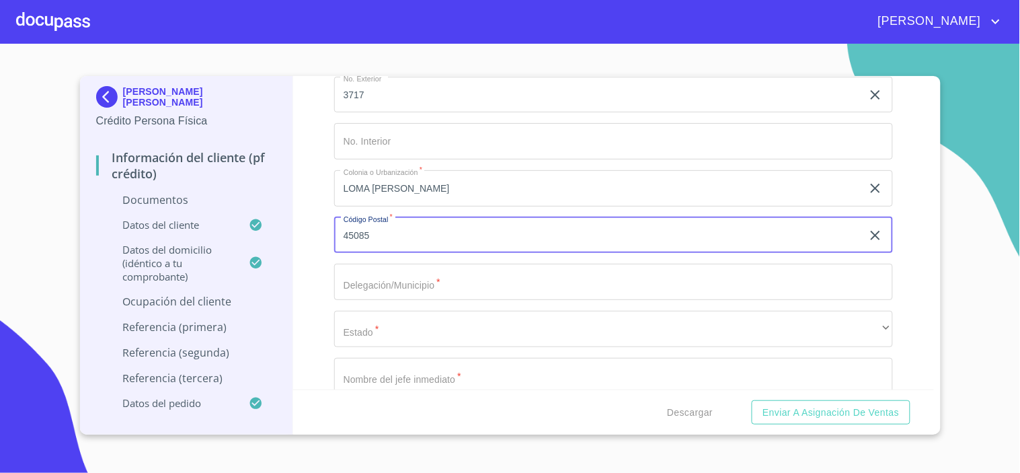
type input "45085"
click at [361, 293] on input "Documento de identificación.   *" at bounding box center [613, 282] width 559 height 36
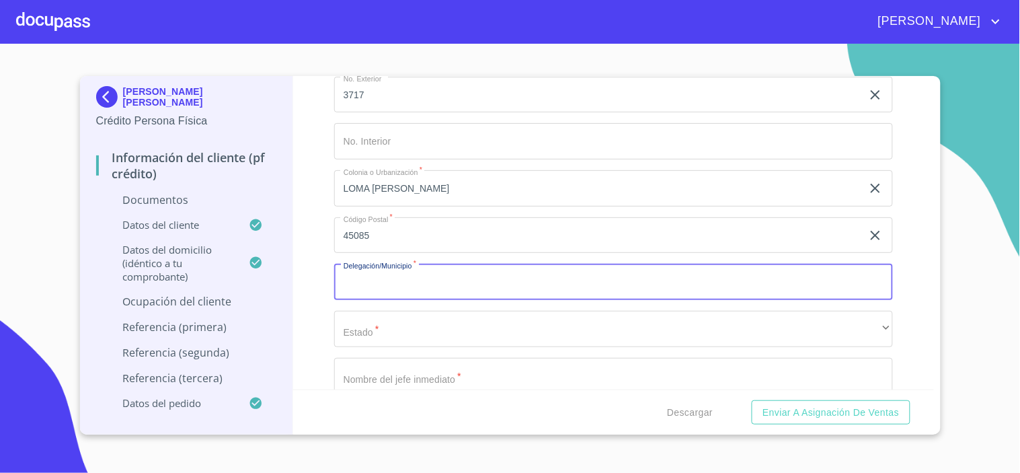
click at [752, 400] on button "Enviar a Asignación de Ventas" at bounding box center [831, 412] width 158 height 25
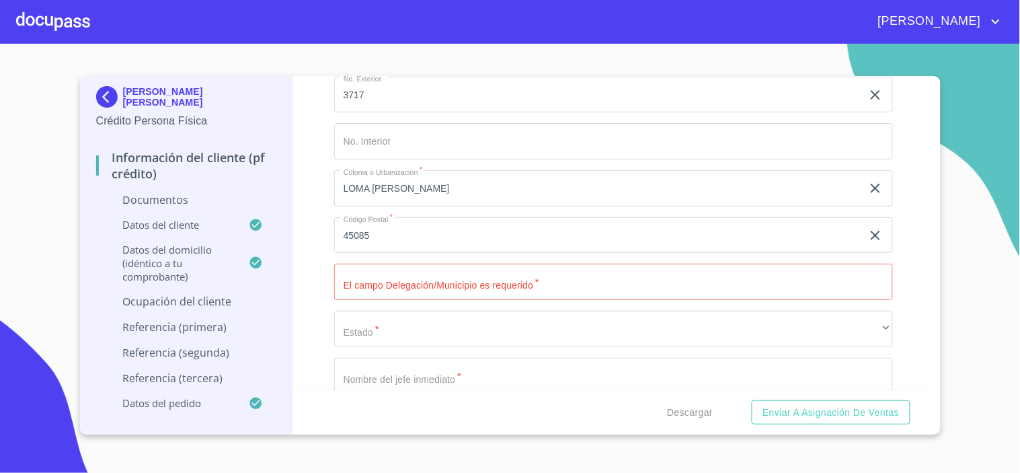
click at [311, 333] on div "Información del cliente (PF crédito) Documentos Documento de identificación.   …" at bounding box center [613, 232] width 641 height 313
click at [317, 193] on div "Información del cliente (PF crédito) Documentos Documento de identificación.   …" at bounding box center [613, 232] width 641 height 313
click at [385, 284] on input "Documento de identificación.   *" at bounding box center [613, 282] width 559 height 36
type input "ZAPOPAN"
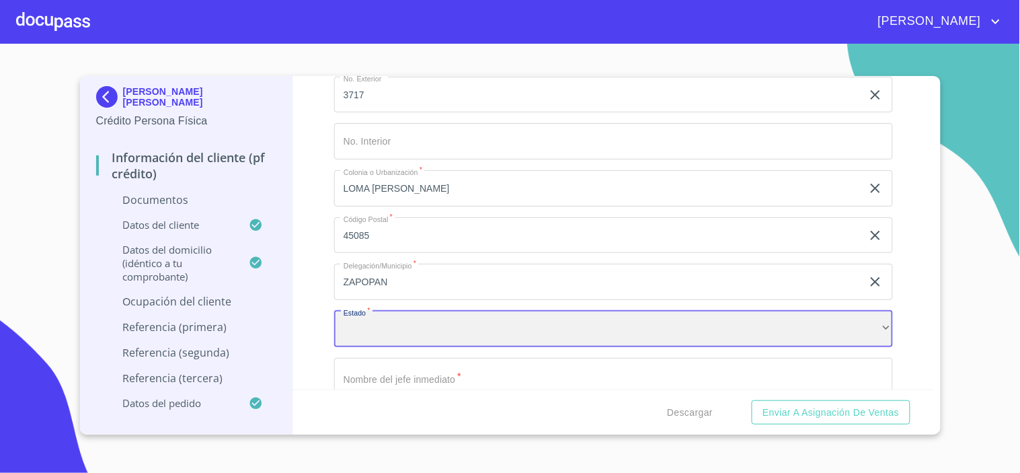
click at [382, 332] on div "​" at bounding box center [613, 329] width 559 height 36
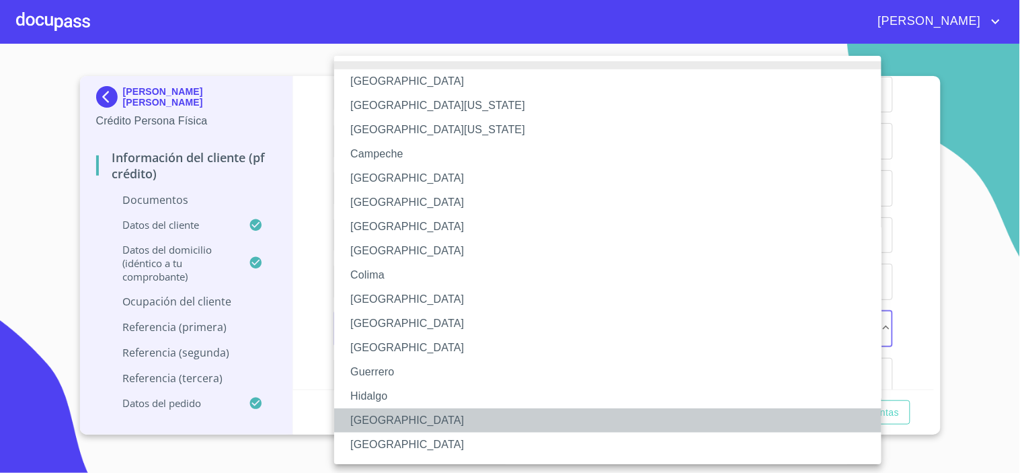
click at [375, 422] on li "[GEOGRAPHIC_DATA]" at bounding box center [613, 420] width 559 height 24
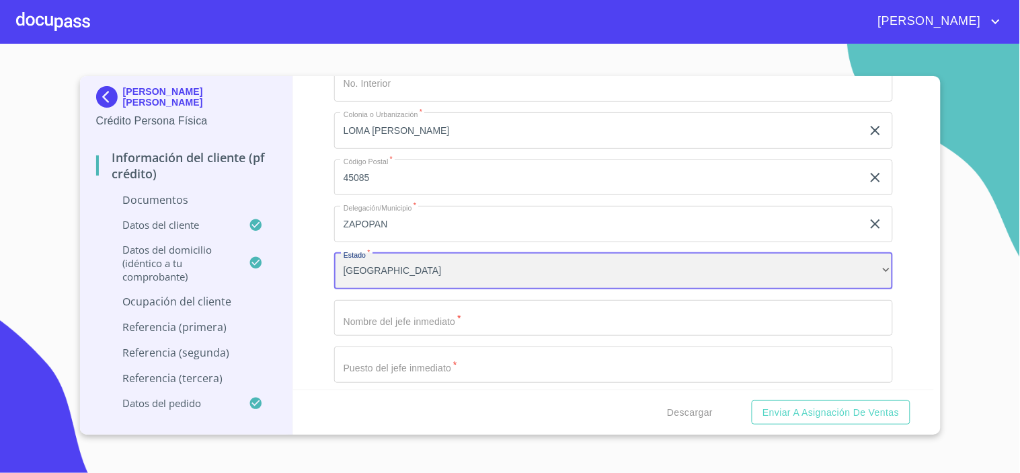
scroll to position [4096, 0]
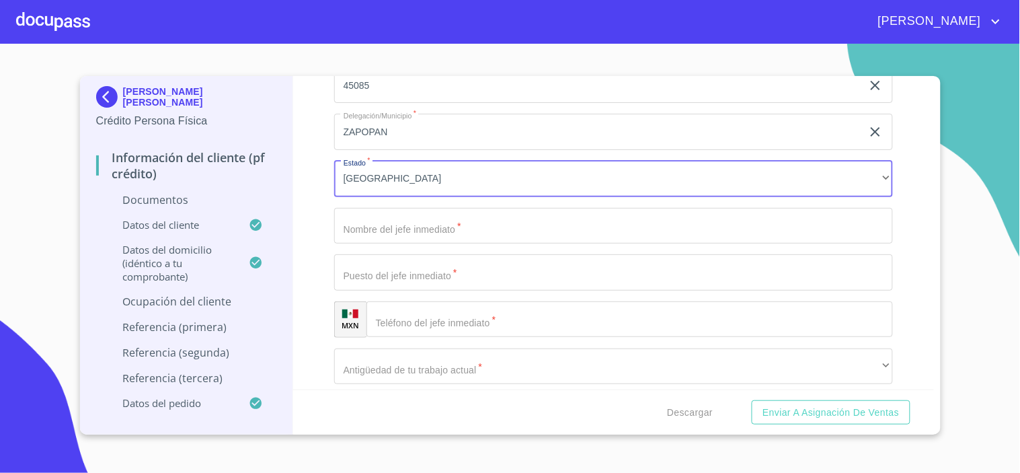
click at [366, 225] on input "Documento de identificación.   *" at bounding box center [613, 226] width 559 height 36
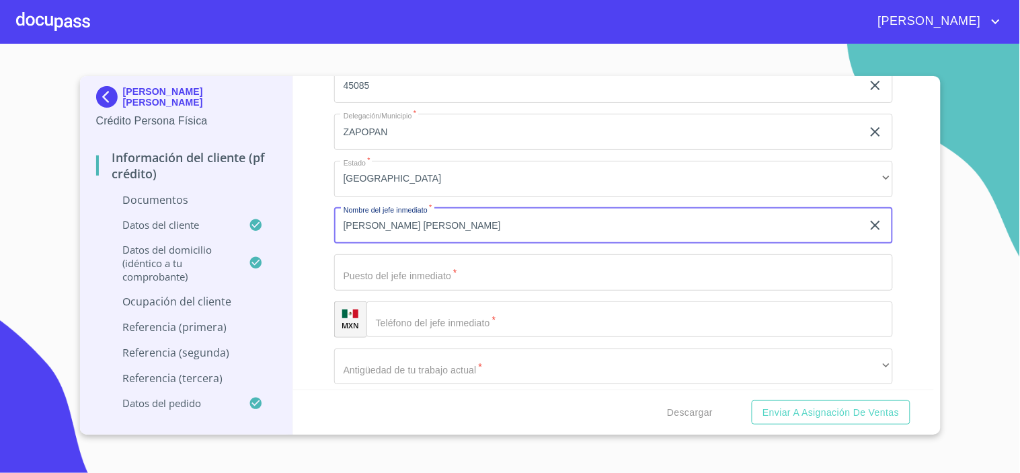
type input "[PERSON_NAME] [PERSON_NAME]"
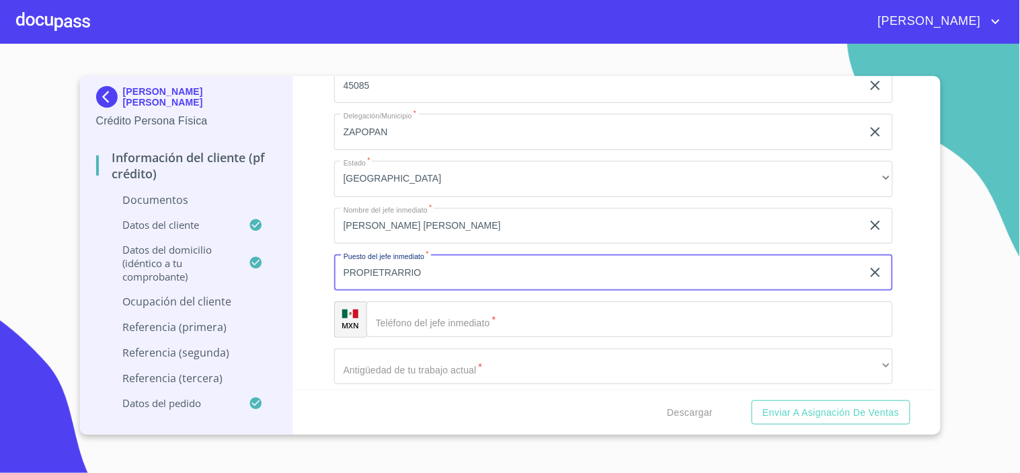
type input "PROPIETRARRIO"
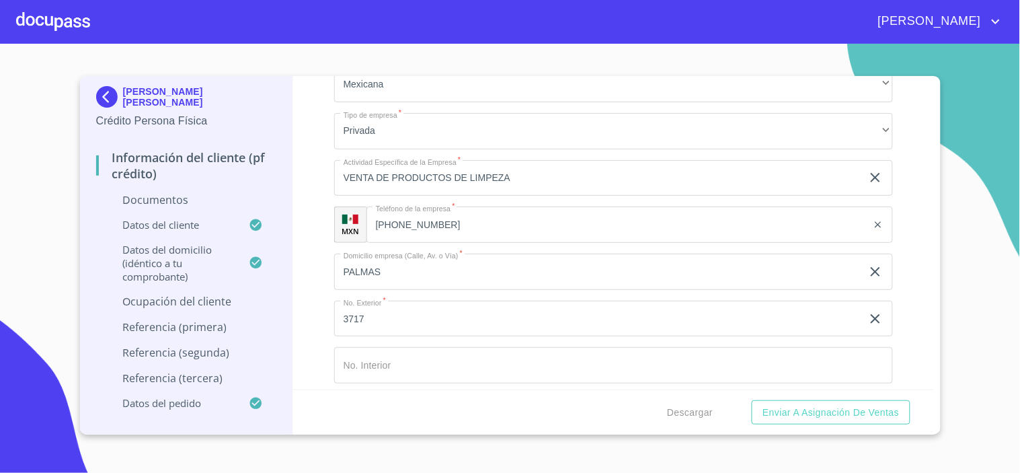
scroll to position [3573, 0]
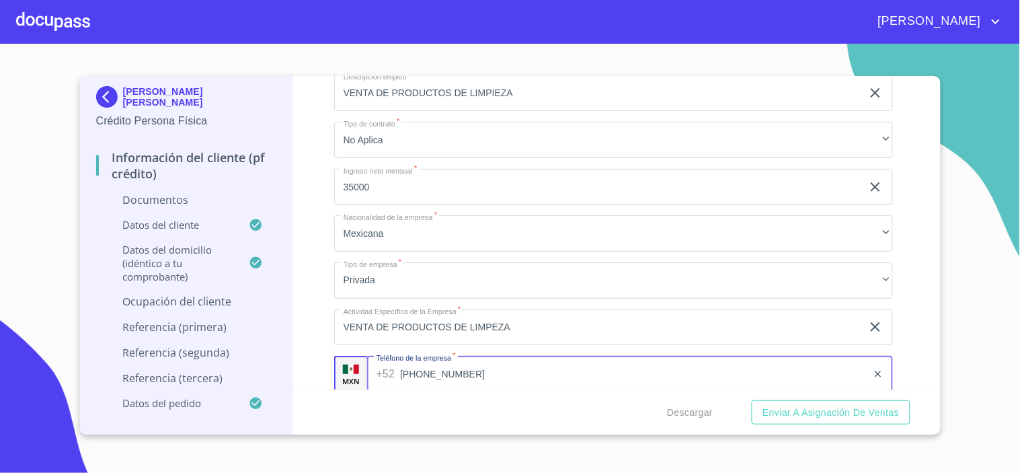
click at [446, 370] on input "[PHONE_NUMBER]" at bounding box center [633, 374] width 467 height 36
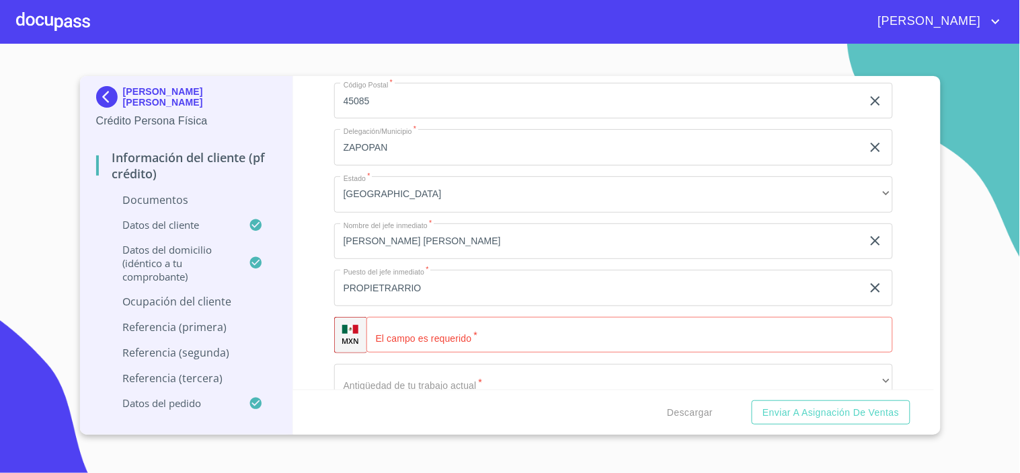
scroll to position [4170, 0]
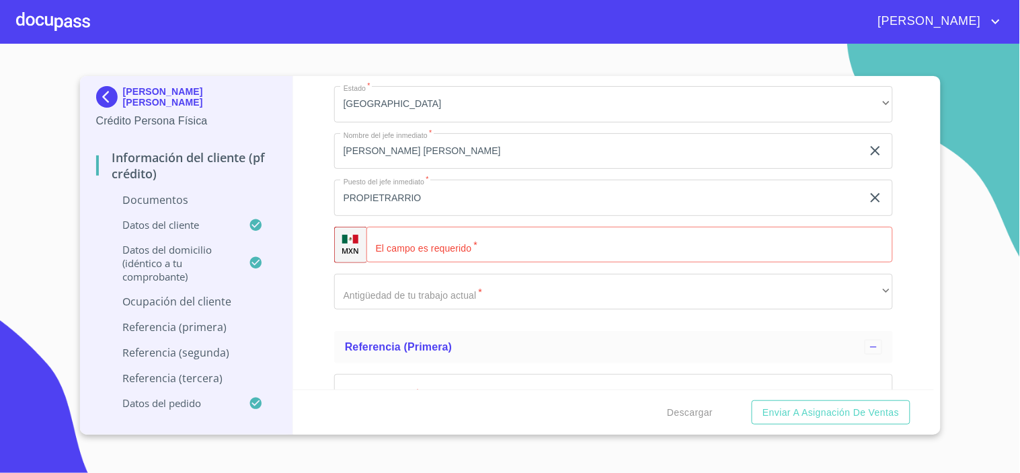
click at [418, 245] on input "Documento de identificación.   *" at bounding box center [629, 245] width 527 height 36
paste input "(16)377496"
click at [401, 244] on input "(16)377496" at bounding box center [633, 245] width 468 height 36
click at [412, 240] on input "[PHONE_NUMBER]" at bounding box center [633, 245] width 468 height 36
click at [469, 245] on input "[PHONE_NUMBER]" at bounding box center [633, 245] width 468 height 36
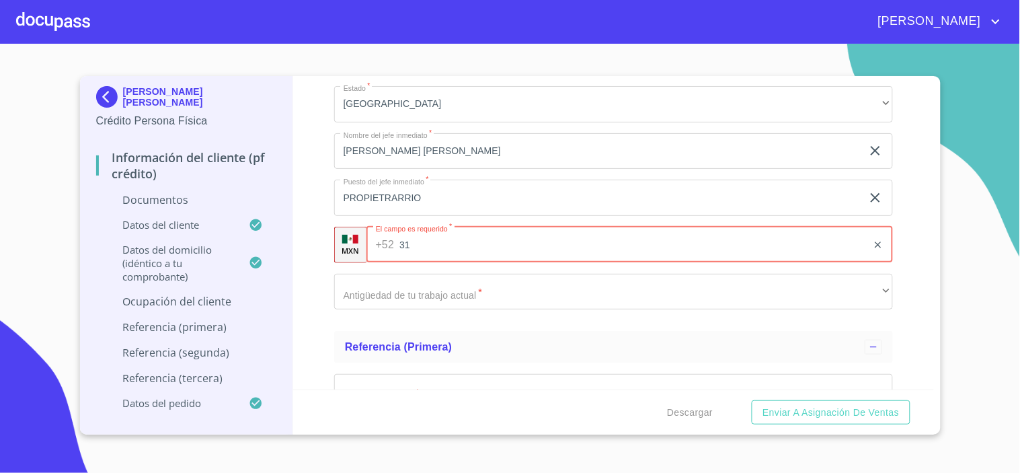
type input "3"
paste input "[PHONE_NUMBER]"
type input "[PHONE_NUMBER]"
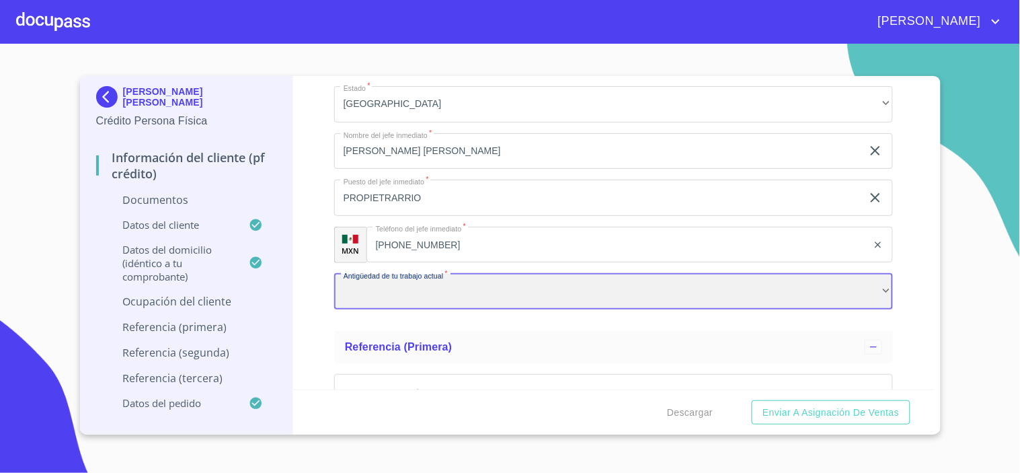
click at [357, 301] on div "​" at bounding box center [613, 292] width 559 height 36
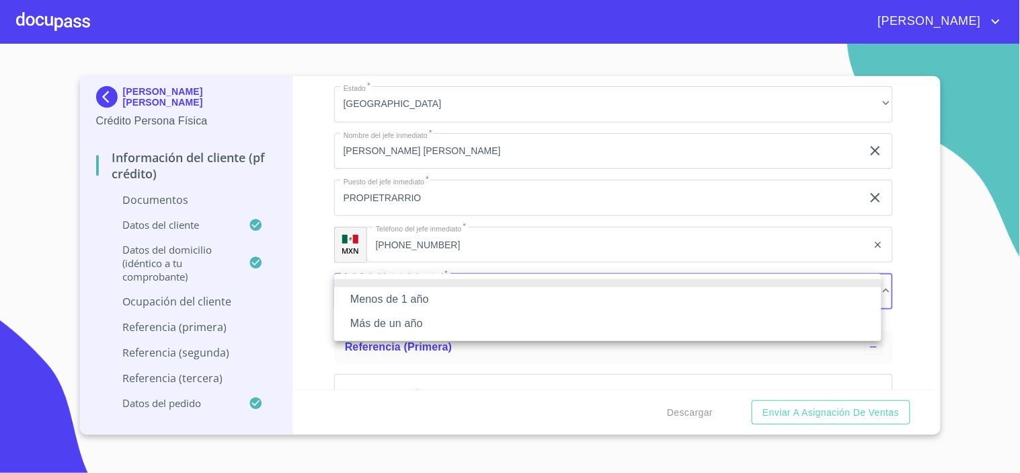
click at [380, 325] on li "Más de un año" at bounding box center [607, 323] width 547 height 24
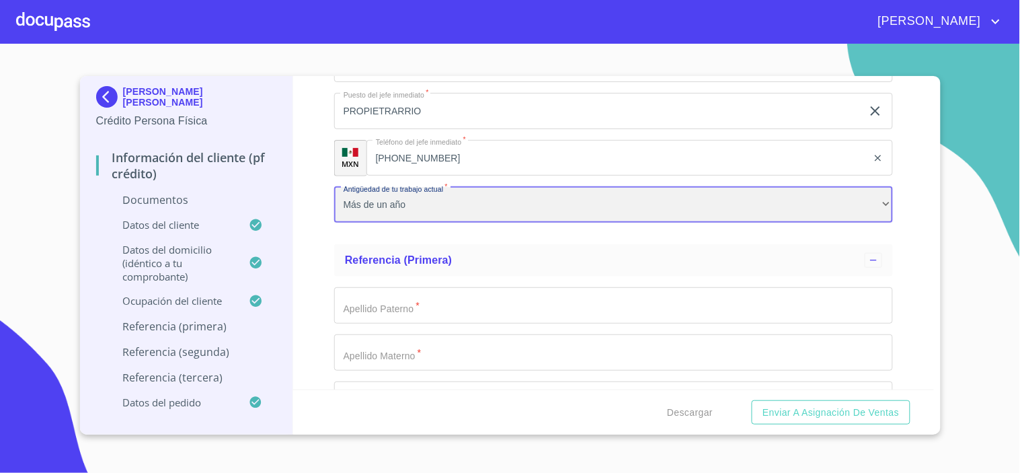
scroll to position [4320, 0]
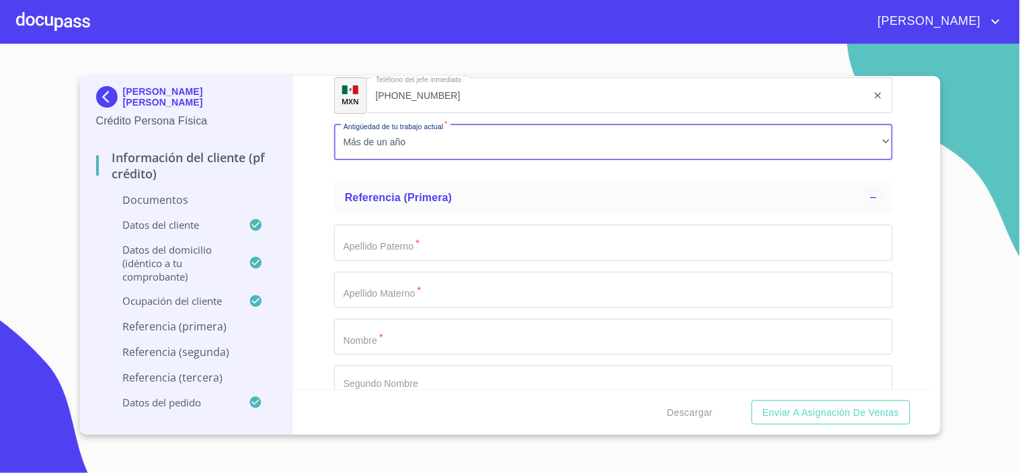
click at [391, 247] on input "Documento de identificación.   *" at bounding box center [613, 243] width 559 height 36
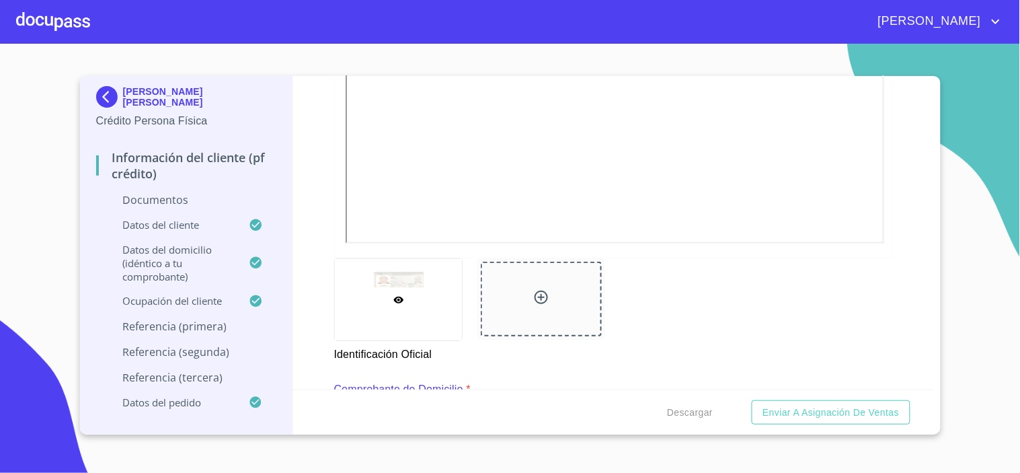
scroll to position [659, 0]
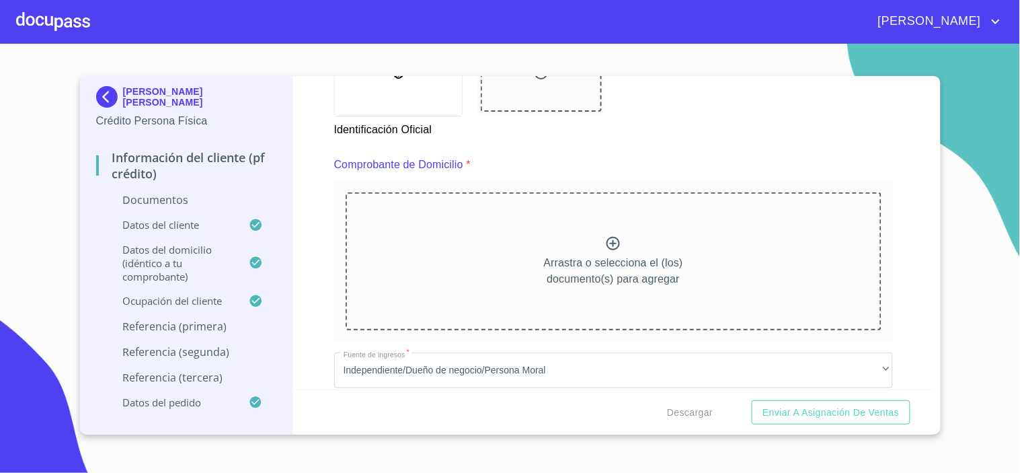
click at [330, 240] on div "Información del cliente (PF crédito) Documentos Documento de identificación.   …" at bounding box center [613, 232] width 641 height 313
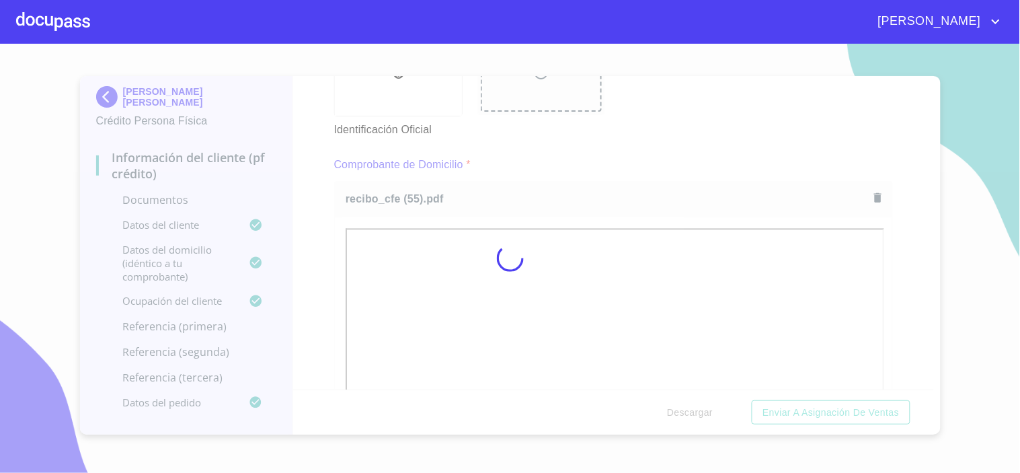
click at [592, 243] on div at bounding box center [510, 258] width 1020 height 429
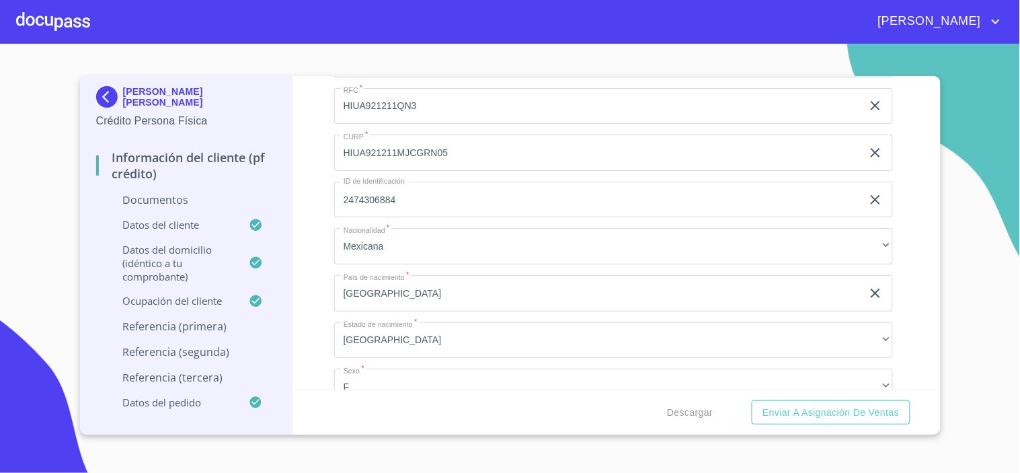
scroll to position [3731, 0]
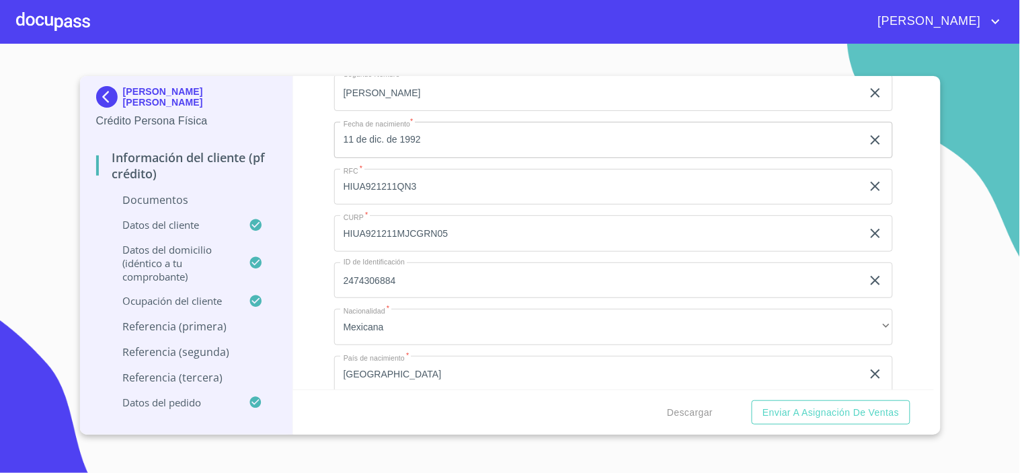
click at [374, 226] on input "HIUA921211MJCGRN05" at bounding box center [598, 233] width 528 height 36
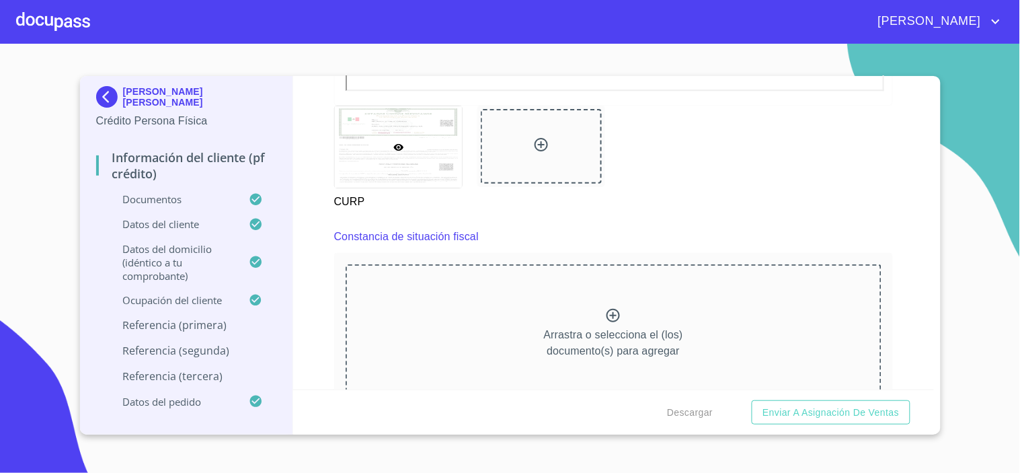
scroll to position [3581, 0]
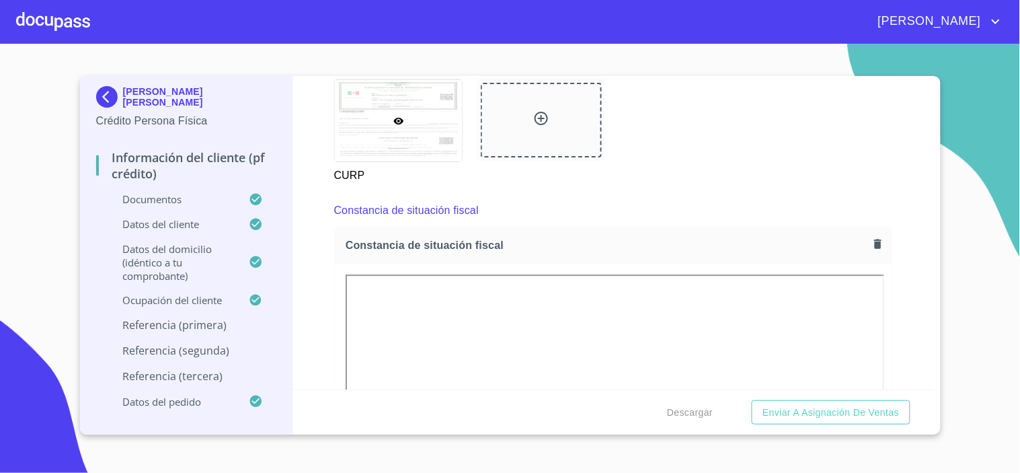
click at [731, 177] on div "CURP" at bounding box center [613, 131] width 575 height 120
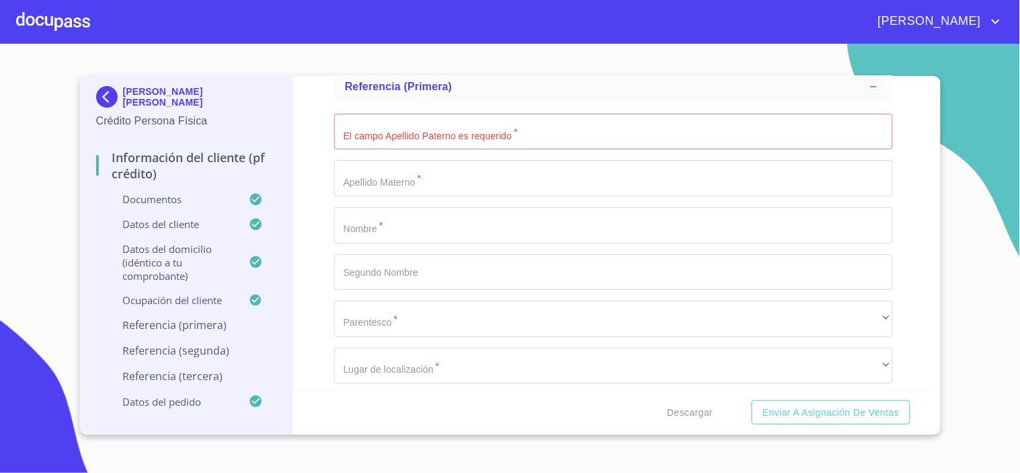
scroll to position [6720, 0]
drag, startPoint x: 354, startPoint y: 119, endPoint x: 367, endPoint y: 120, distance: 12.8
click at [357, 121] on input "Documento de identificación.   *" at bounding box center [613, 132] width 559 height 36
click at [323, 186] on div "Información del cliente (PF crédito) Documentos Documento de identificación.   …" at bounding box center [613, 232] width 641 height 313
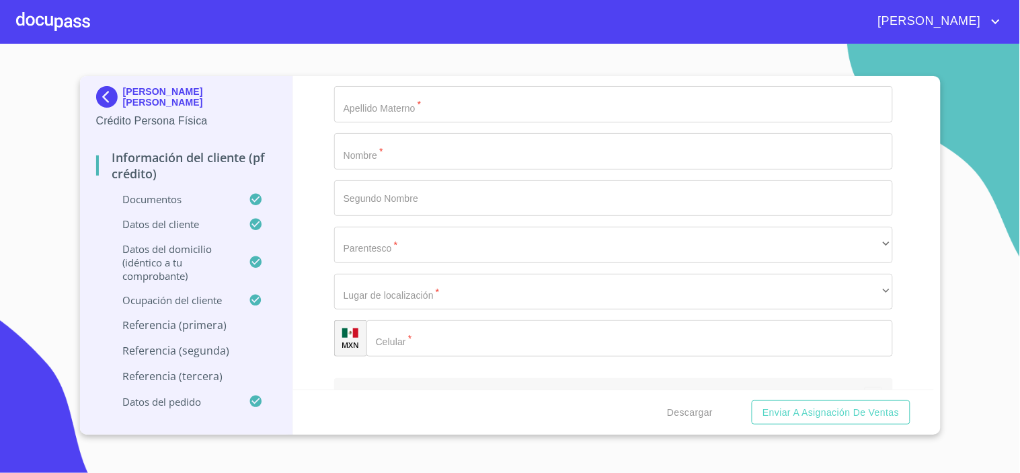
scroll to position [6645, 0]
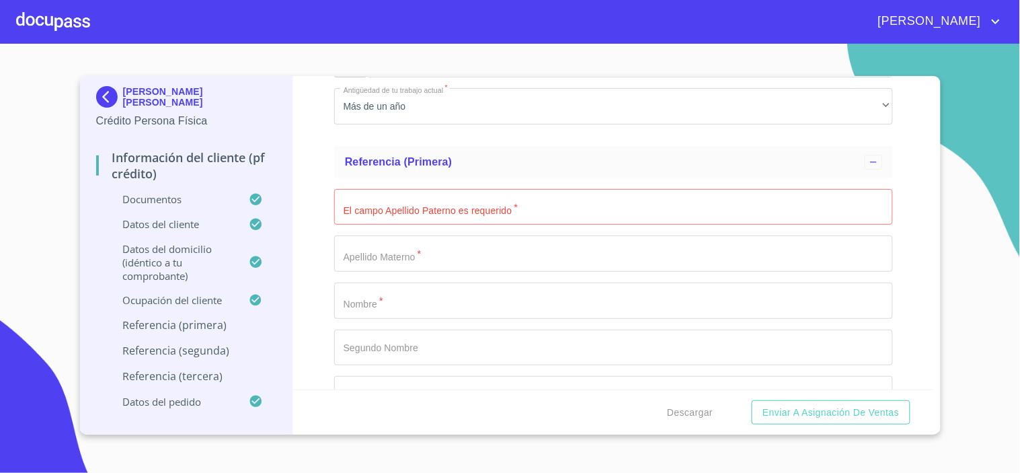
click at [433, 198] on input "Documento de identificación.   *" at bounding box center [613, 207] width 559 height 36
type input "[PERSON_NAME]"
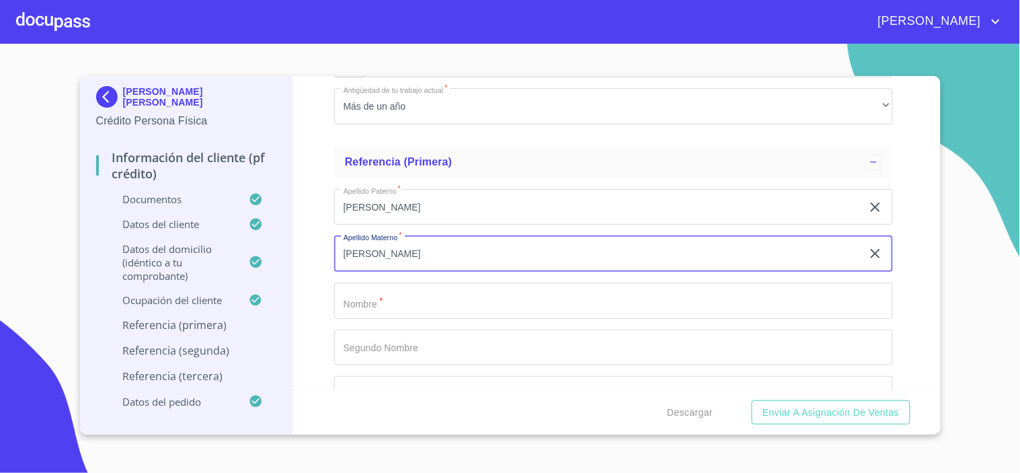
type input "[PERSON_NAME]"
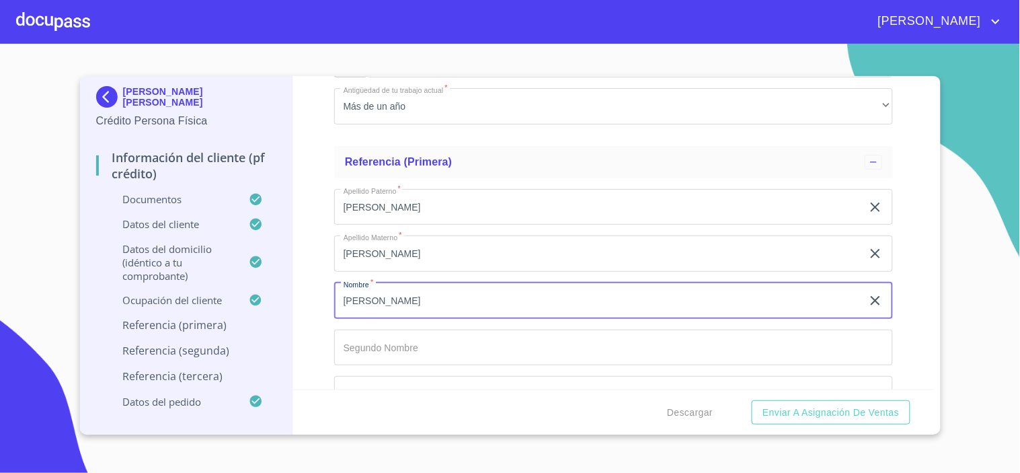
type input "[PERSON_NAME]"
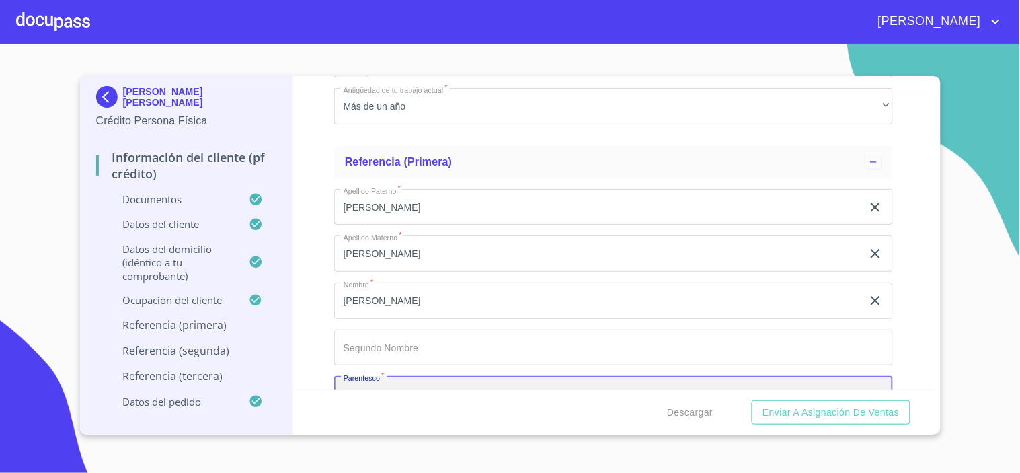
scroll to position [6658, 0]
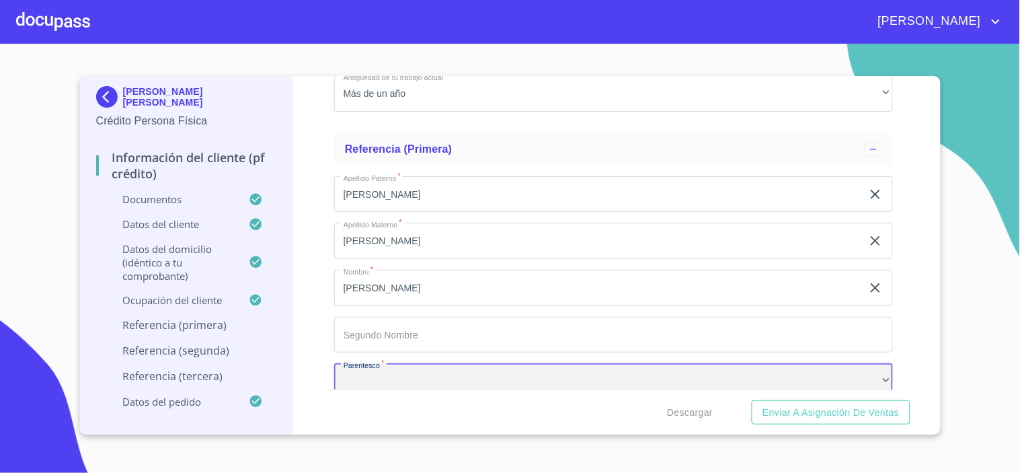
click at [426, 375] on div "​" at bounding box center [613, 381] width 559 height 36
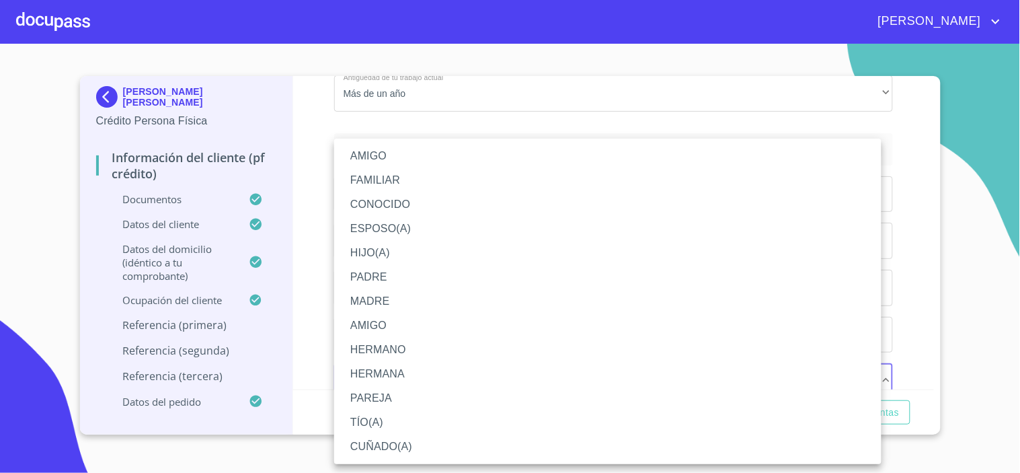
click at [373, 205] on li "CONOCIDO" at bounding box center [607, 204] width 547 height 24
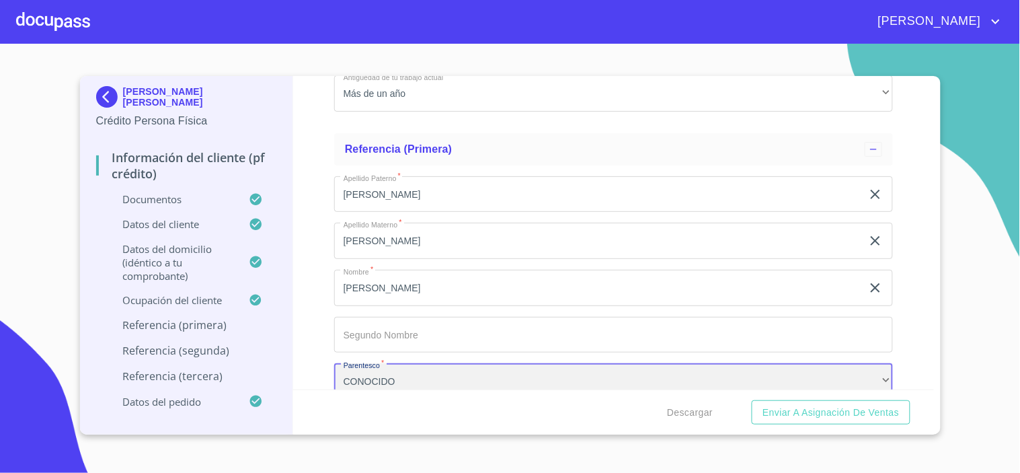
scroll to position [6807, 0]
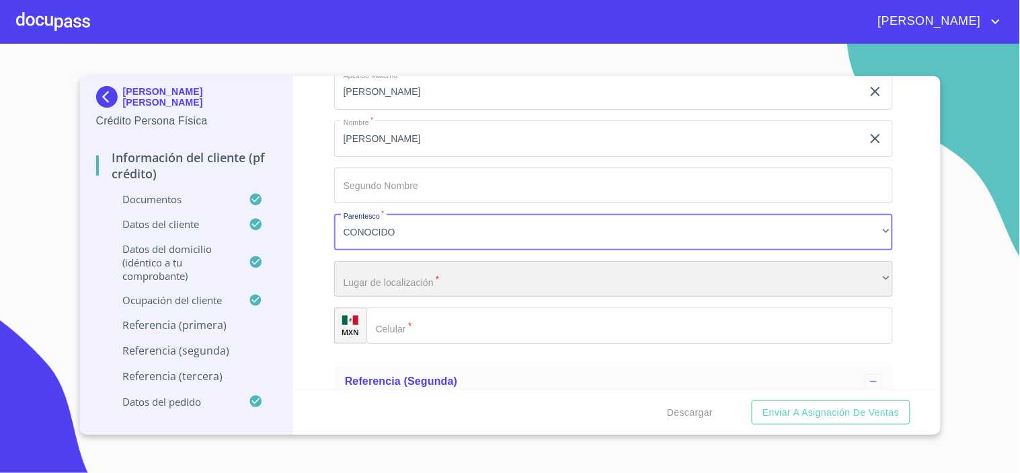
click at [398, 270] on div "​" at bounding box center [613, 279] width 559 height 36
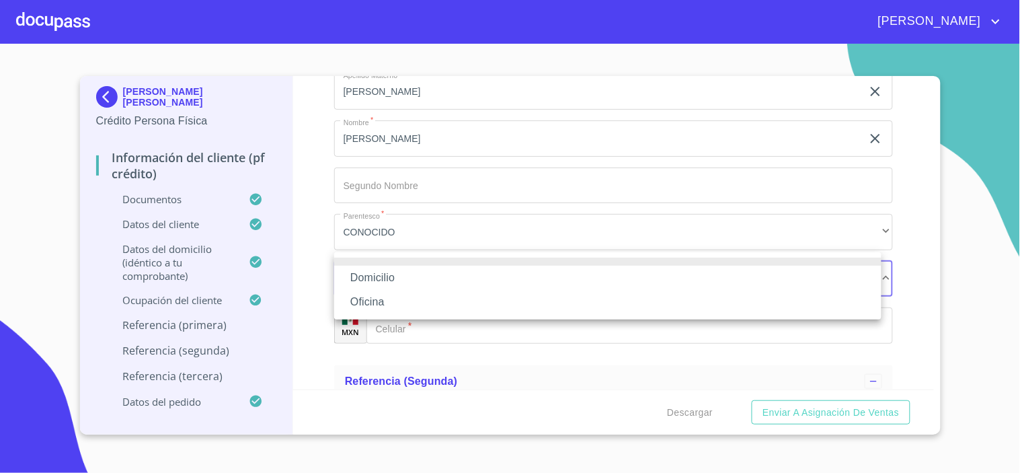
click at [361, 272] on li "Domicilio" at bounding box center [607, 278] width 547 height 24
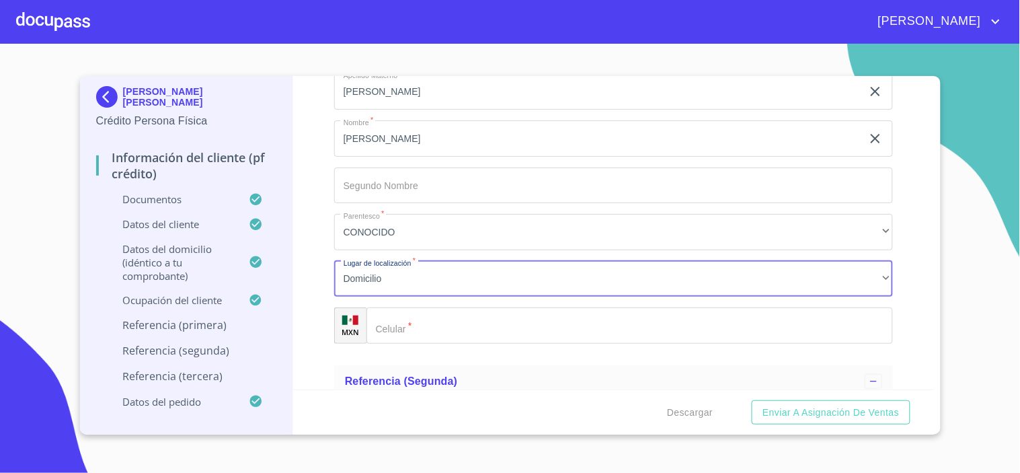
click at [434, 320] on input "Documento de identificación.   *" at bounding box center [629, 325] width 527 height 36
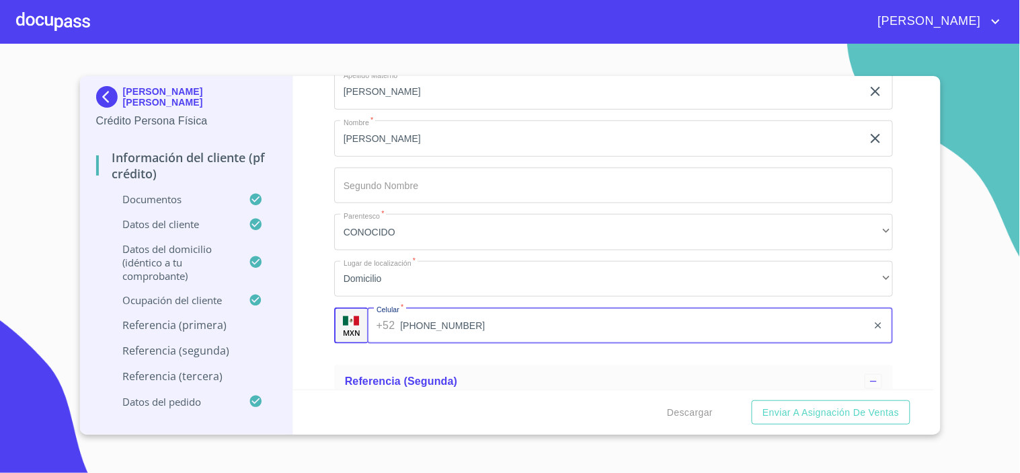
type input "[PHONE_NUMBER]"
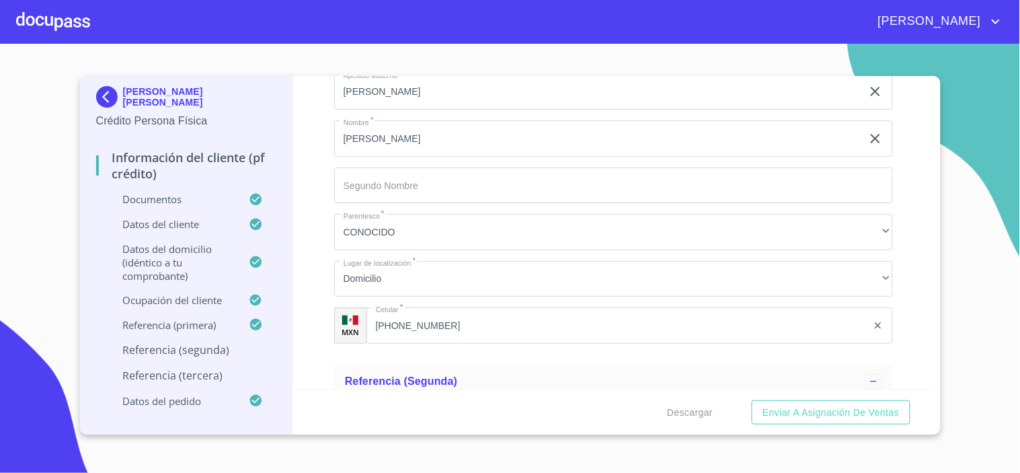
scroll to position [6990, 0]
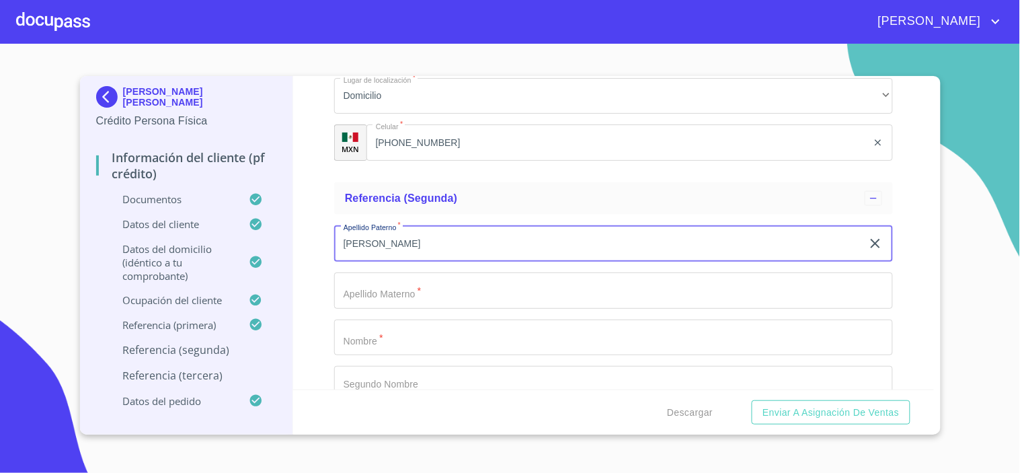
type input "[PERSON_NAME]"
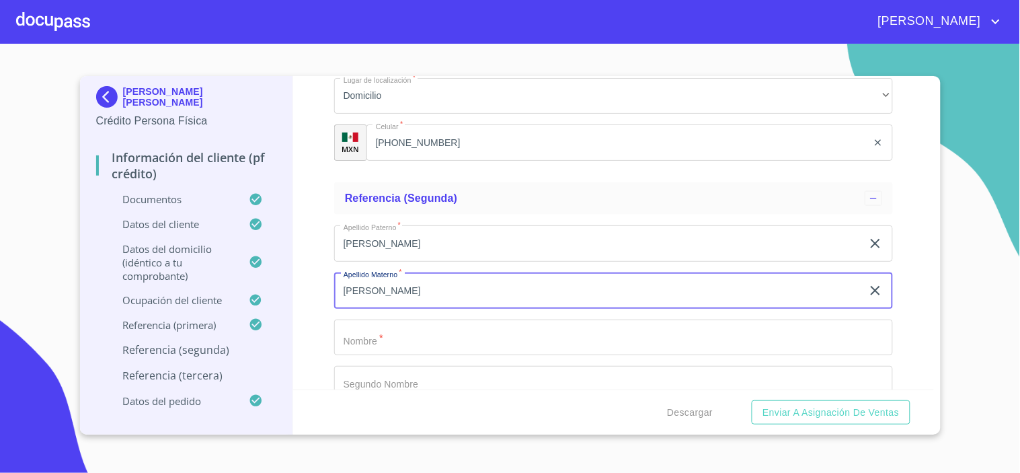
type input "[PERSON_NAME]"
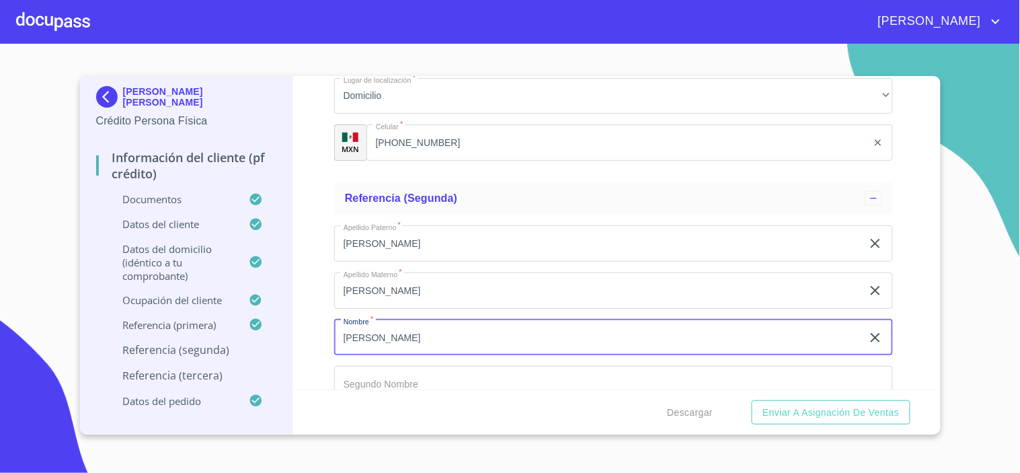
type input "[PERSON_NAME]"
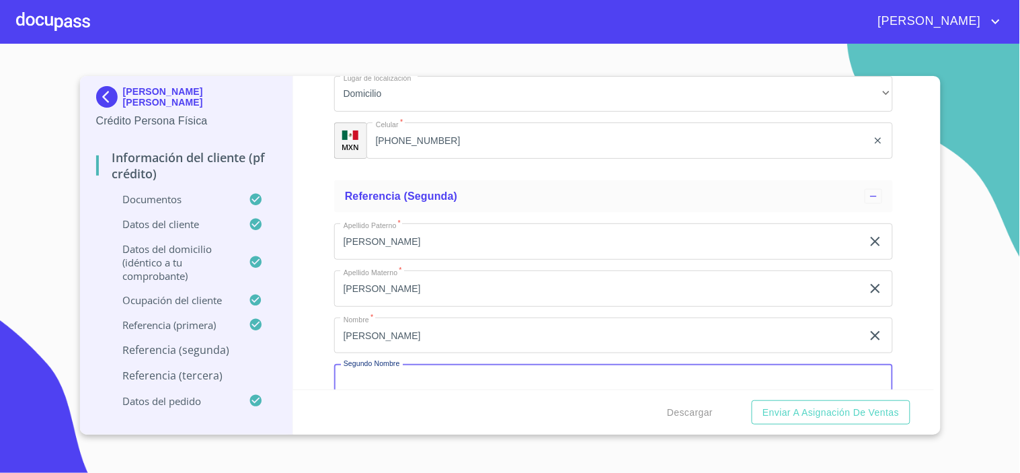
scroll to position [7178, 0]
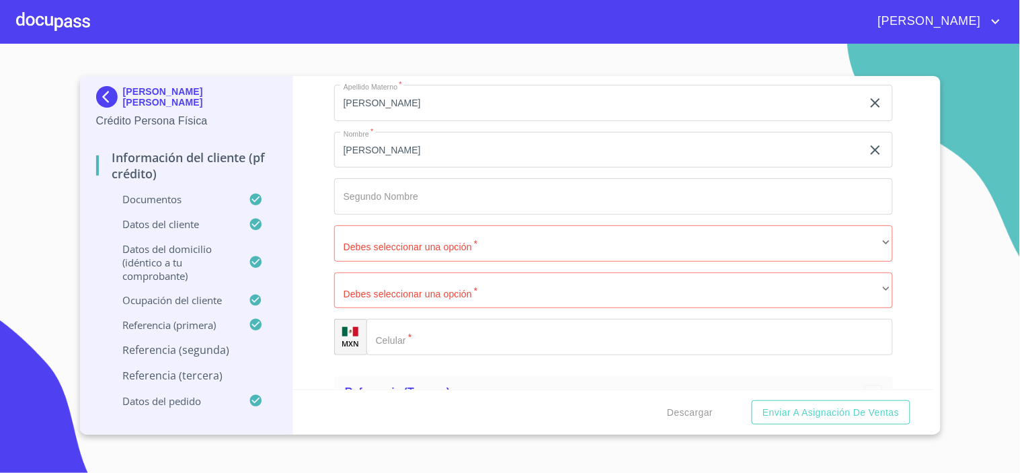
click at [368, 211] on div "Apellido [PERSON_NAME]   * [PERSON_NAME] ​ Apellido Materno   * [PERSON_NAME] ​…" at bounding box center [613, 196] width 559 height 339
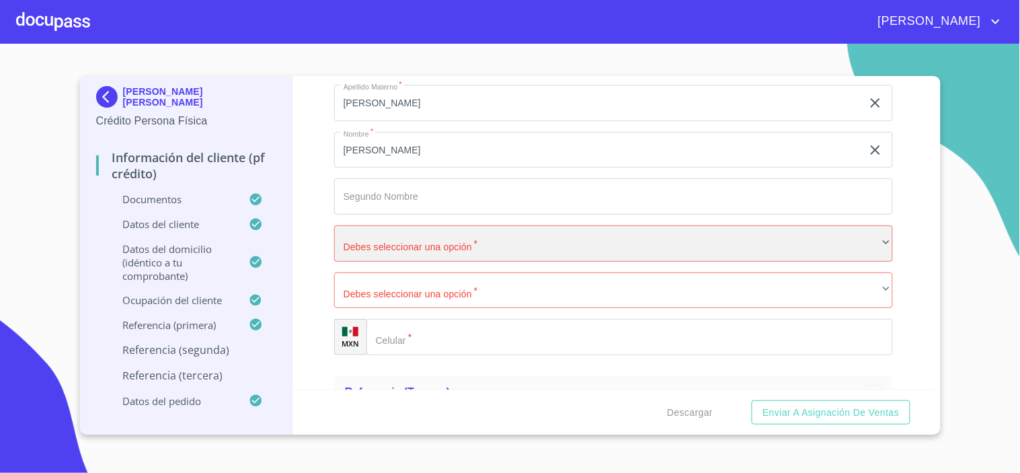
click at [346, 240] on div "​" at bounding box center [613, 243] width 559 height 36
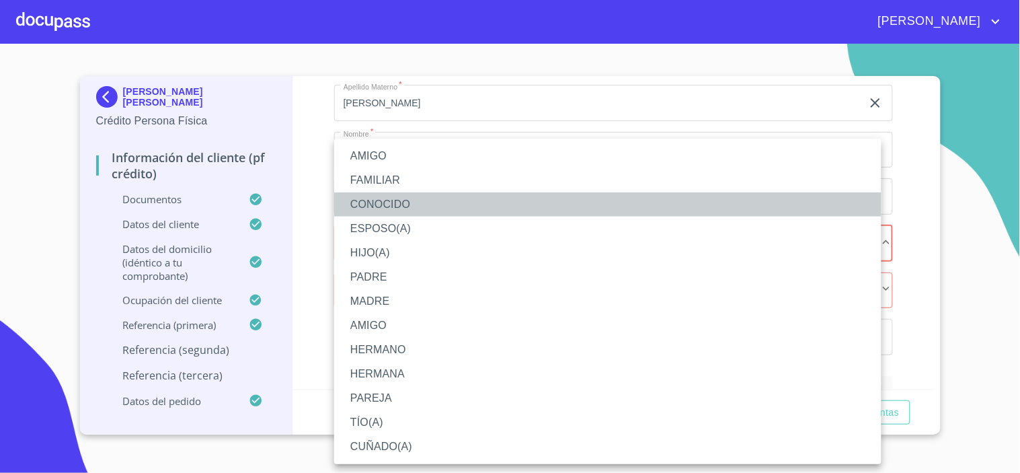
click at [373, 206] on li "CONOCIDO" at bounding box center [607, 204] width 547 height 24
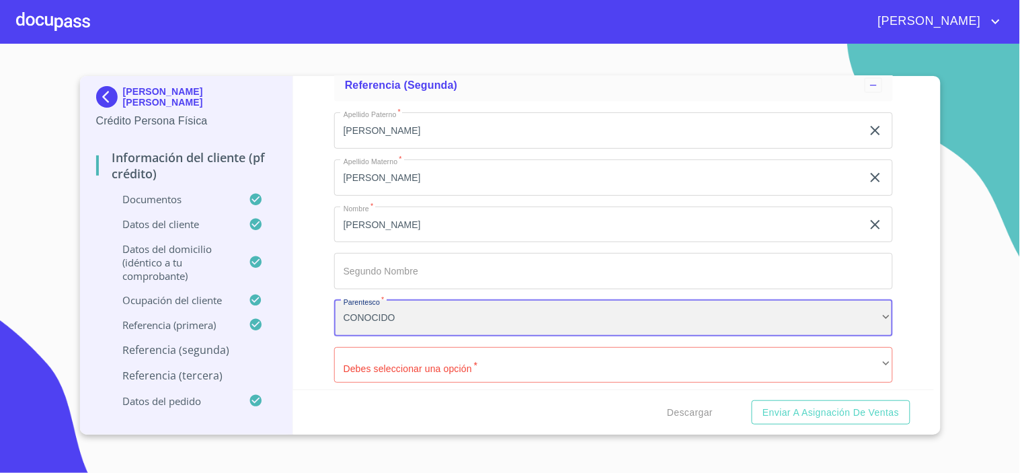
scroll to position [7252, 0]
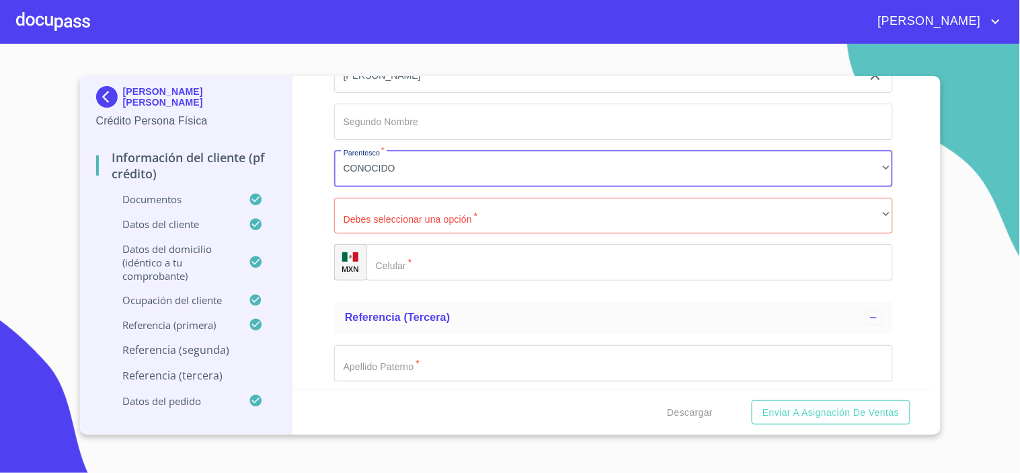
click at [391, 244] on div "​" at bounding box center [629, 262] width 527 height 36
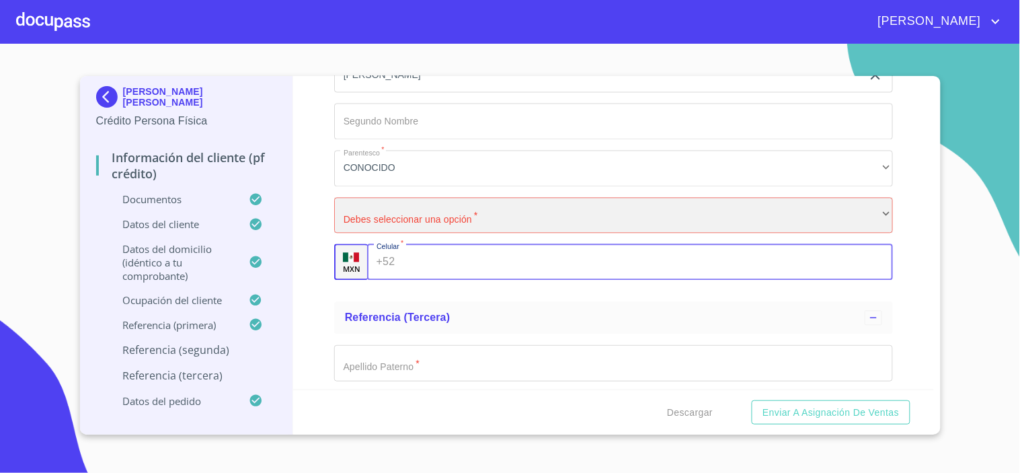
click at [352, 216] on div "​" at bounding box center [613, 216] width 559 height 36
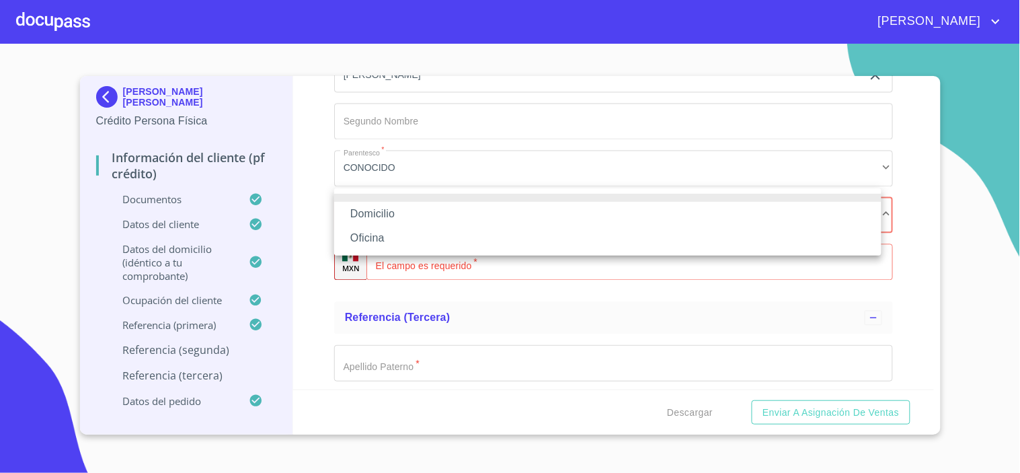
click at [382, 214] on li "Domicilio" at bounding box center [607, 214] width 547 height 24
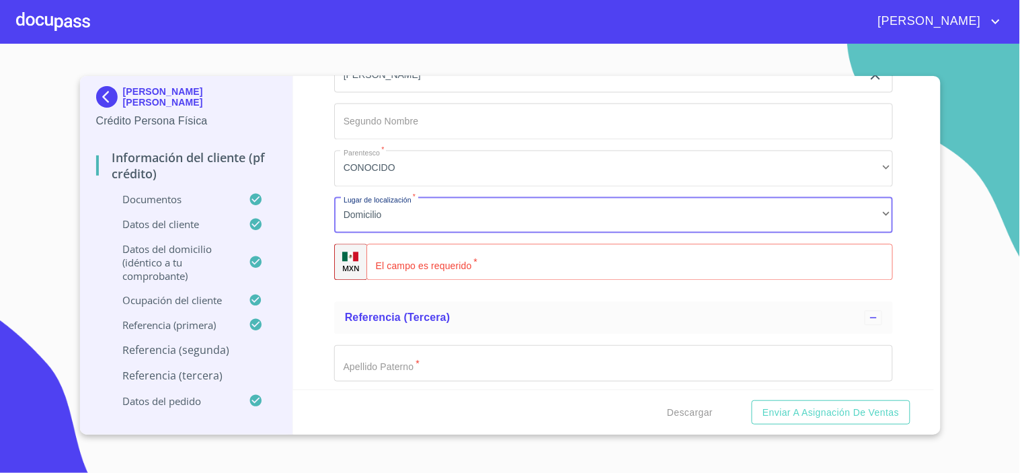
click at [424, 265] on input "Documento de identificación.   *" at bounding box center [629, 262] width 527 height 36
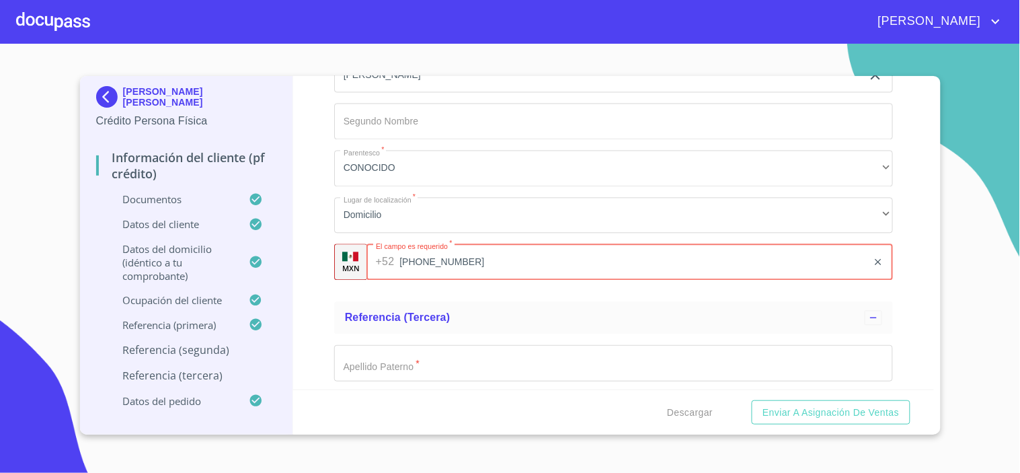
type input "[PHONE_NUMBER]"
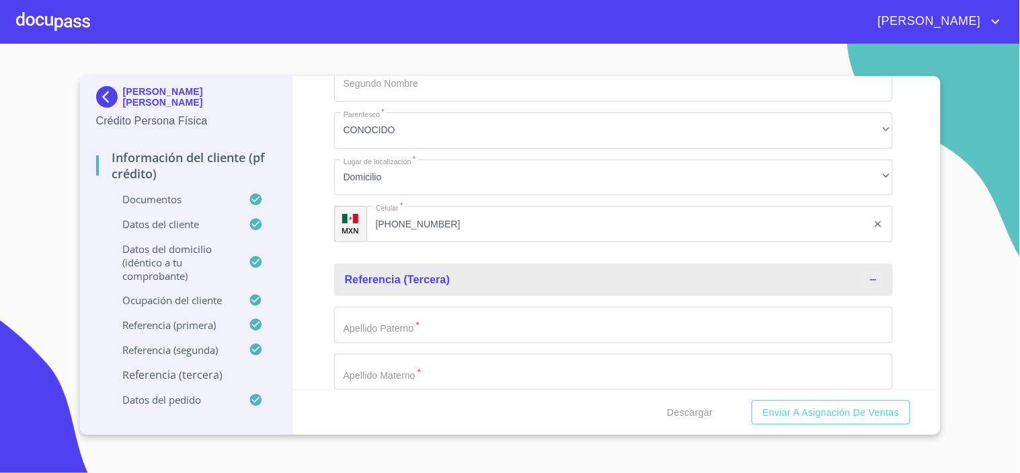
scroll to position [7327, 0]
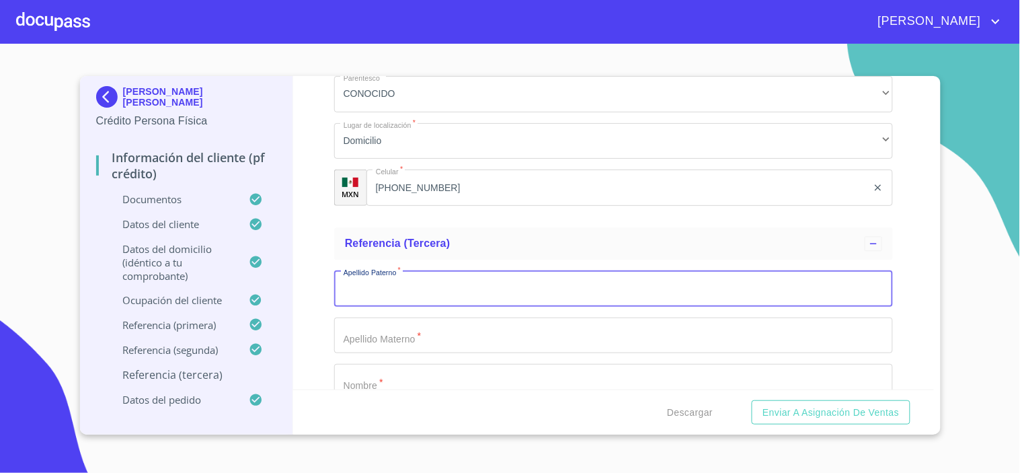
click at [363, 282] on input "Documento de identificación.   *" at bounding box center [613, 288] width 559 height 36
type input "[PERSON_NAME]"
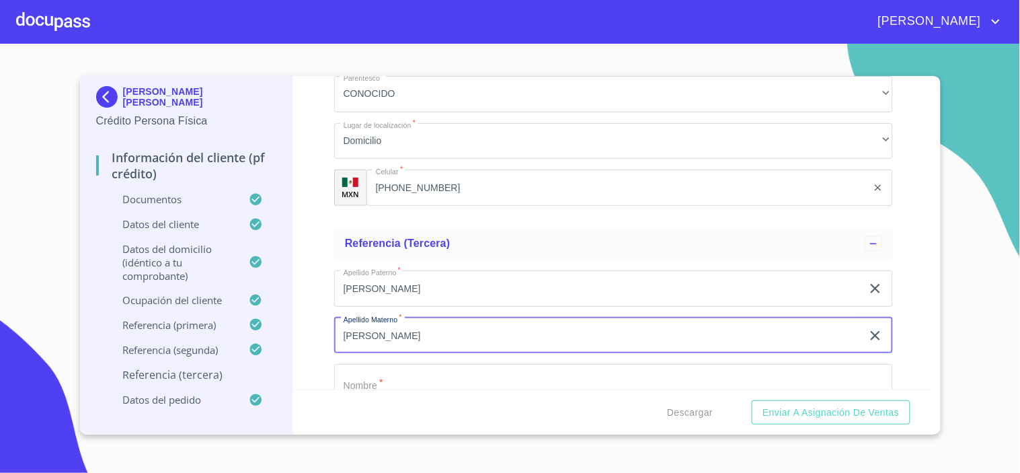
type input "[PERSON_NAME]"
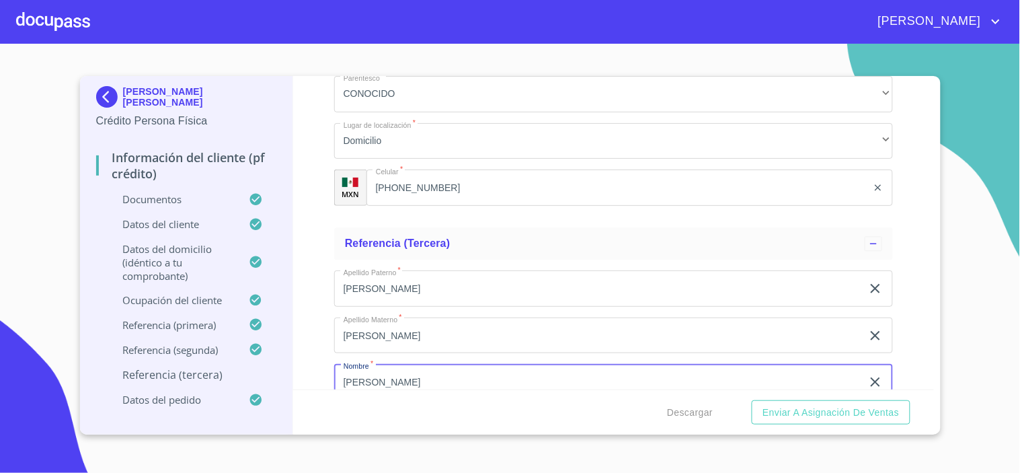
type input "[PERSON_NAME]"
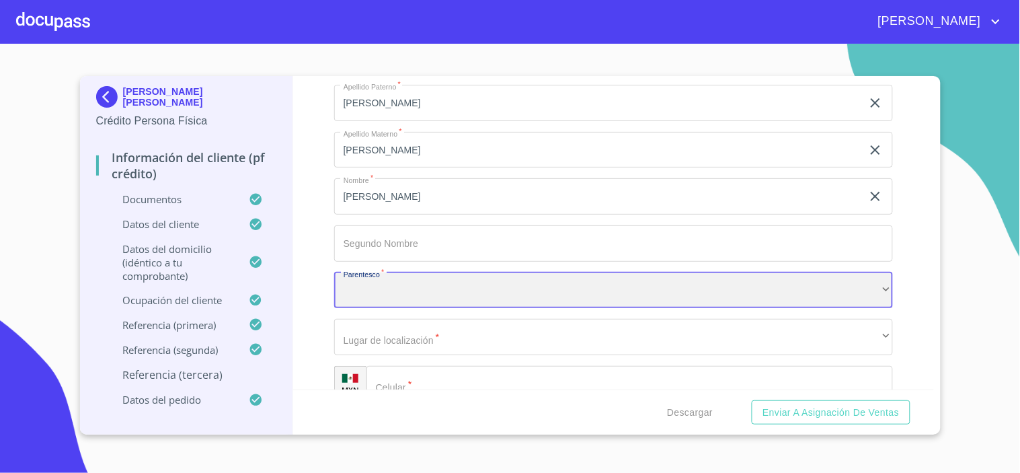
click at [364, 282] on div "​" at bounding box center [613, 290] width 559 height 36
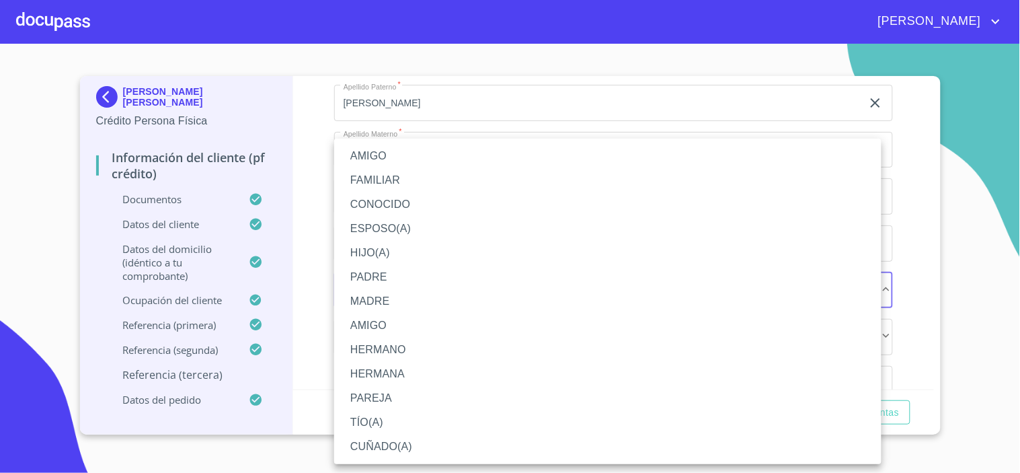
click at [378, 207] on li "CONOCIDO" at bounding box center [607, 204] width 547 height 24
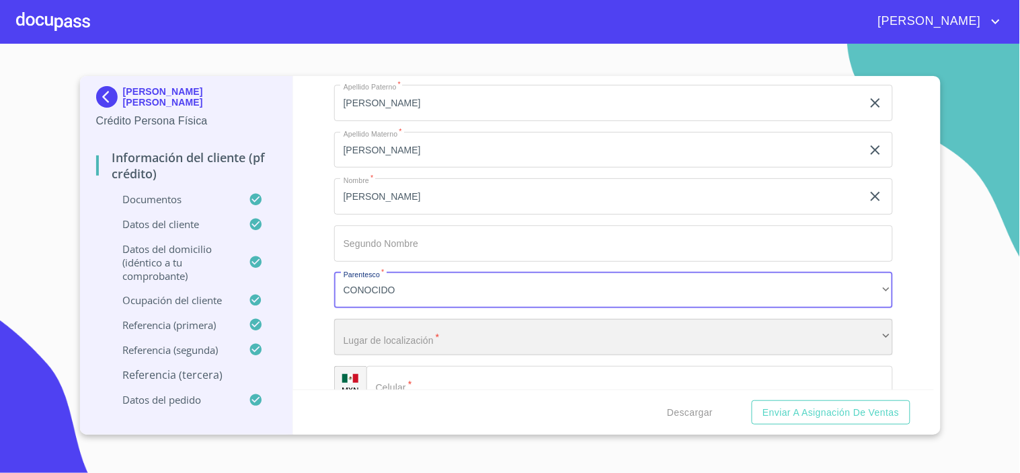
click at [345, 336] on div "​" at bounding box center [613, 337] width 559 height 36
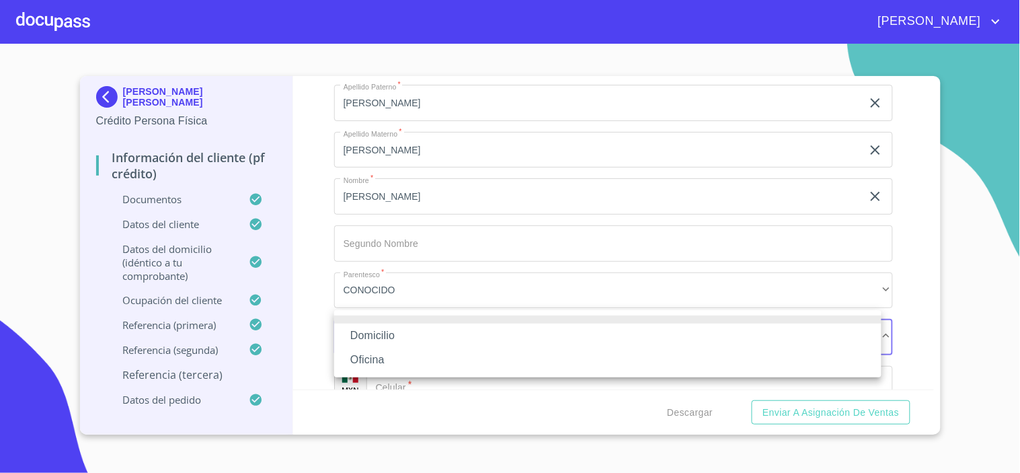
click at [373, 327] on li "Domicilio" at bounding box center [607, 335] width 547 height 24
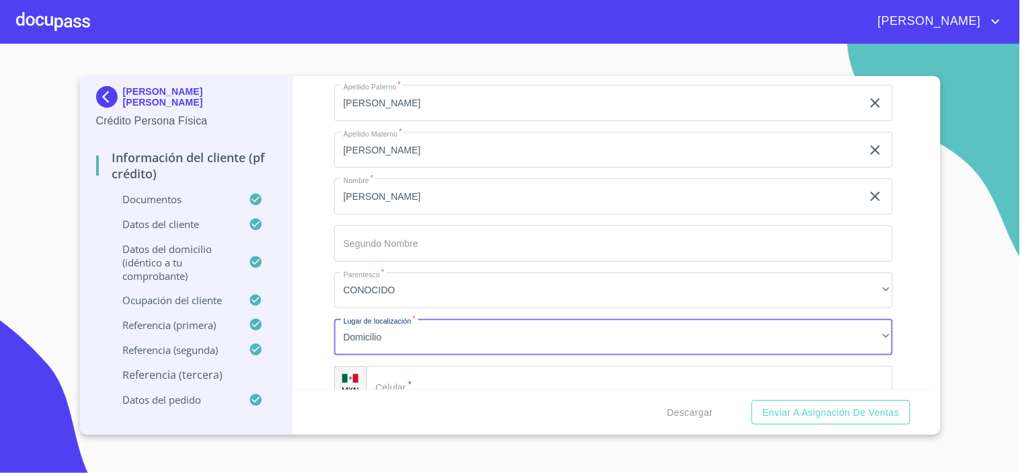
click at [438, 372] on input "Documento de identificación.   *" at bounding box center [629, 384] width 527 height 36
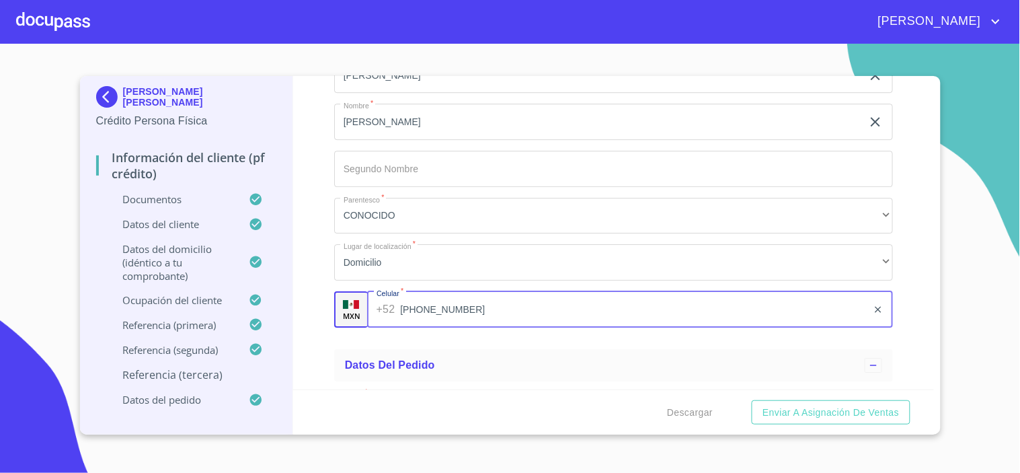
scroll to position [7818, 0]
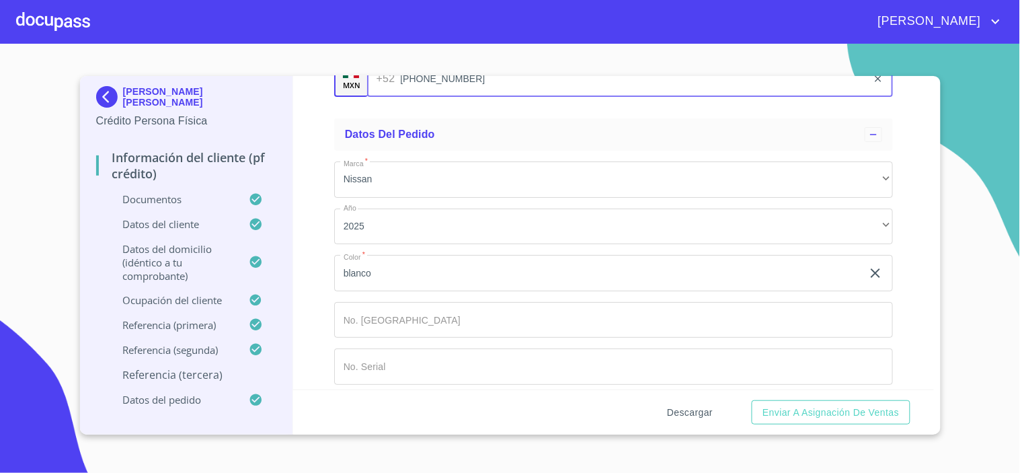
type input "[PHONE_NUMBER]"
click at [685, 415] on span "Descargar" at bounding box center [690, 412] width 46 height 17
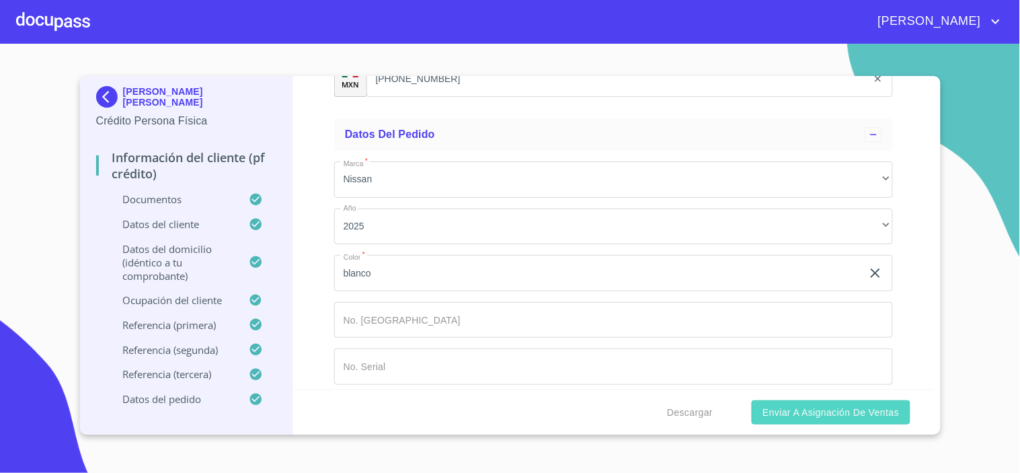
click at [816, 415] on span "Enviar a Asignación de Ventas" at bounding box center [831, 412] width 137 height 17
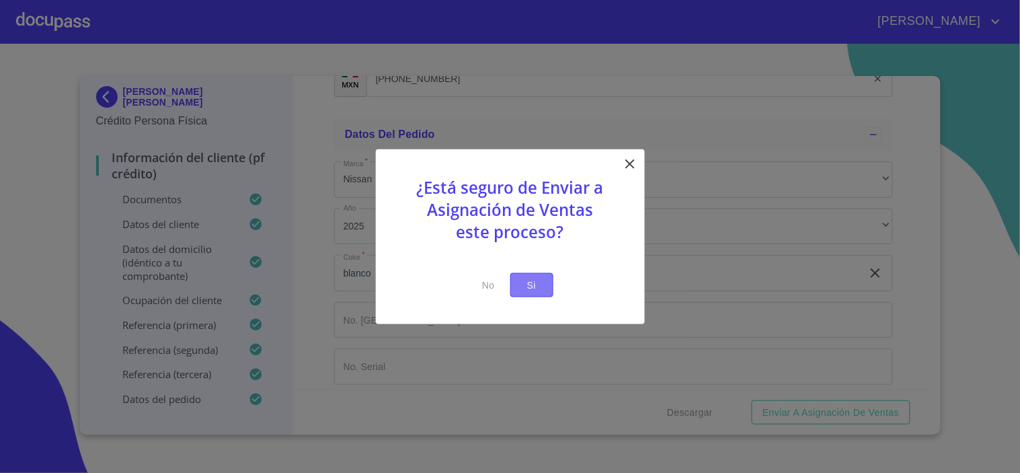
click at [523, 284] on span "Si" at bounding box center [532, 284] width 22 height 17
